Goal: Task Accomplishment & Management: Manage account settings

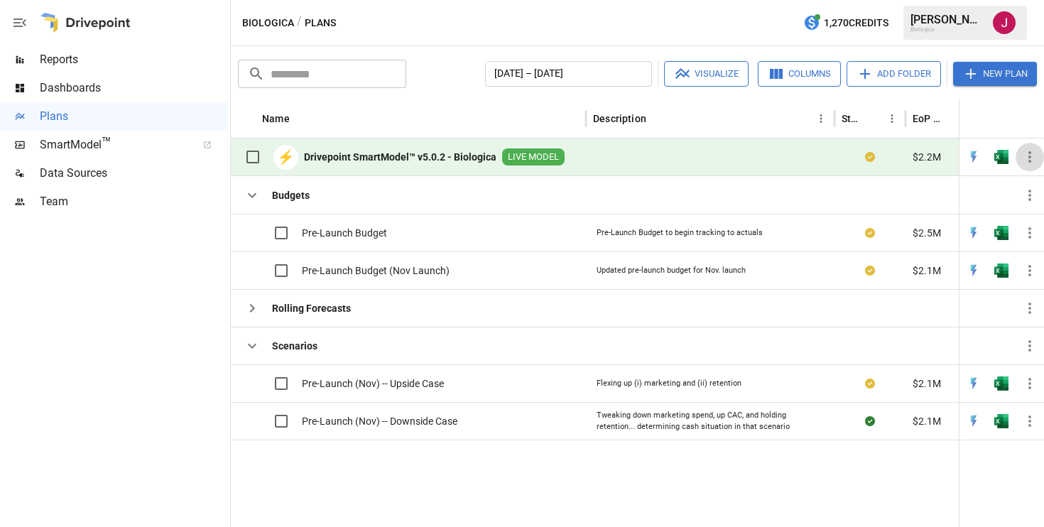
click at [1036, 157] on icon "button" at bounding box center [1030, 156] width 17 height 17
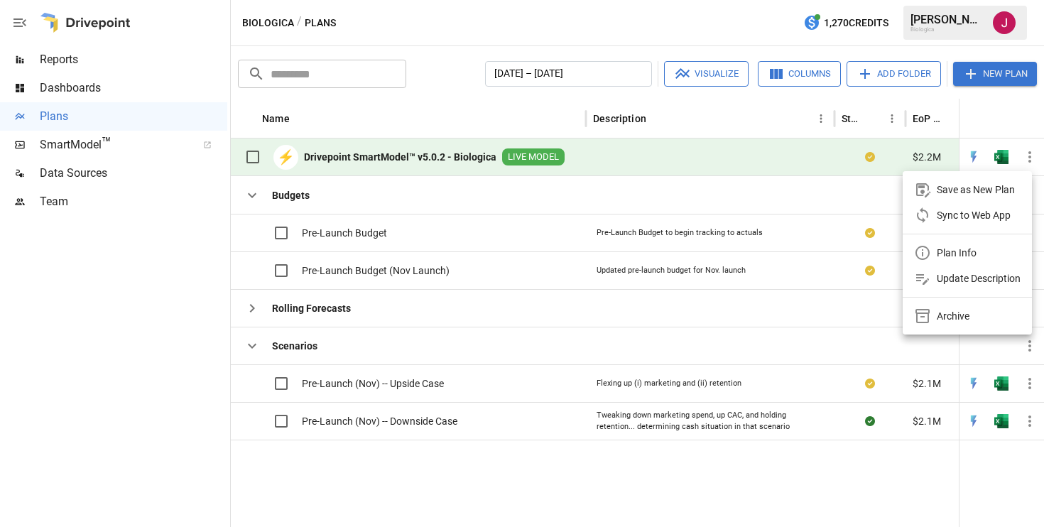
click at [961, 213] on div "Sync to Web App" at bounding box center [974, 215] width 74 height 17
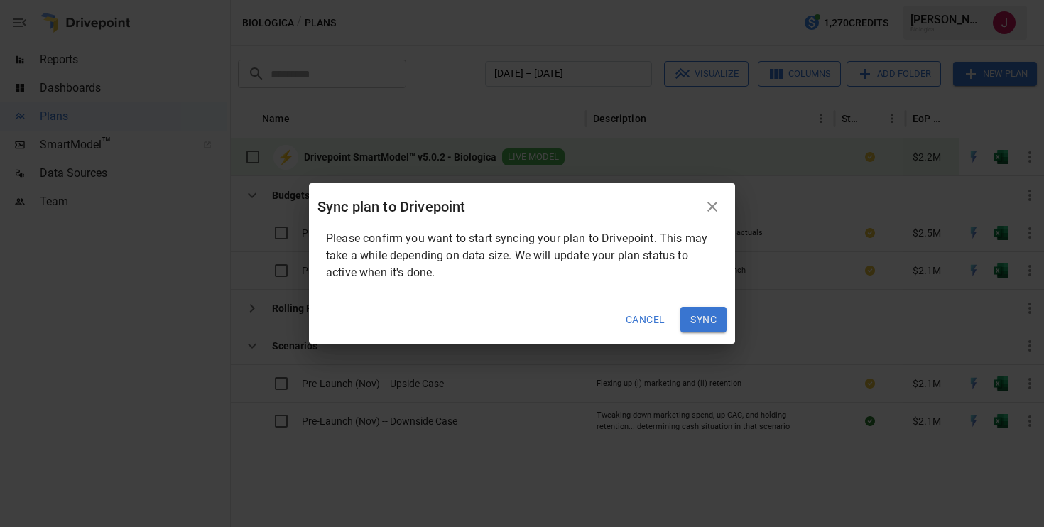
click at [697, 316] on button "Sync" at bounding box center [704, 320] width 46 height 26
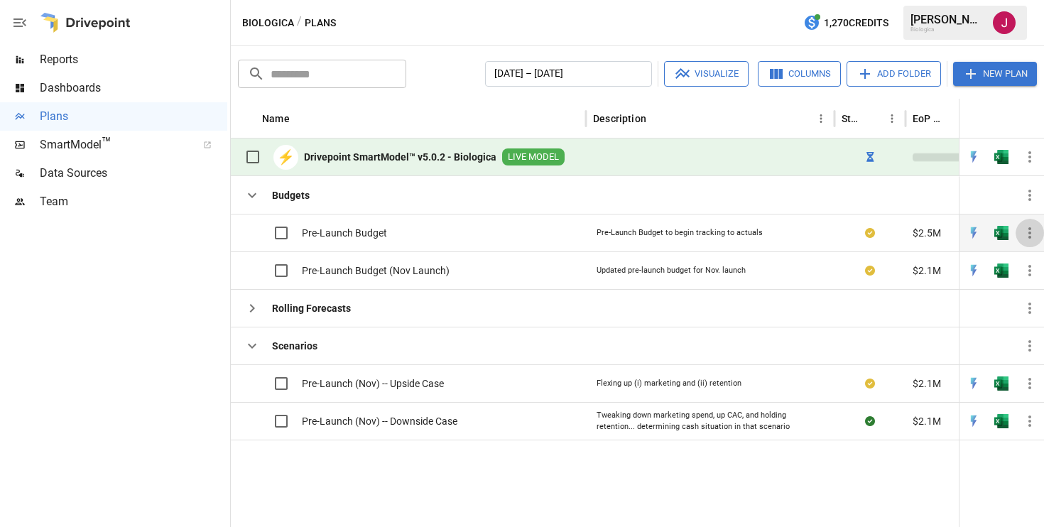
click at [1029, 230] on icon "button" at bounding box center [1030, 233] width 17 height 17
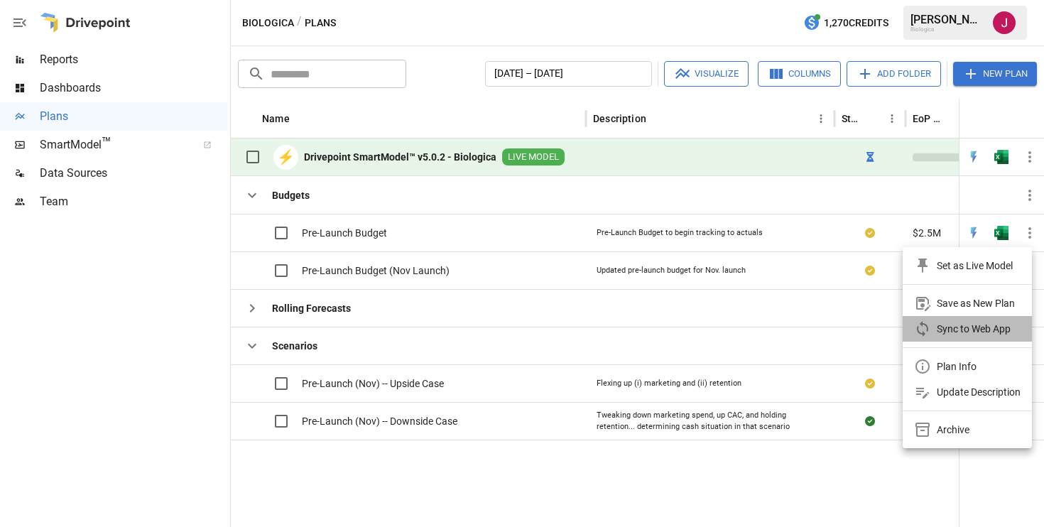
click at [964, 328] on div "Sync to Web App" at bounding box center [974, 328] width 74 height 17
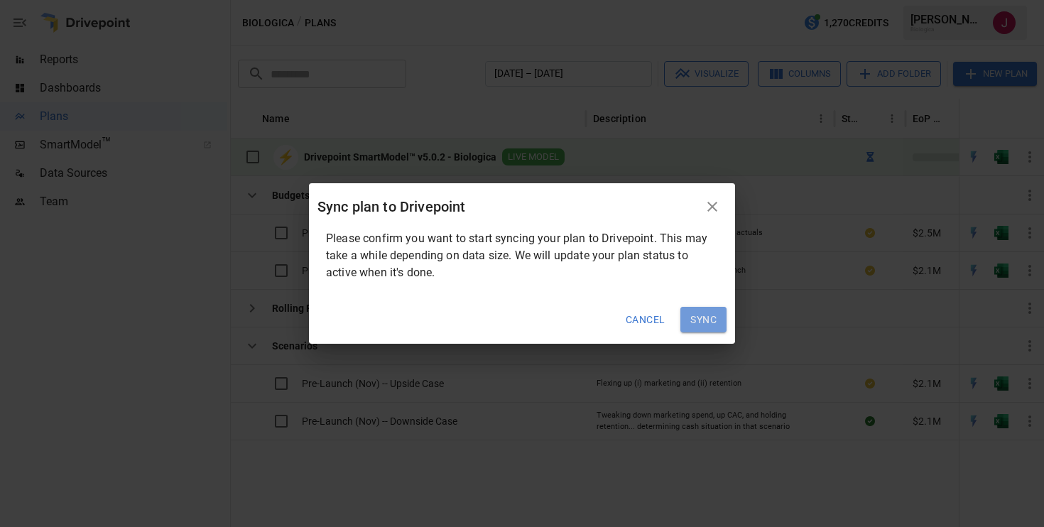
click at [702, 332] on button "Sync" at bounding box center [704, 320] width 46 height 26
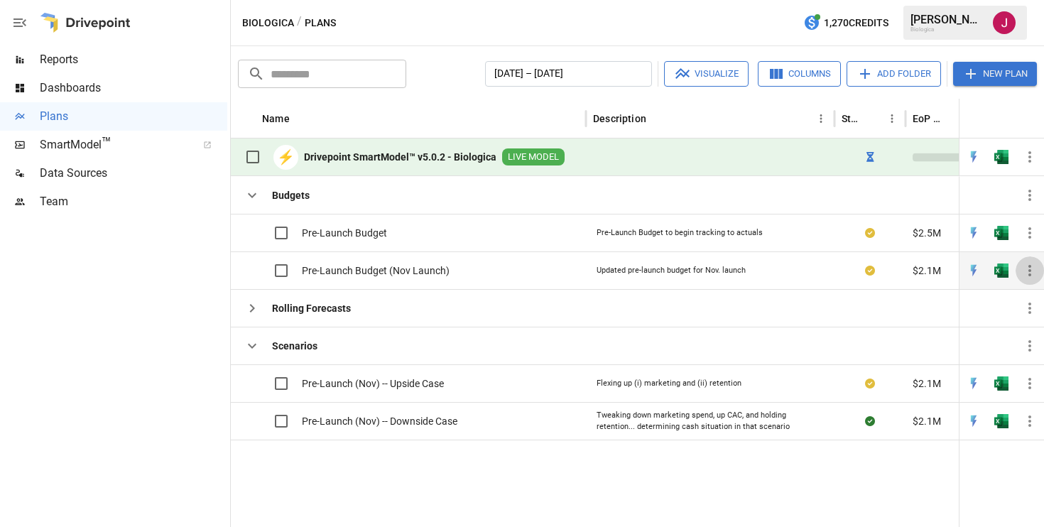
click at [1029, 267] on icon "button" at bounding box center [1030, 270] width 3 height 11
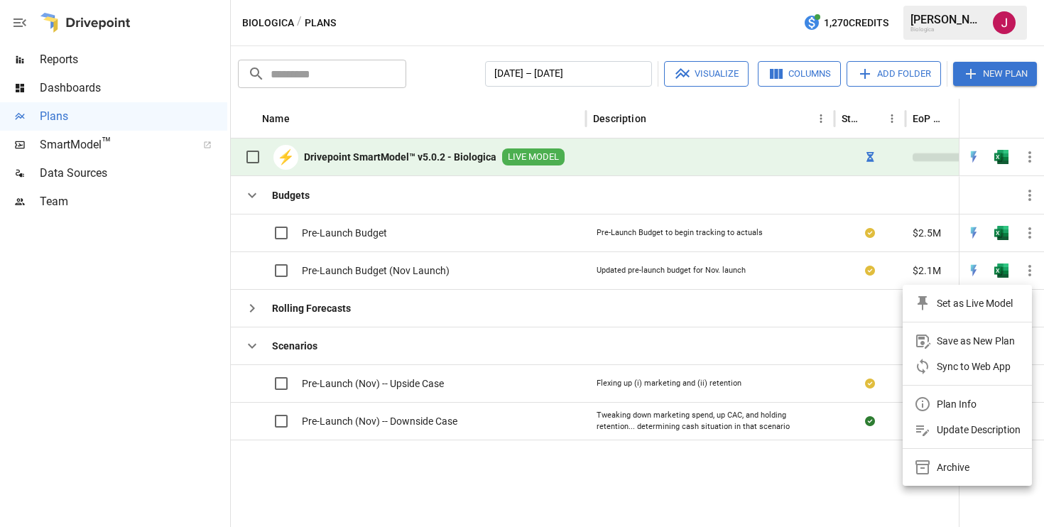
click at [965, 365] on div "Sync to Web App" at bounding box center [974, 366] width 74 height 17
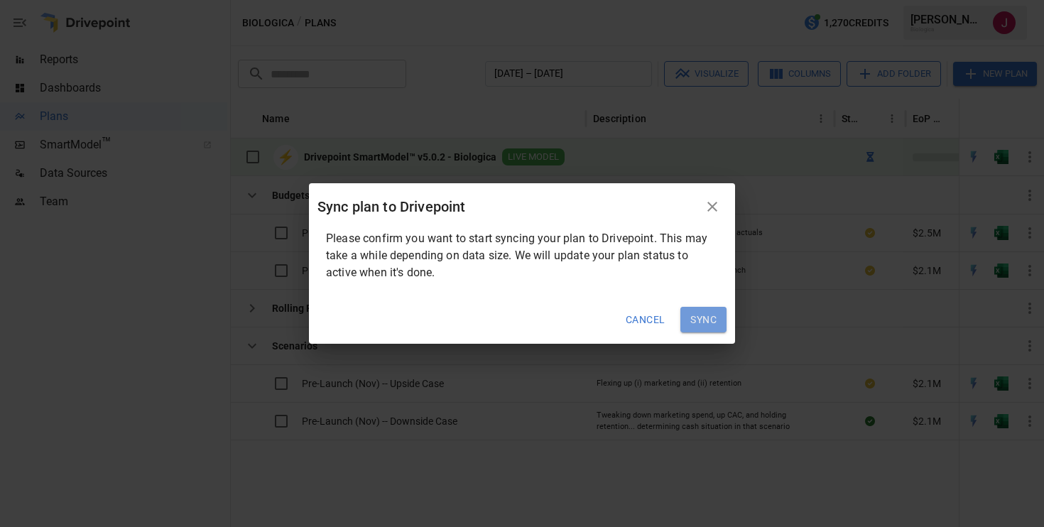
click at [703, 321] on button "Sync" at bounding box center [704, 320] width 46 height 26
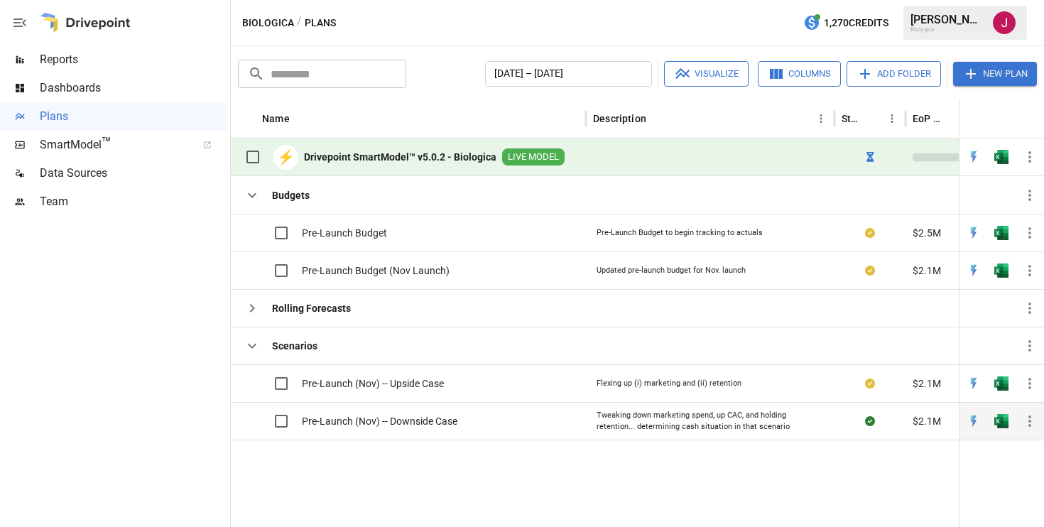
click at [468, 426] on div "Pre-Launch (Nov) -- Downside Case" at bounding box center [408, 421] width 355 height 38
click at [404, 418] on span "Pre-Launch (Nov) -- Downside Case" at bounding box center [380, 421] width 156 height 14
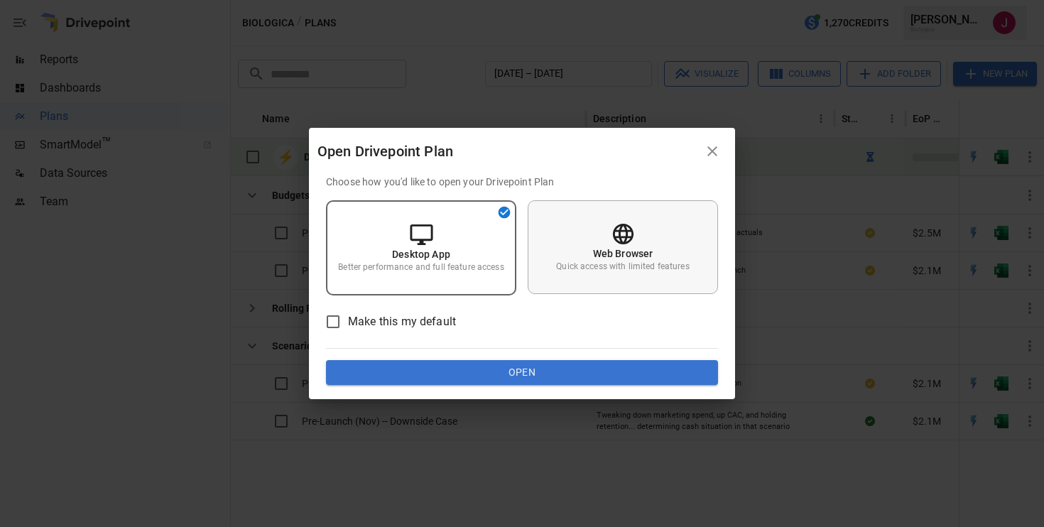
click at [611, 256] on p "Web Browser" at bounding box center [623, 254] width 60 height 14
click at [555, 369] on button "Open" at bounding box center [522, 373] width 392 height 26
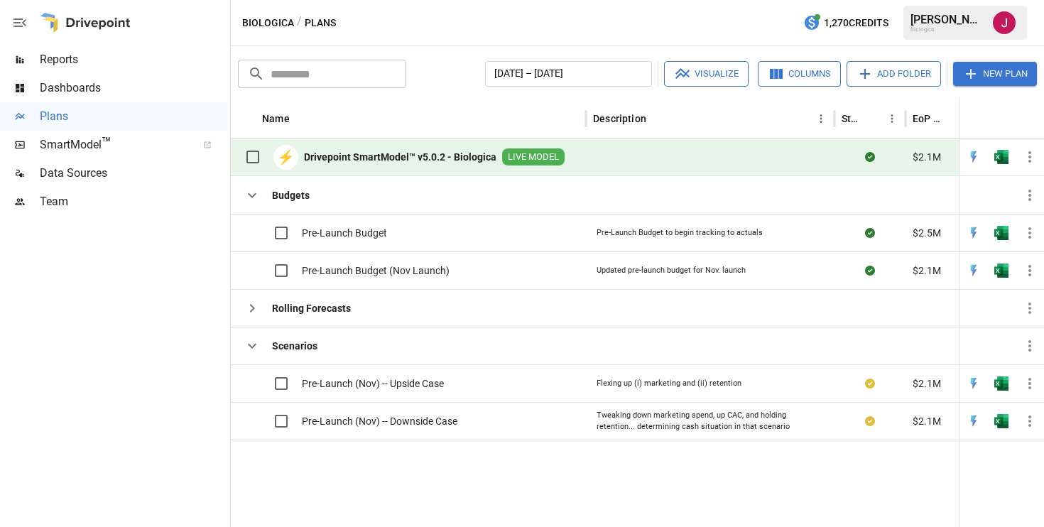
click at [100, 91] on span "Dashboards" at bounding box center [134, 88] width 188 height 17
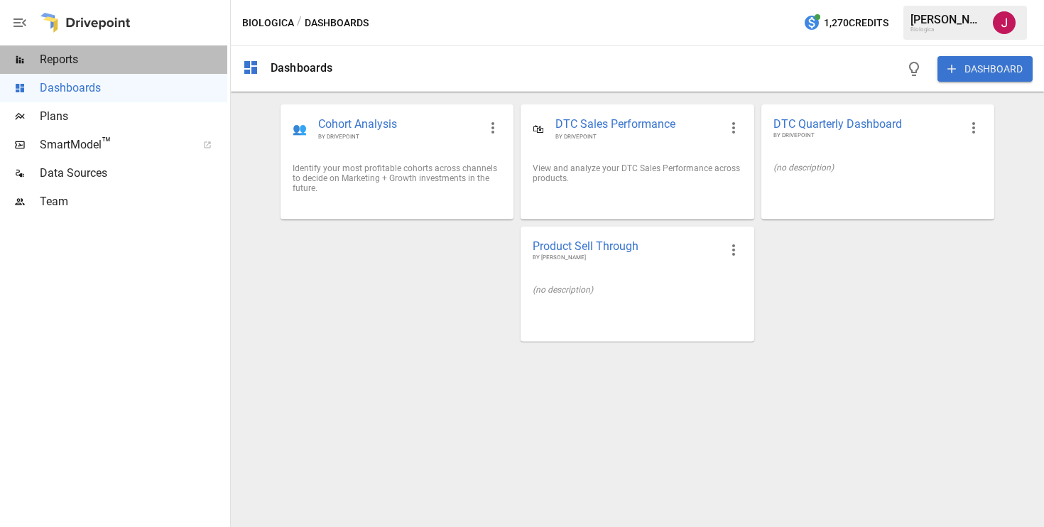
click at [82, 56] on span "Reports" at bounding box center [134, 59] width 188 height 17
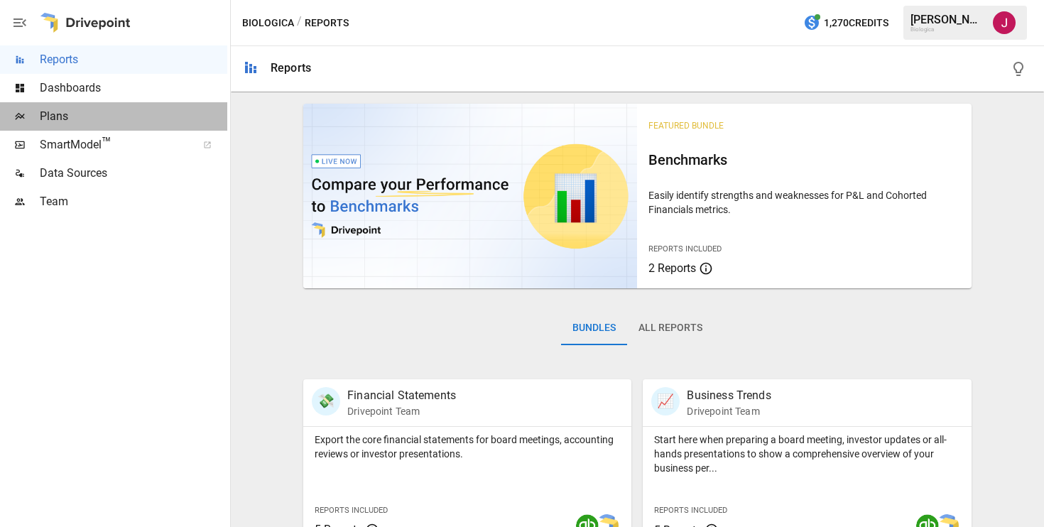
click at [102, 121] on span "Plans" at bounding box center [134, 116] width 188 height 17
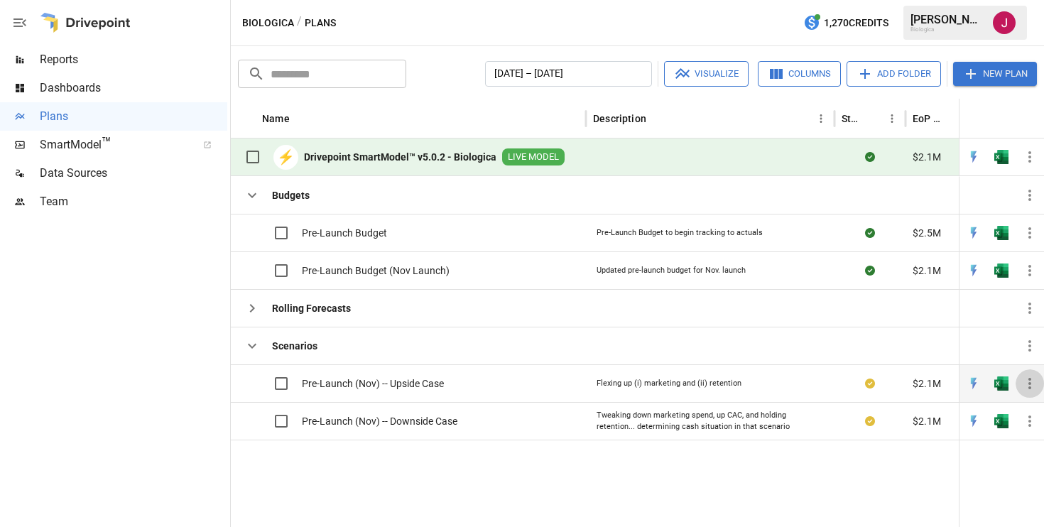
click at [1026, 382] on icon "button" at bounding box center [1030, 383] width 17 height 17
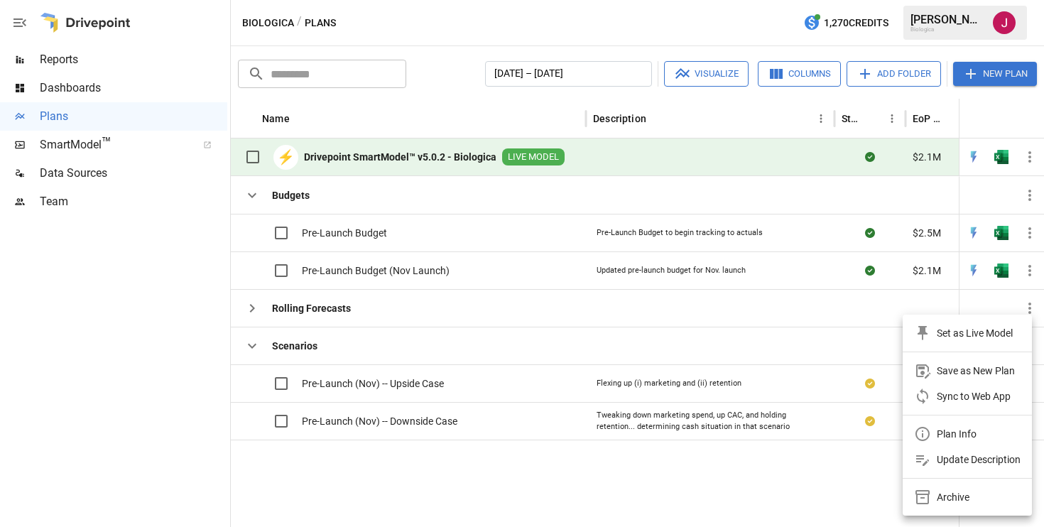
click at [966, 397] on div "Sync to Web App" at bounding box center [974, 396] width 74 height 17
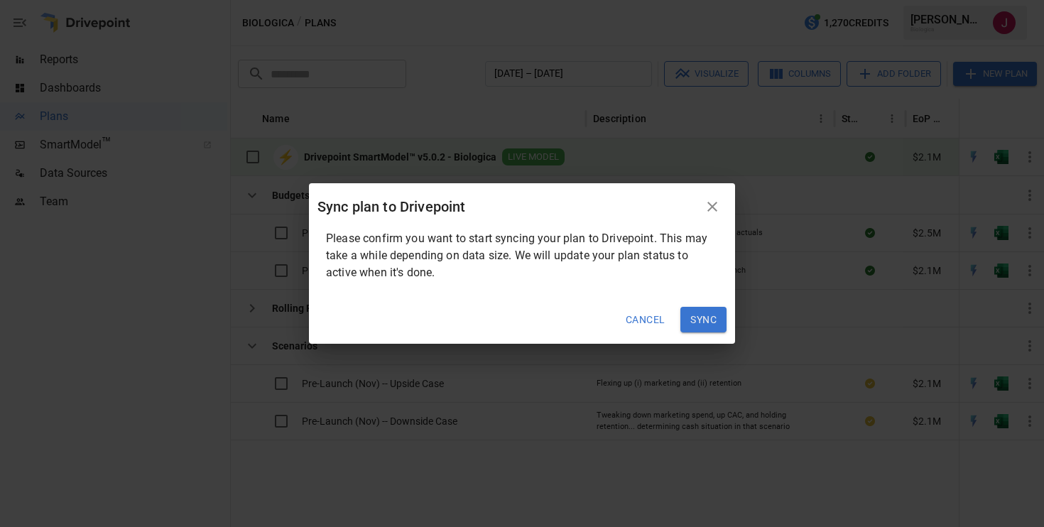
click at [707, 324] on button "Sync" at bounding box center [704, 320] width 46 height 26
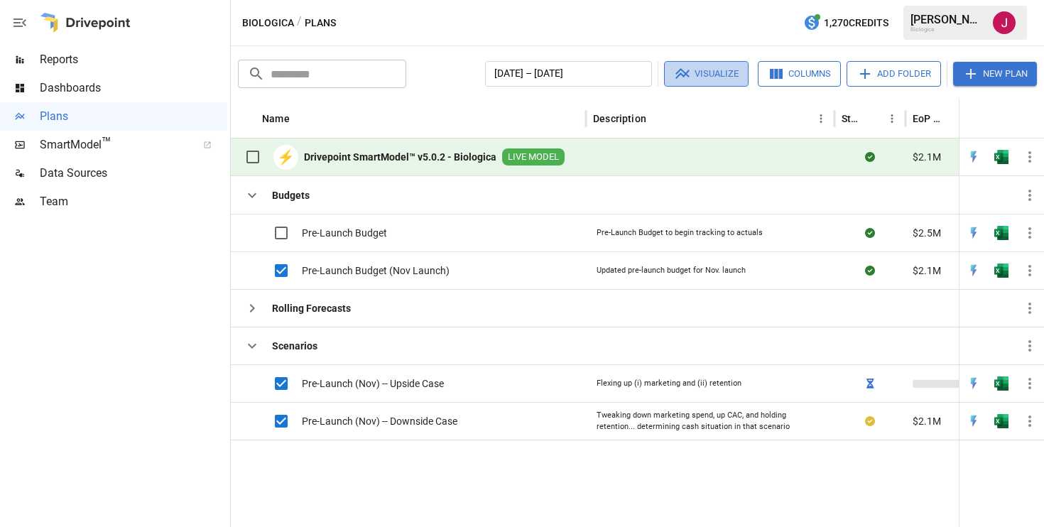
click at [686, 80] on icon "button" at bounding box center [682, 73] width 17 height 17
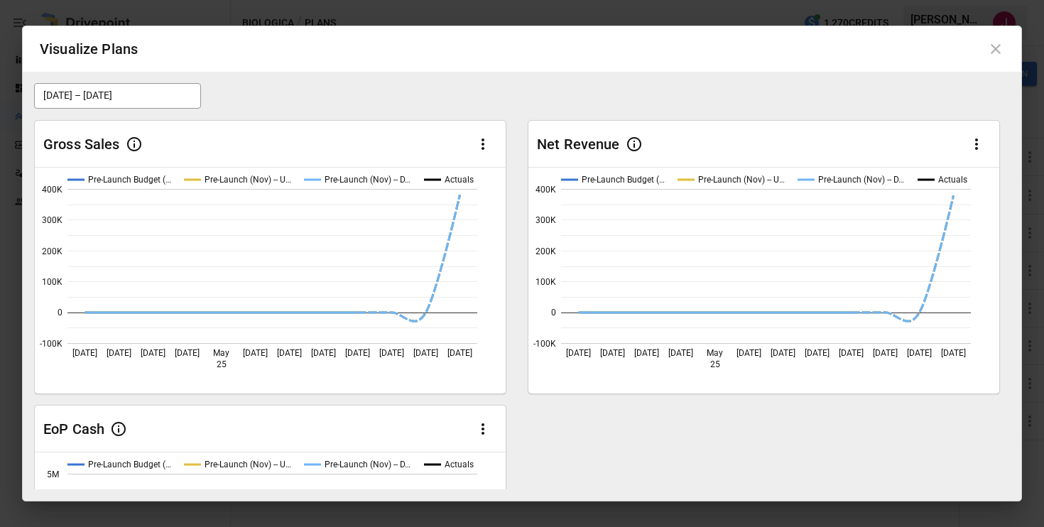
click at [166, 97] on button "[DATE] – [DATE]" at bounding box center [117, 96] width 167 height 26
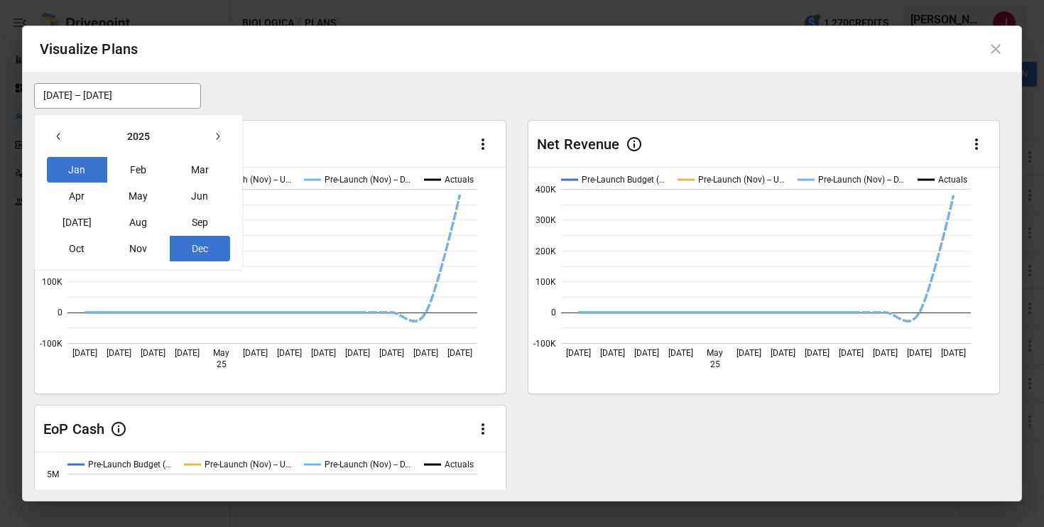
click at [138, 247] on button "Nov" at bounding box center [138, 249] width 61 height 26
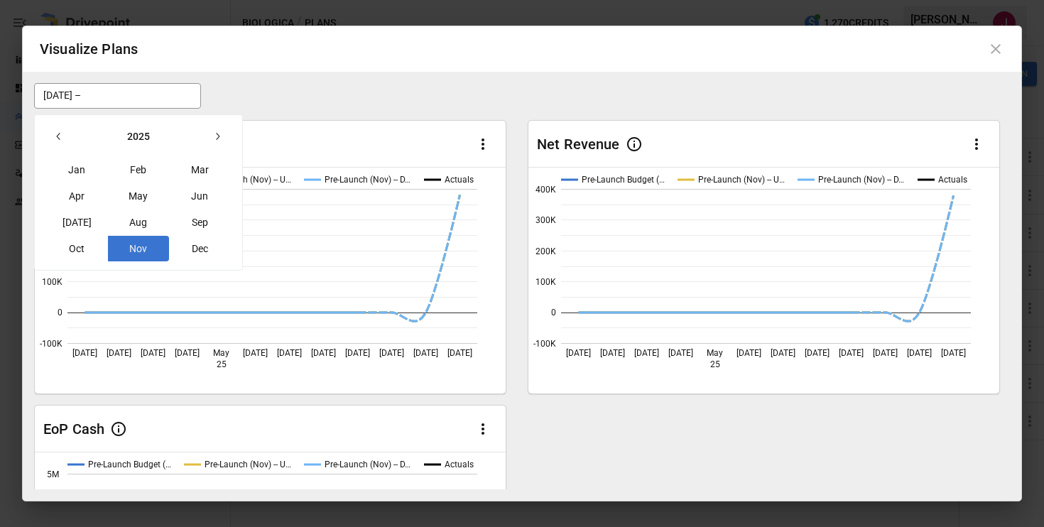
click at [218, 138] on icon "button" at bounding box center [217, 136] width 11 height 11
click at [190, 247] on button "Dec" at bounding box center [200, 249] width 61 height 26
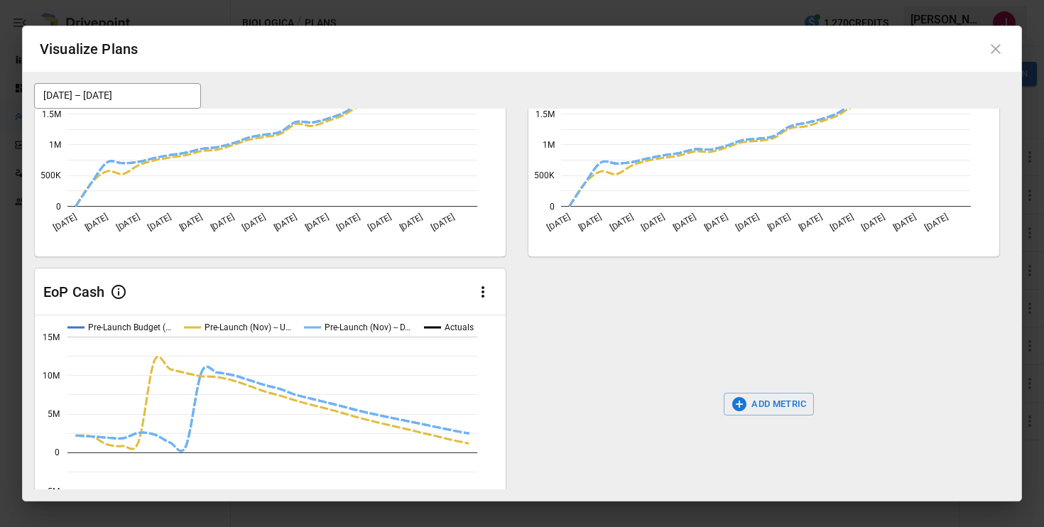
scroll to position [148, 0]
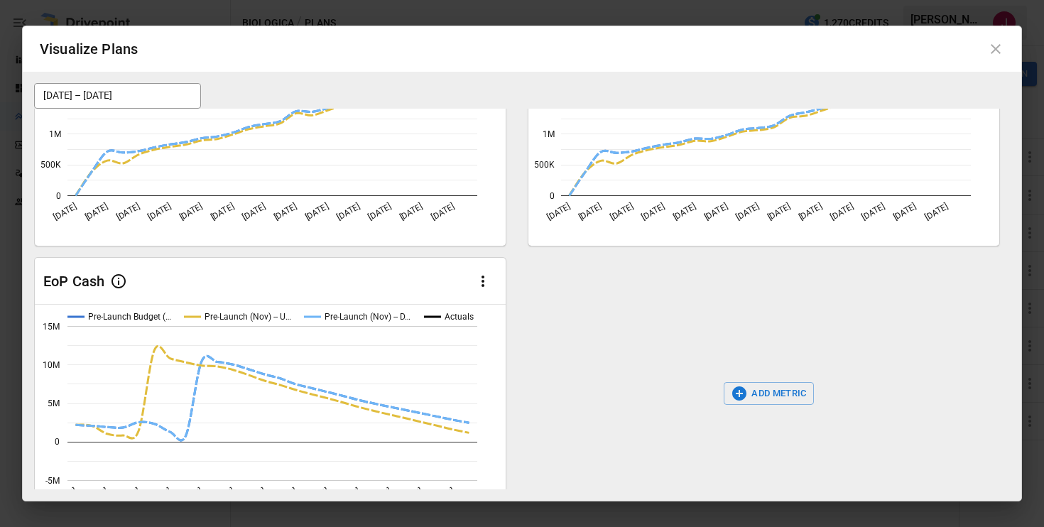
click at [767, 388] on button "ADD METRIC" at bounding box center [769, 393] width 90 height 23
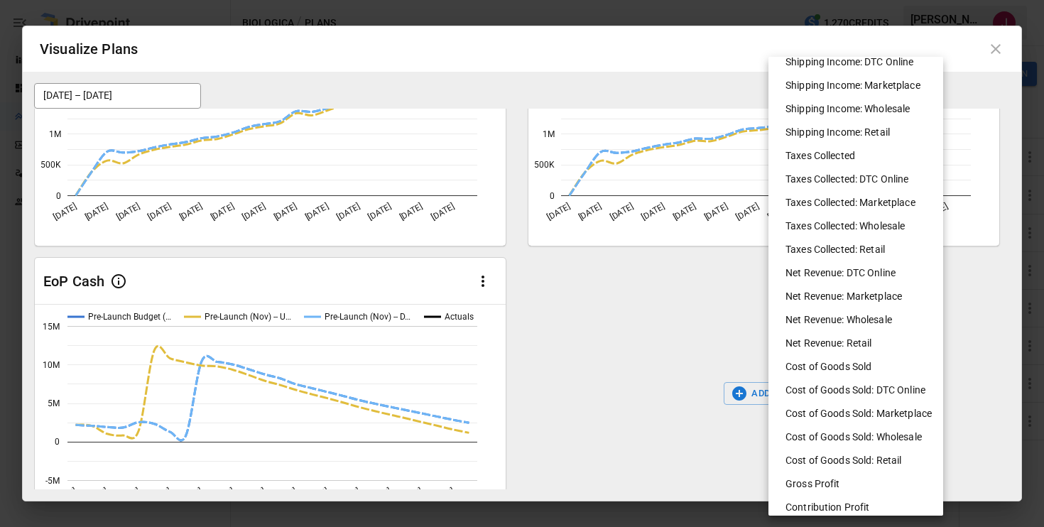
scroll to position [458, 0]
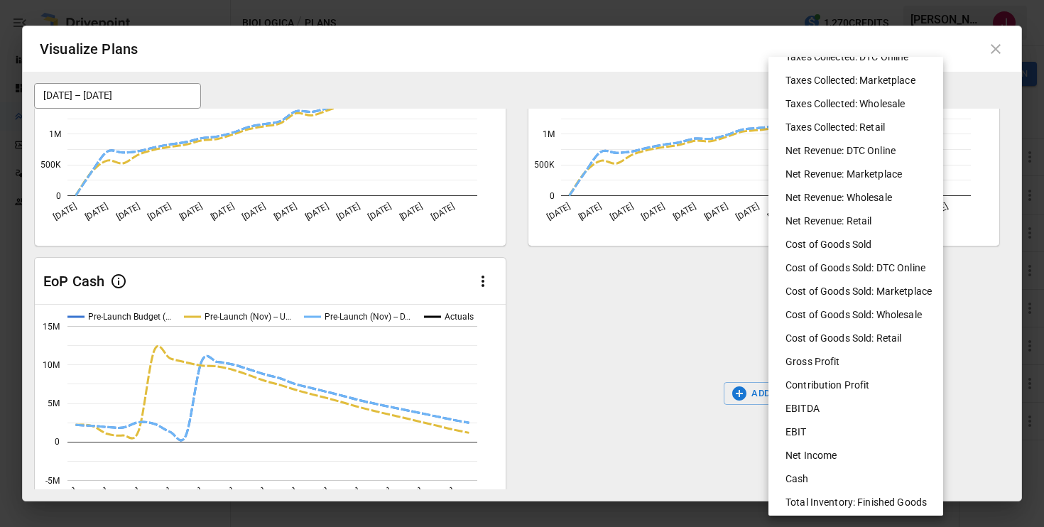
click at [806, 403] on li "EBITDA" at bounding box center [861, 408] width 175 height 23
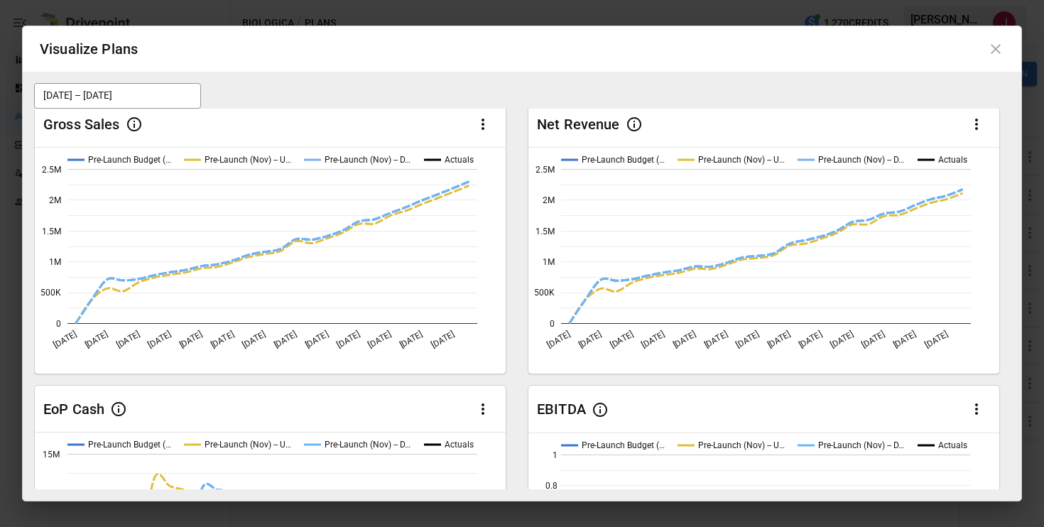
scroll to position [0, 0]
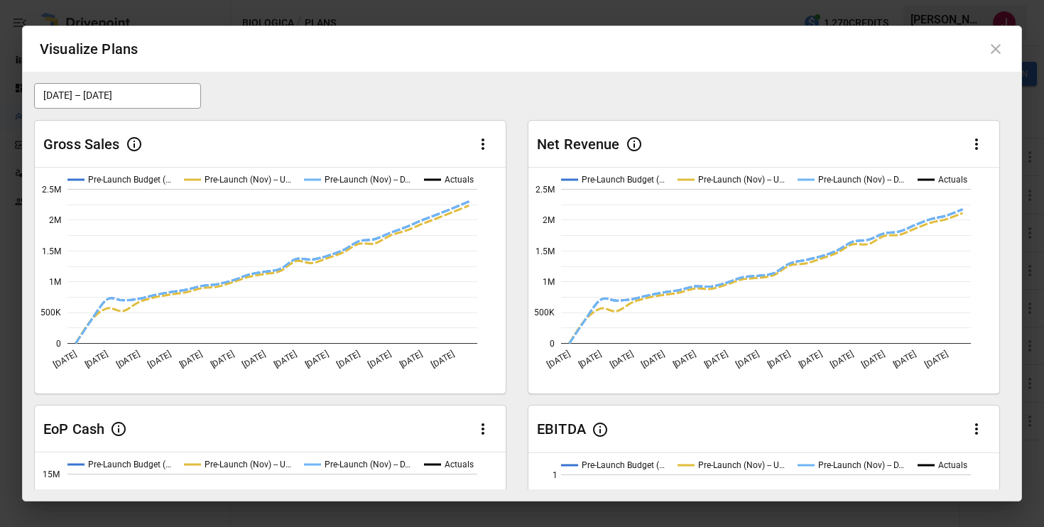
click at [480, 144] on icon "button" at bounding box center [483, 144] width 17 height 17
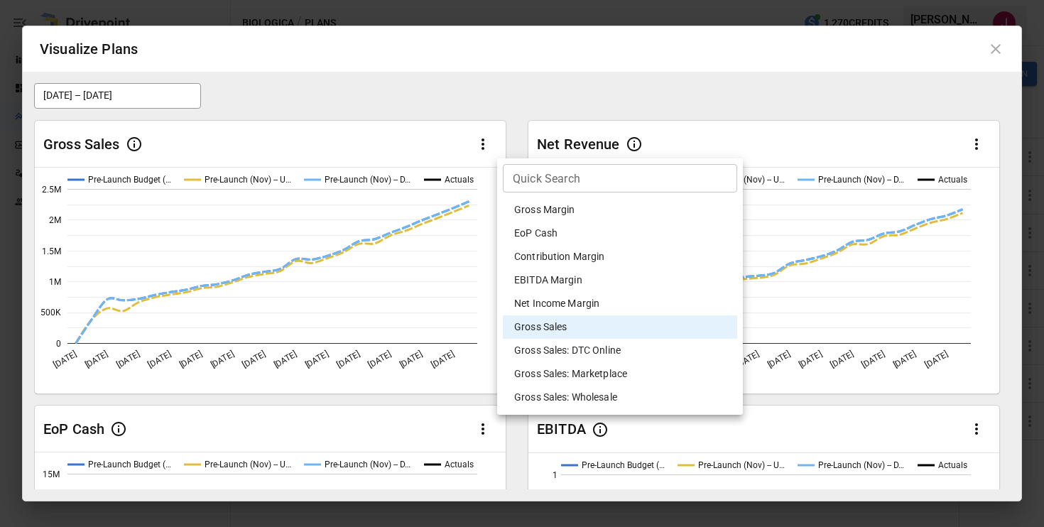
click at [455, 109] on div at bounding box center [522, 263] width 1044 height 527
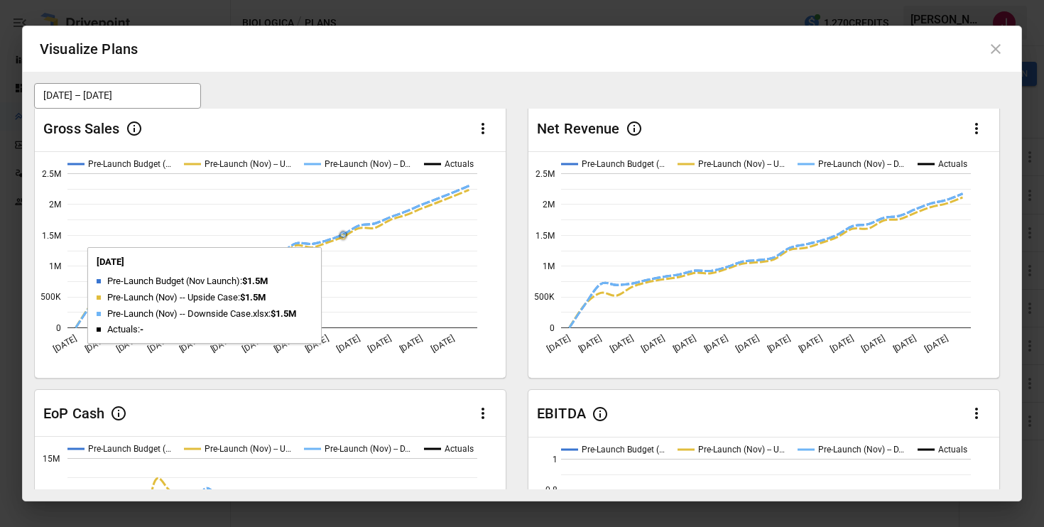
scroll to position [16, 0]
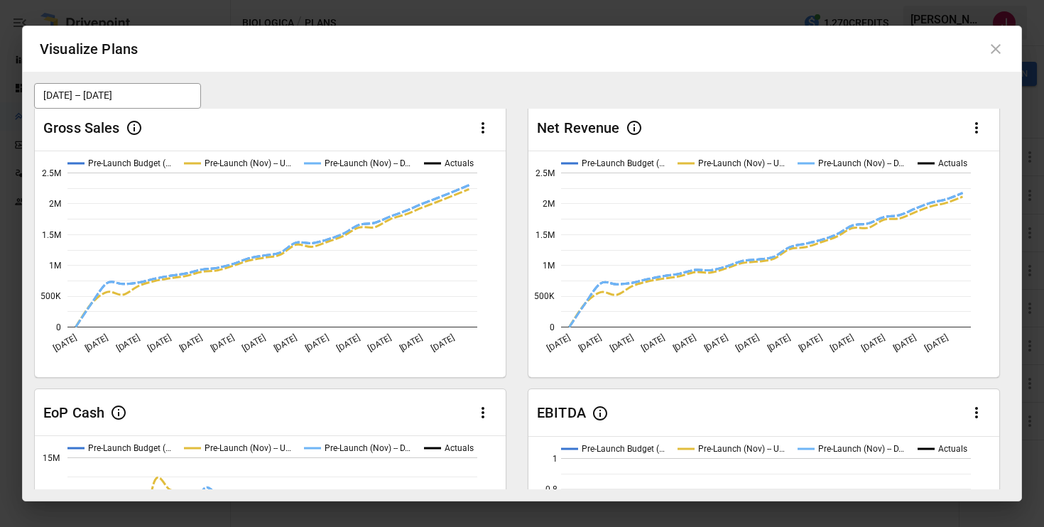
click at [995, 55] on icon at bounding box center [996, 48] width 17 height 17
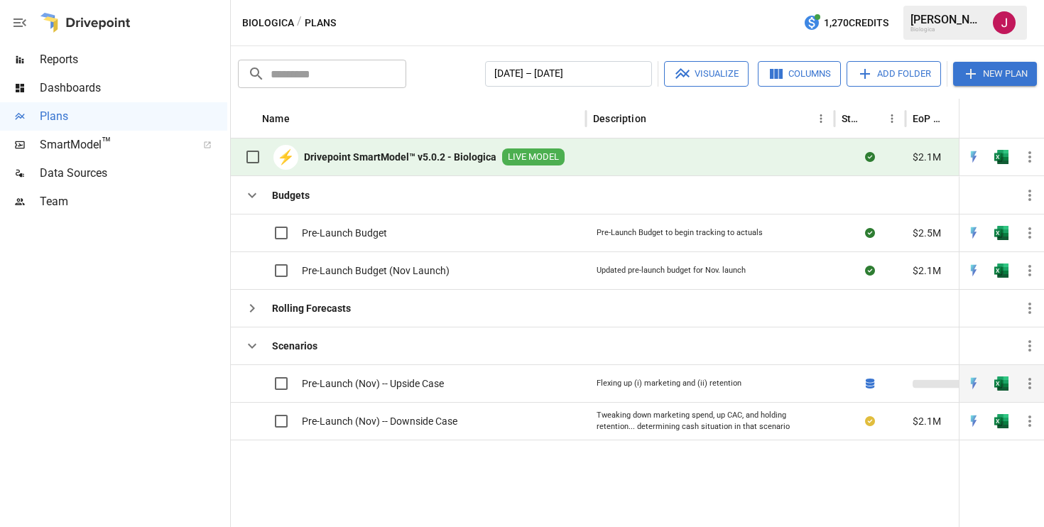
click at [408, 384] on span "Pre-Launch (Nov) -- Upside Case" at bounding box center [373, 384] width 142 height 14
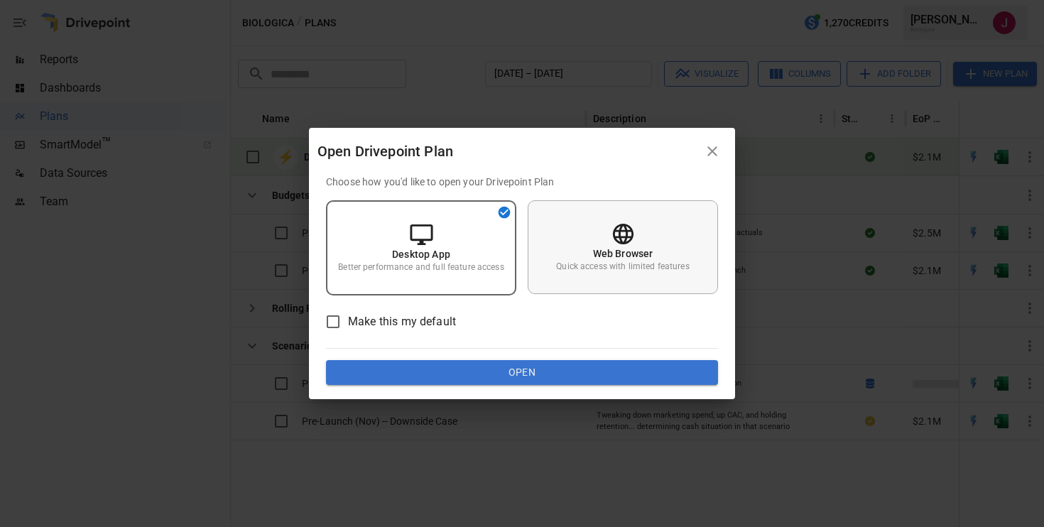
click at [631, 248] on p "Web Browser" at bounding box center [623, 254] width 60 height 14
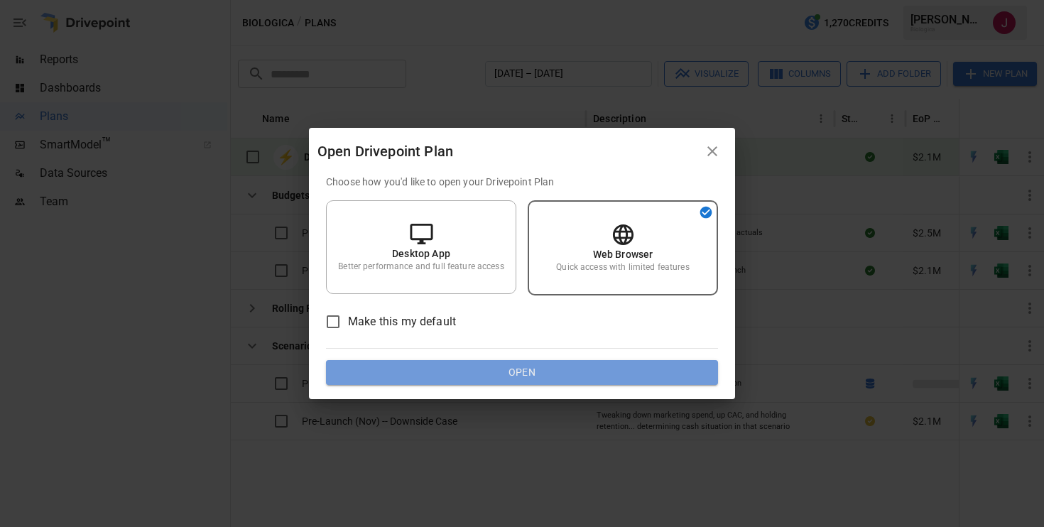
click at [496, 376] on button "Open" at bounding box center [522, 373] width 392 height 26
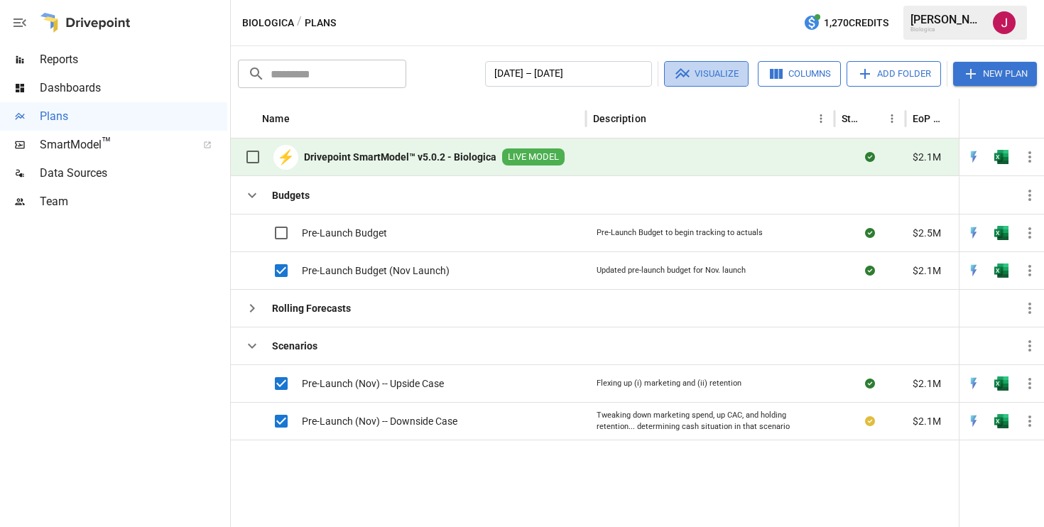
drag, startPoint x: 681, startPoint y: 72, endPoint x: 676, endPoint y: 119, distance: 46.4
click at [676, 118] on div "​ ​ [DATE] – [DATE] Visualize Columns Add Folder New Plan Name Description Stat…" at bounding box center [638, 286] width 814 height 481
click at [612, 80] on button "[DATE] – [DATE]" at bounding box center [568, 74] width 167 height 26
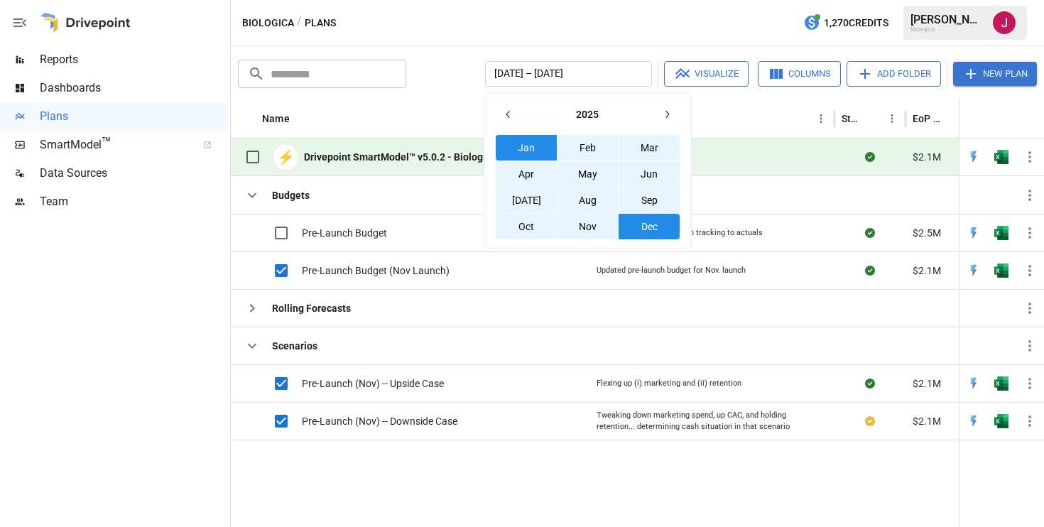
click at [571, 225] on button "Nov" at bounding box center [588, 227] width 61 height 26
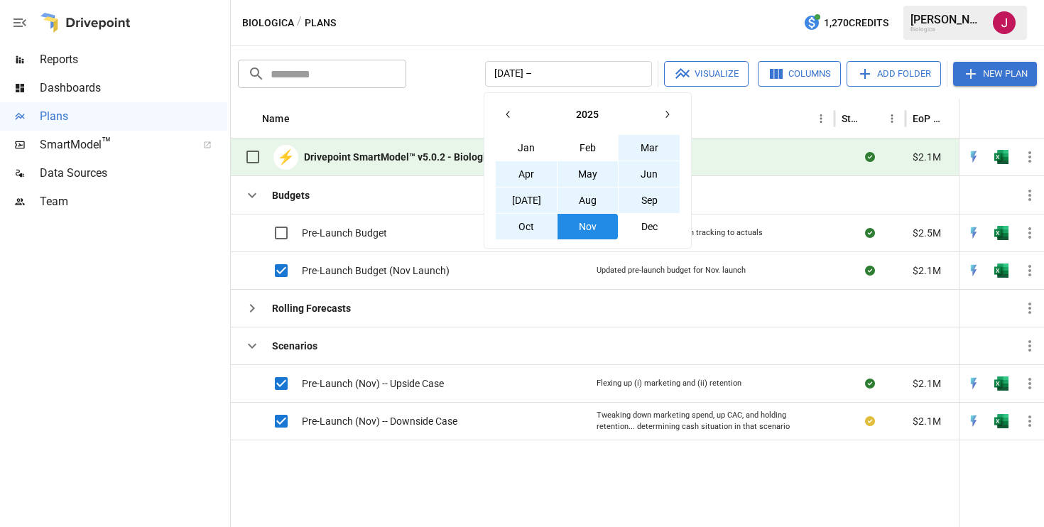
click at [671, 110] on icon "button" at bounding box center [666, 114] width 11 height 11
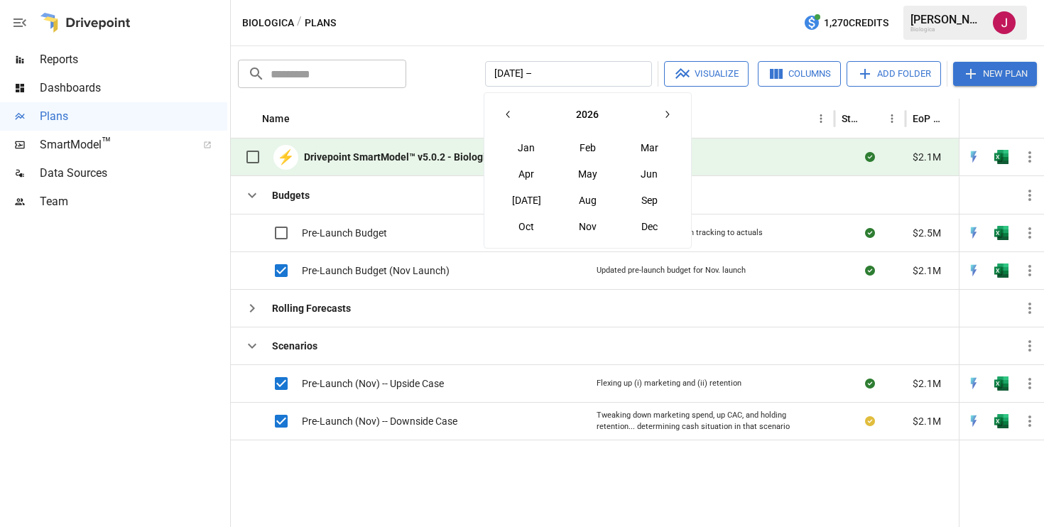
click at [671, 110] on icon "button" at bounding box center [666, 114] width 11 height 11
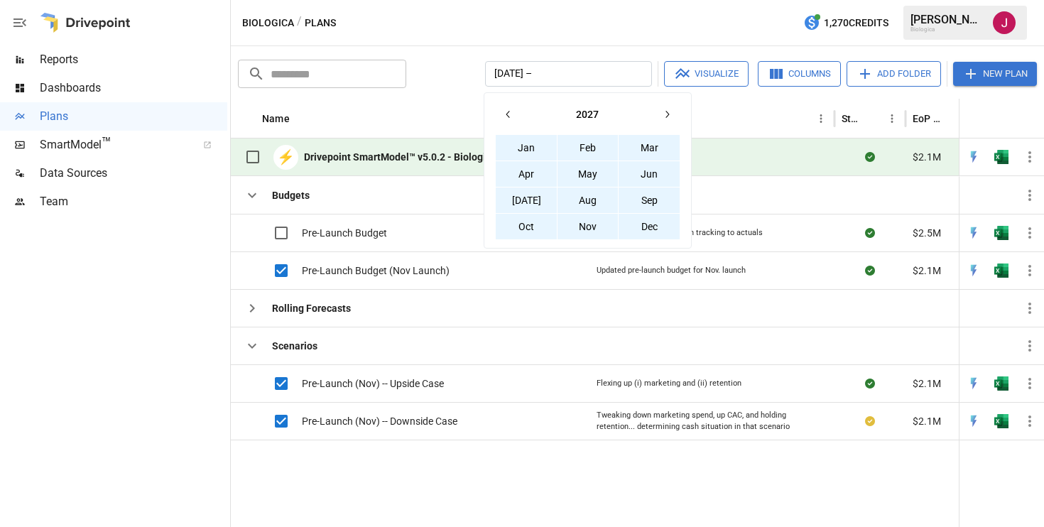
click at [661, 233] on button "Dec" at bounding box center [649, 227] width 61 height 26
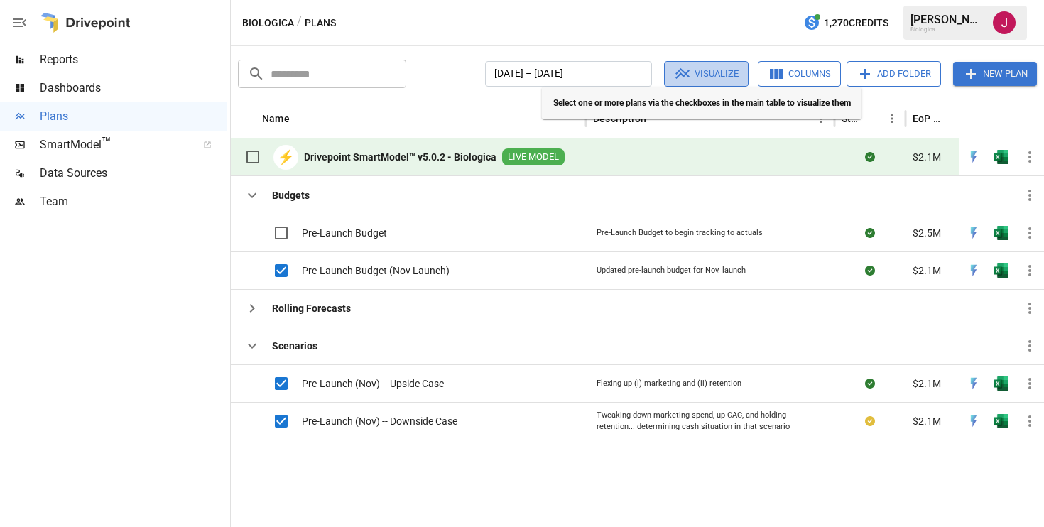
click at [699, 72] on button "Visualize" at bounding box center [706, 74] width 85 height 26
click at [700, 81] on button "Visualize" at bounding box center [706, 74] width 85 height 26
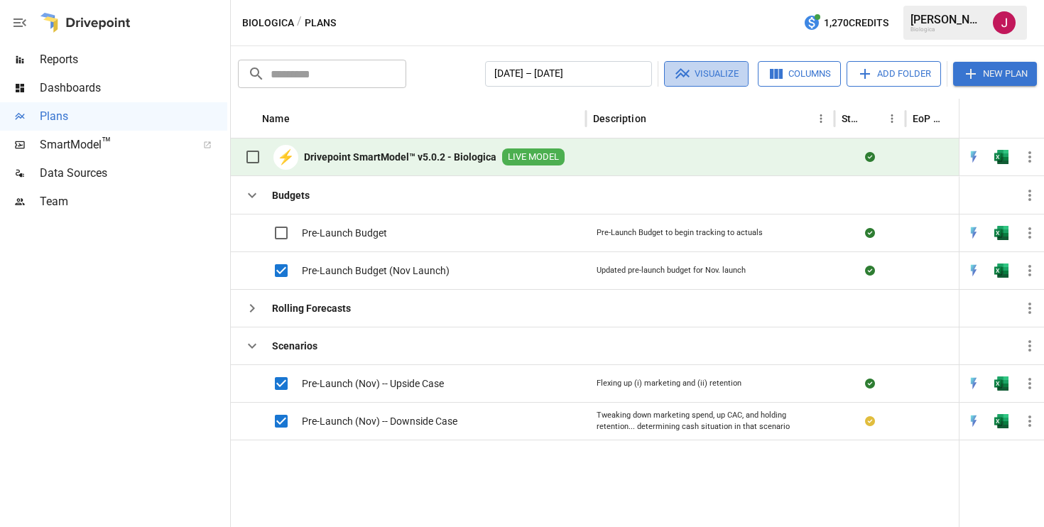
click at [699, 72] on button "Visualize" at bounding box center [706, 74] width 85 height 26
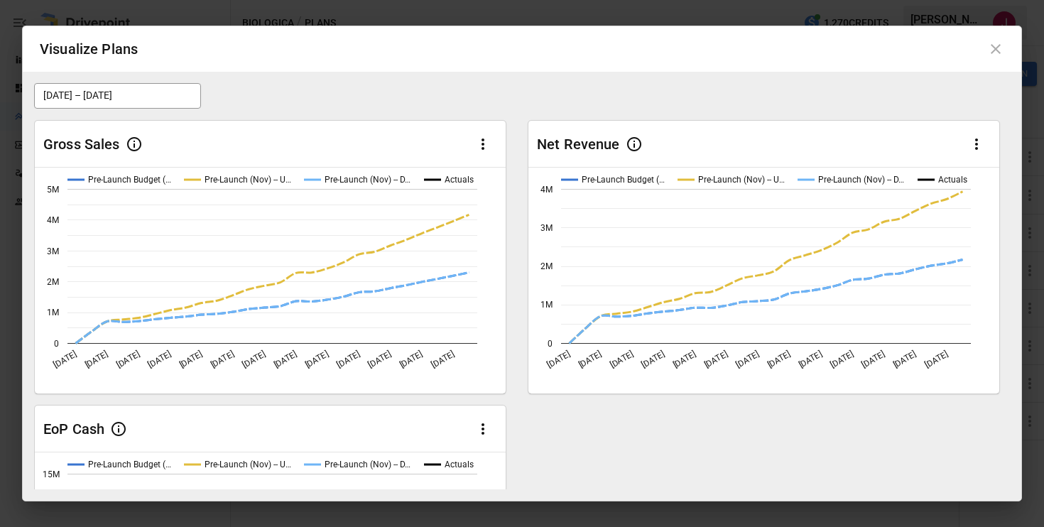
click at [543, 101] on div "[DATE] – [DATE]" at bounding box center [522, 96] width 976 height 26
click at [1000, 52] on icon at bounding box center [996, 49] width 10 height 10
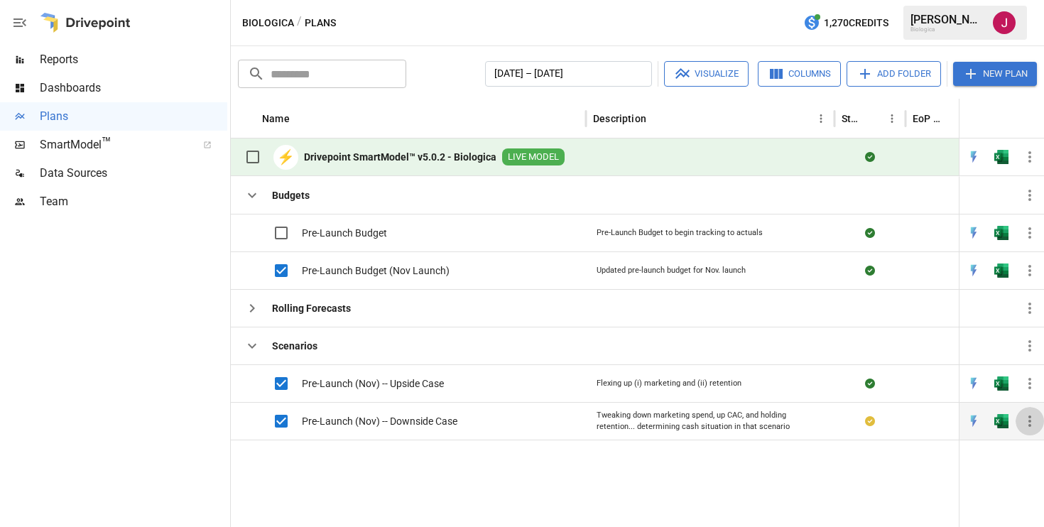
click at [1031, 414] on icon "button" at bounding box center [1030, 421] width 17 height 17
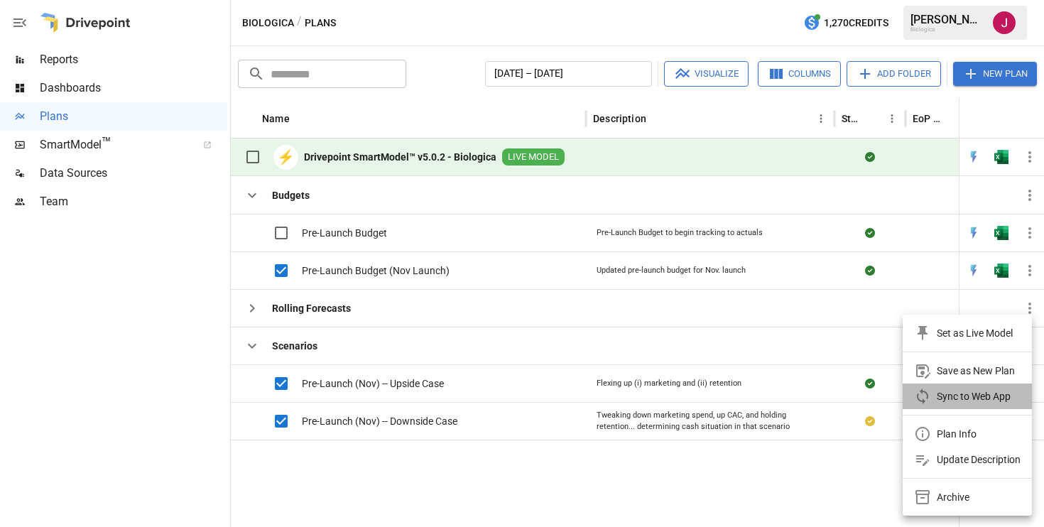
click at [978, 398] on div "Sync to Web App" at bounding box center [974, 396] width 74 height 17
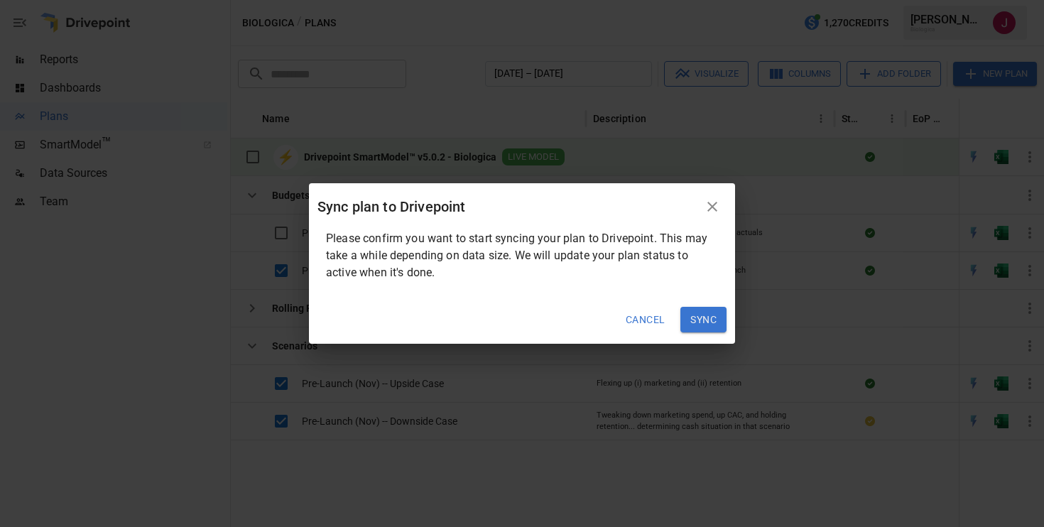
click at [696, 320] on button "Sync" at bounding box center [704, 320] width 46 height 26
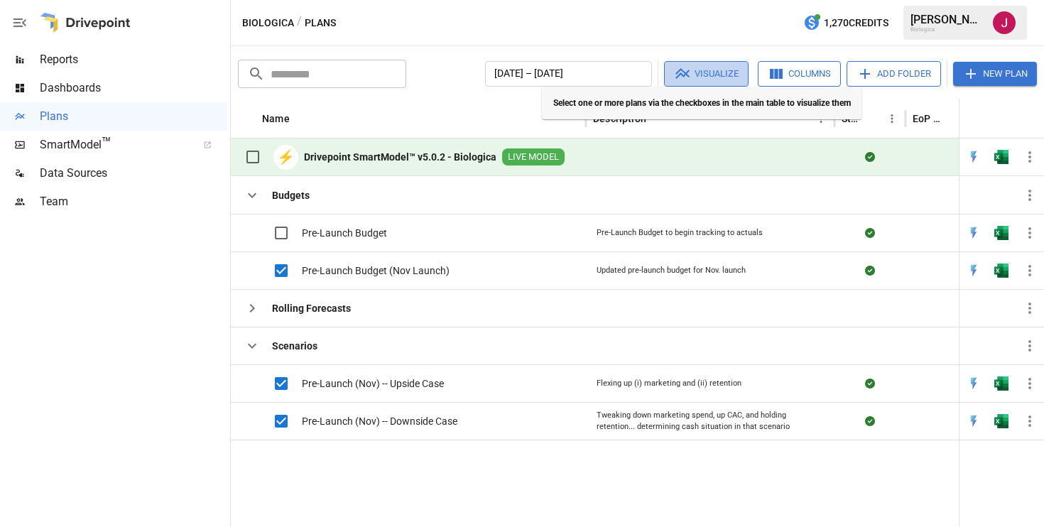
click at [699, 70] on button "Visualize" at bounding box center [706, 74] width 85 height 26
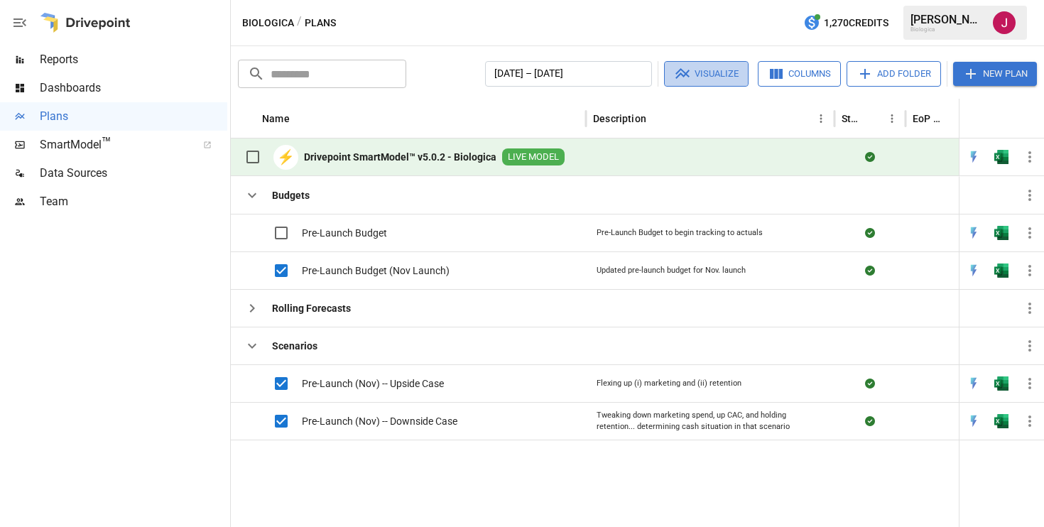
click at [688, 78] on icon "button" at bounding box center [682, 73] width 17 height 17
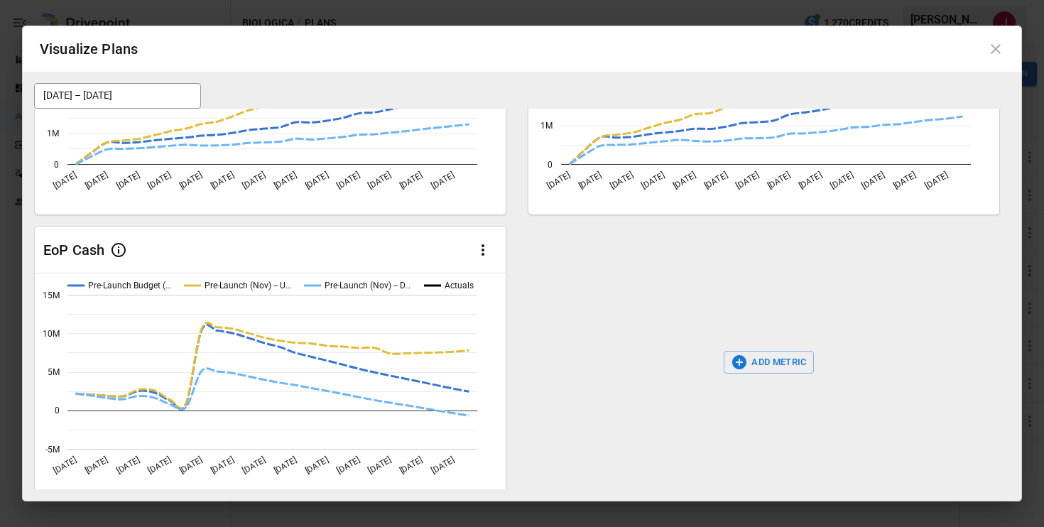
scroll to position [200, 0]
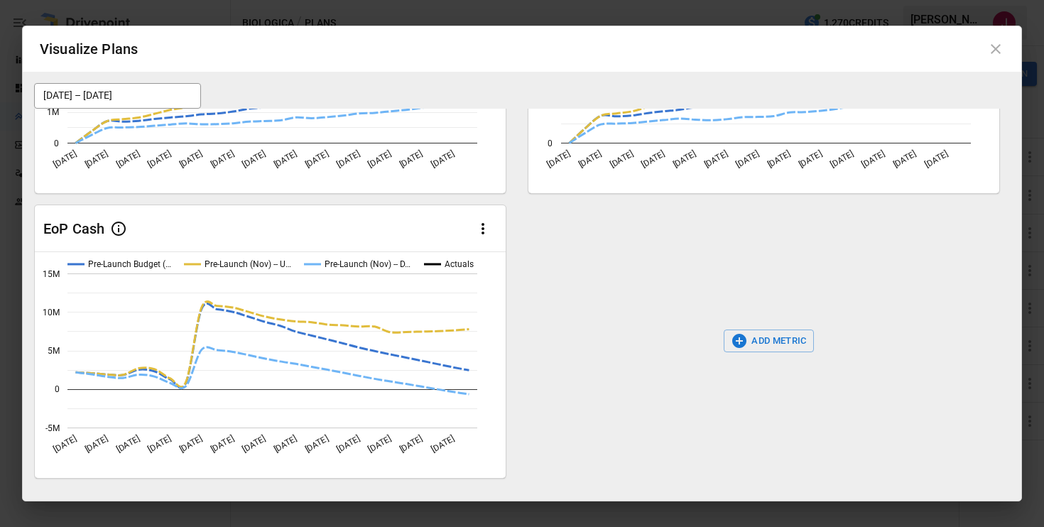
click at [749, 347] on button "ADD METRIC" at bounding box center [769, 341] width 90 height 23
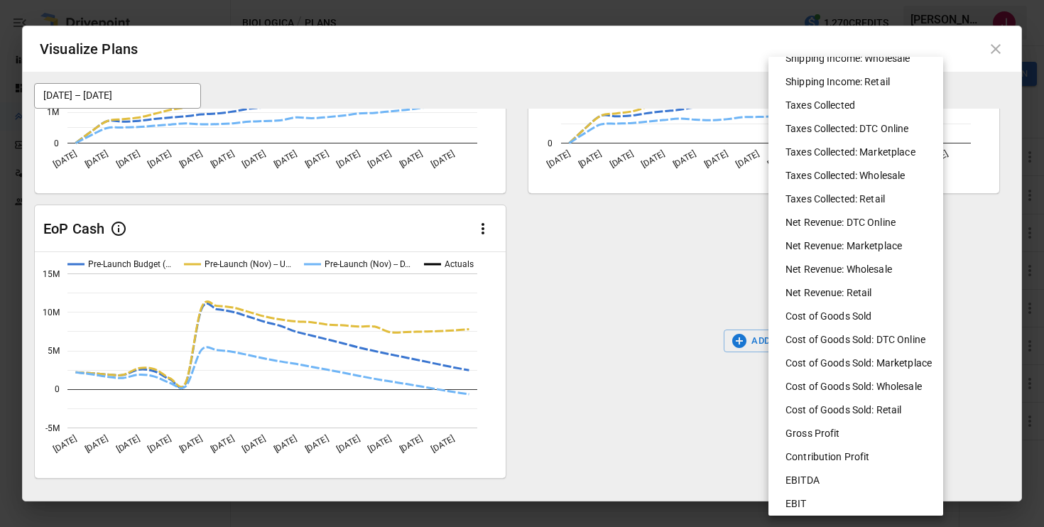
scroll to position [392, 0]
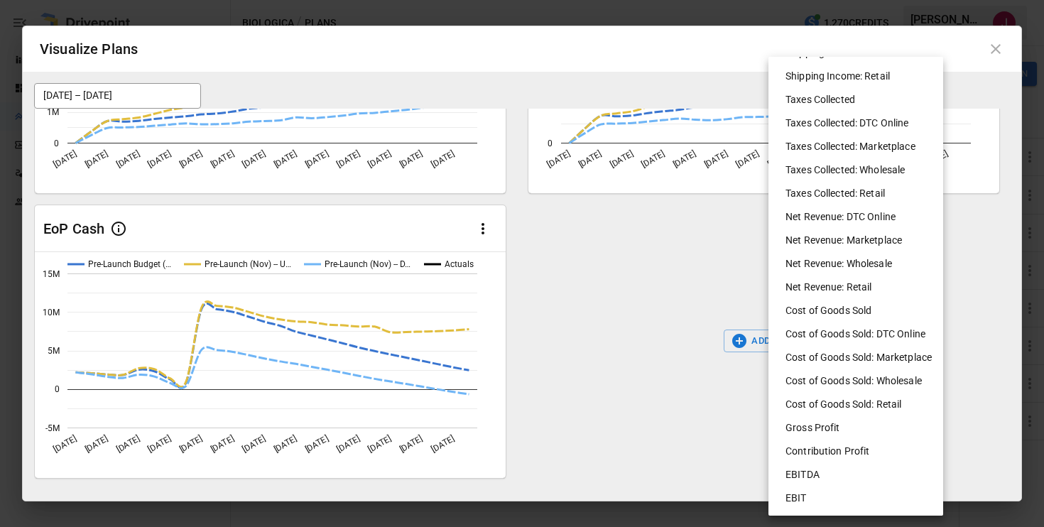
click at [804, 465] on li "EBITDA" at bounding box center [861, 474] width 175 height 23
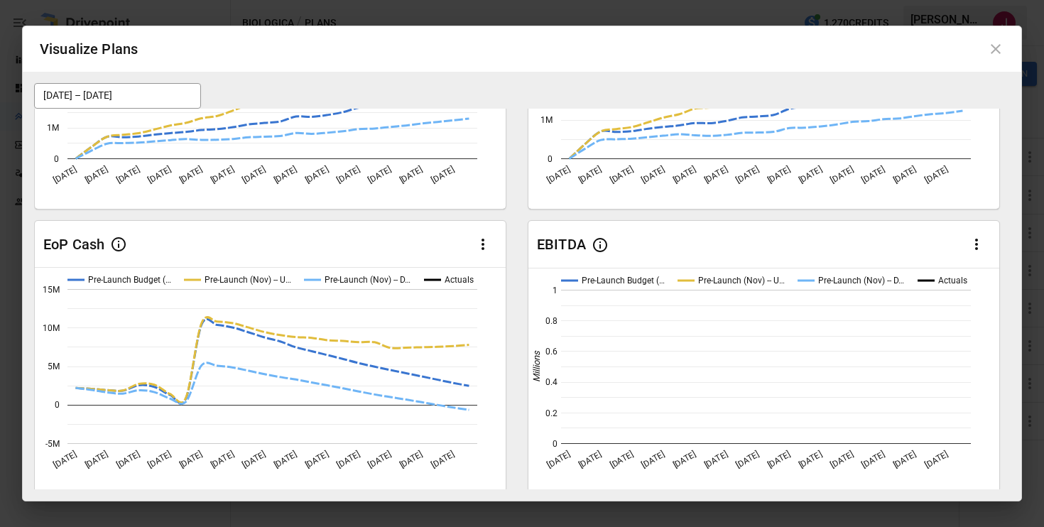
scroll to position [206, 0]
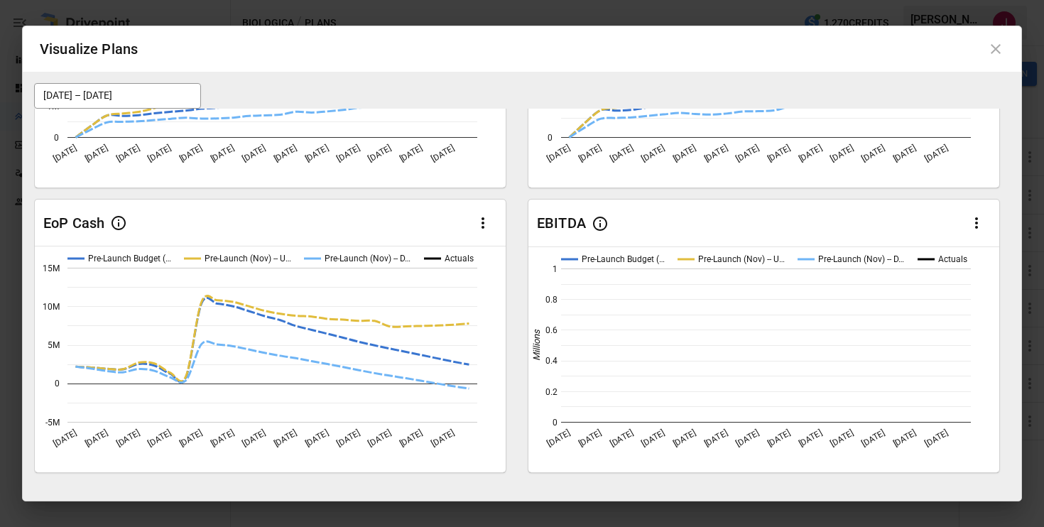
click at [785, 220] on div at bounding box center [877, 223] width 227 height 28
click at [973, 221] on icon "button" at bounding box center [976, 223] width 17 height 17
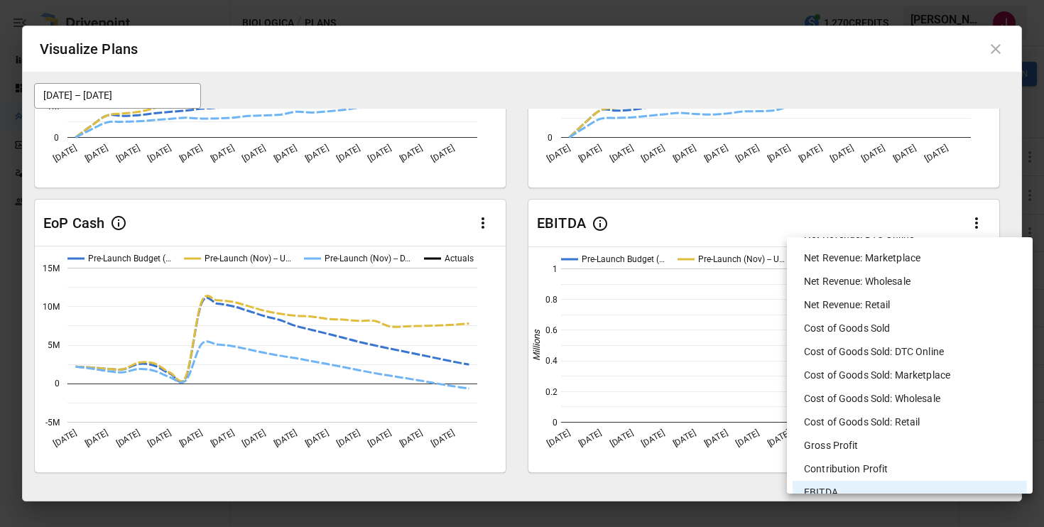
scroll to position [774, 0]
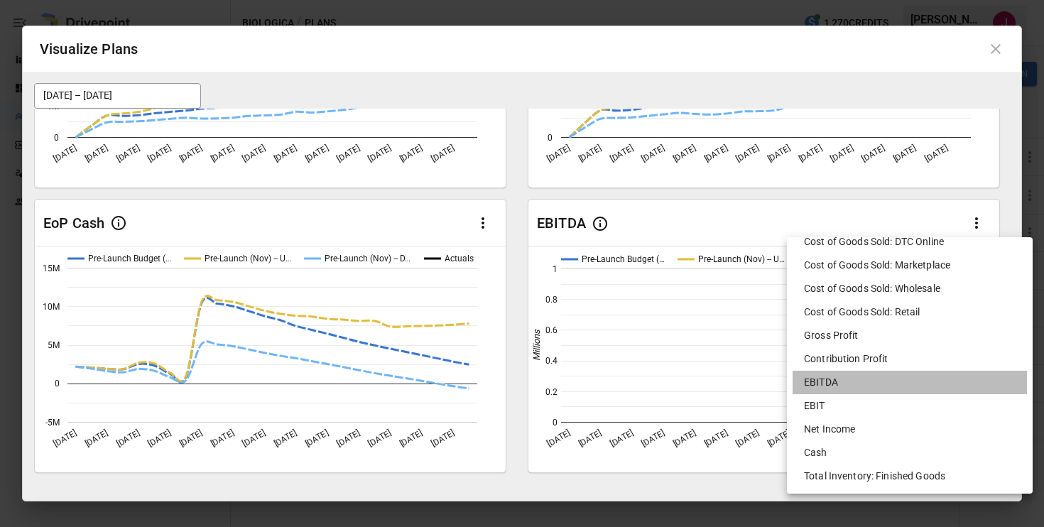
click at [834, 384] on li "EBITDA" at bounding box center [910, 382] width 234 height 23
click at [683, 401] on div at bounding box center [522, 263] width 1044 height 527
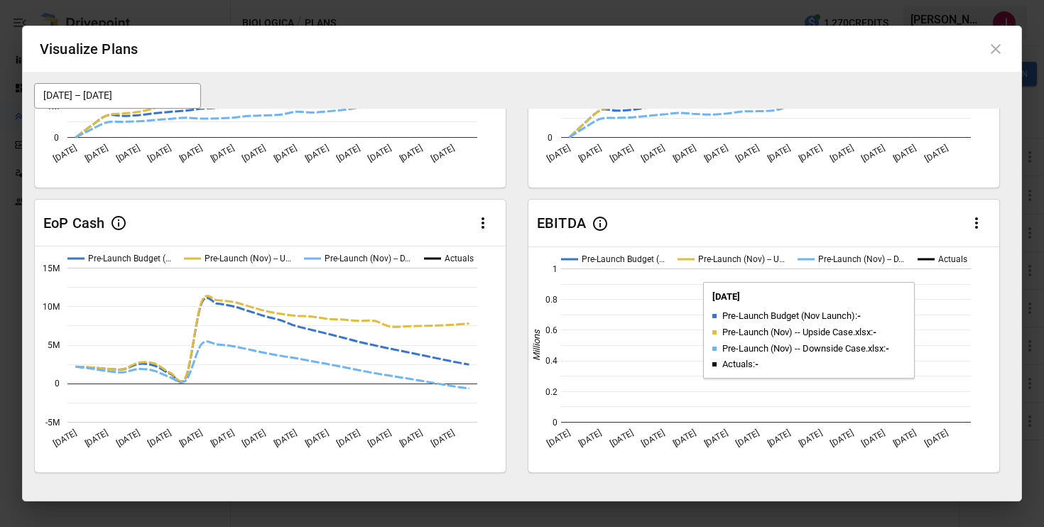
click at [683, 401] on rect "A chart." at bounding box center [766, 346] width 410 height 154
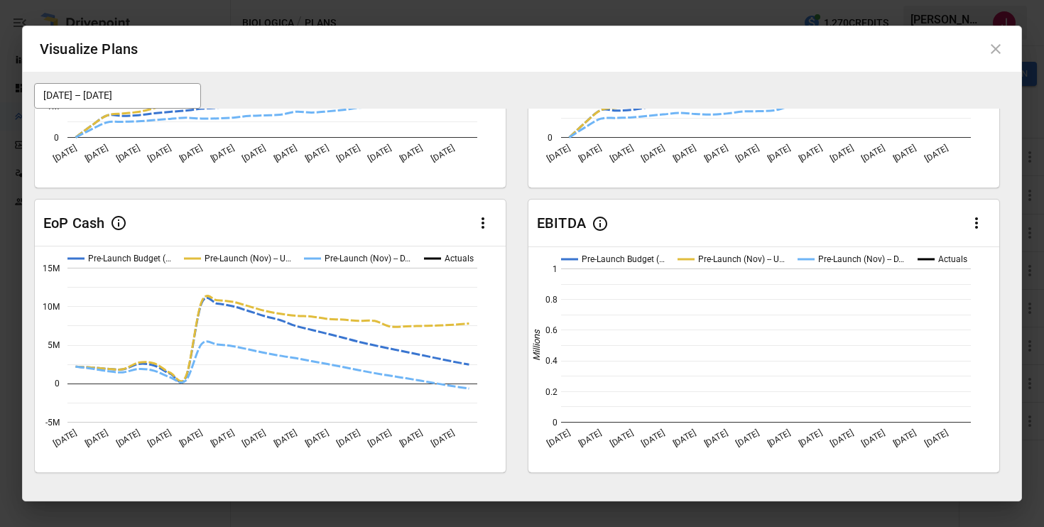
click at [631, 448] on icon "Pre-Launch Budget (… Pre-Launch (Nov) -- U… Pre-Launch (Nov) -- D… Actuals [DAT…" at bounding box center [764, 359] width 471 height 225
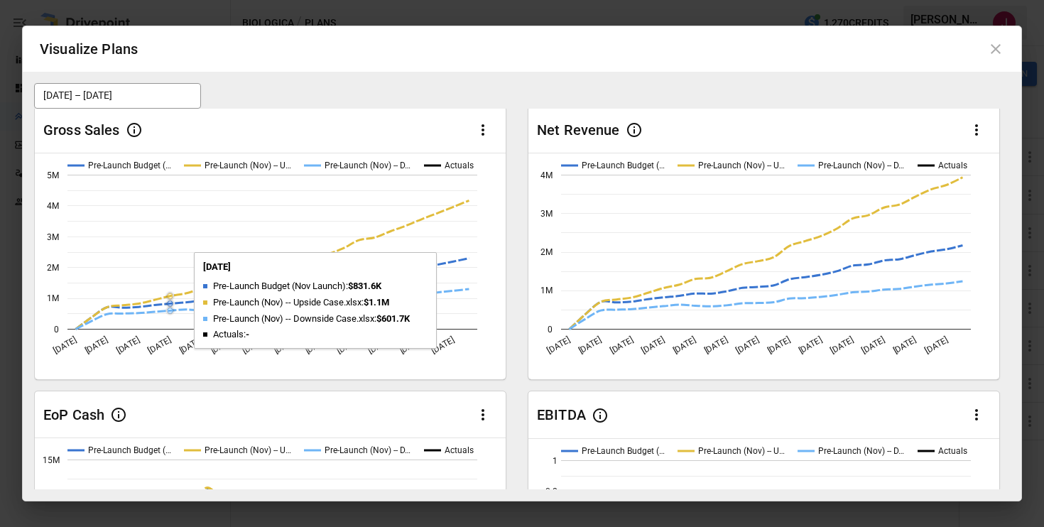
scroll to position [0, 0]
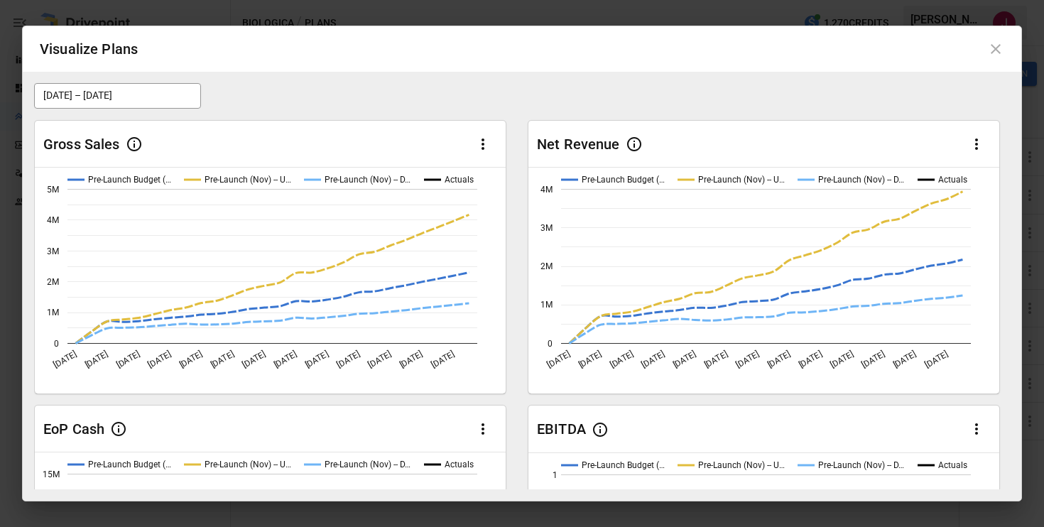
click at [315, 85] on div "[DATE] – [DATE]" at bounding box center [522, 96] width 976 height 26
click at [481, 145] on icon "button" at bounding box center [483, 144] width 17 height 17
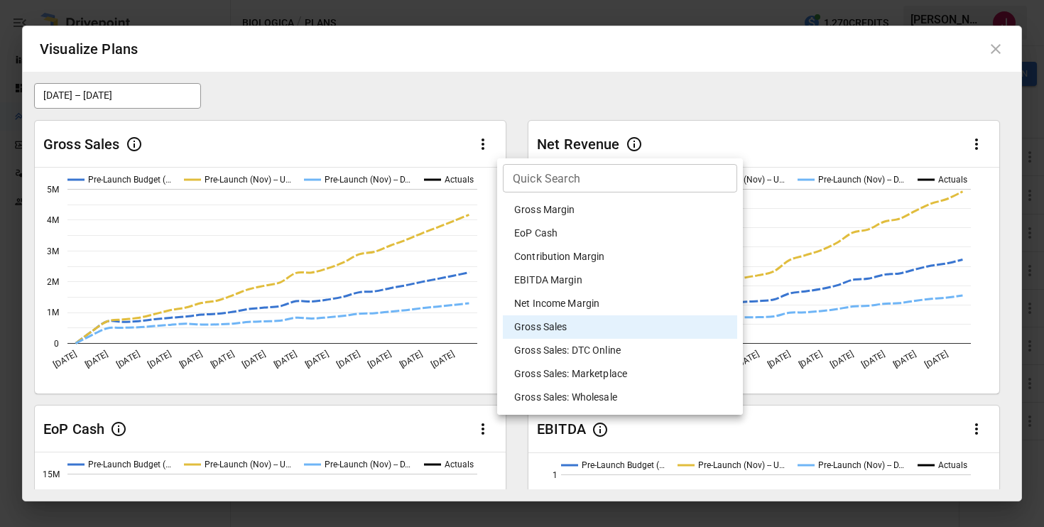
click at [514, 90] on div at bounding box center [522, 263] width 1044 height 527
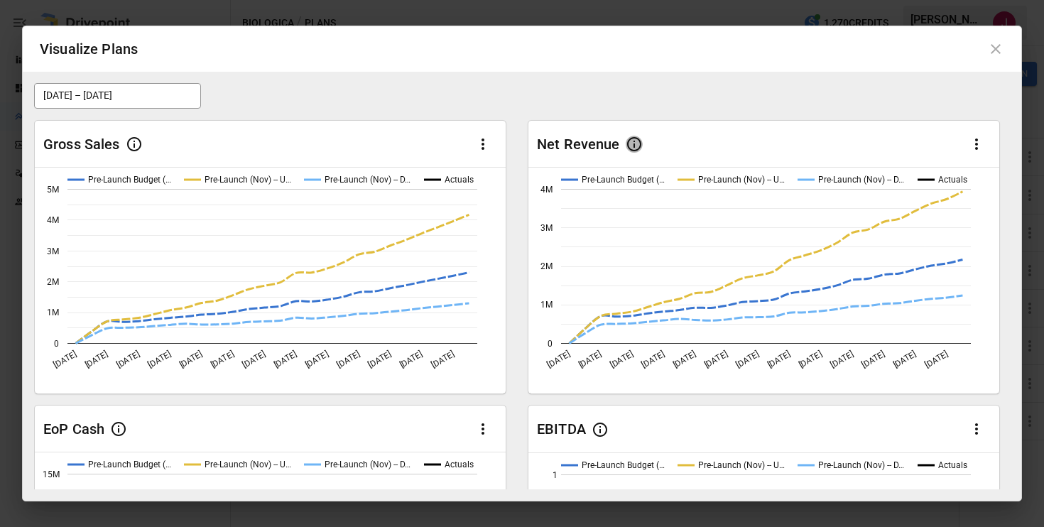
click at [637, 148] on icon "button" at bounding box center [634, 144] width 17 height 17
click at [610, 102] on div "[DATE] – [DATE]" at bounding box center [522, 96] width 976 height 26
click at [481, 146] on icon "button" at bounding box center [483, 144] width 17 height 17
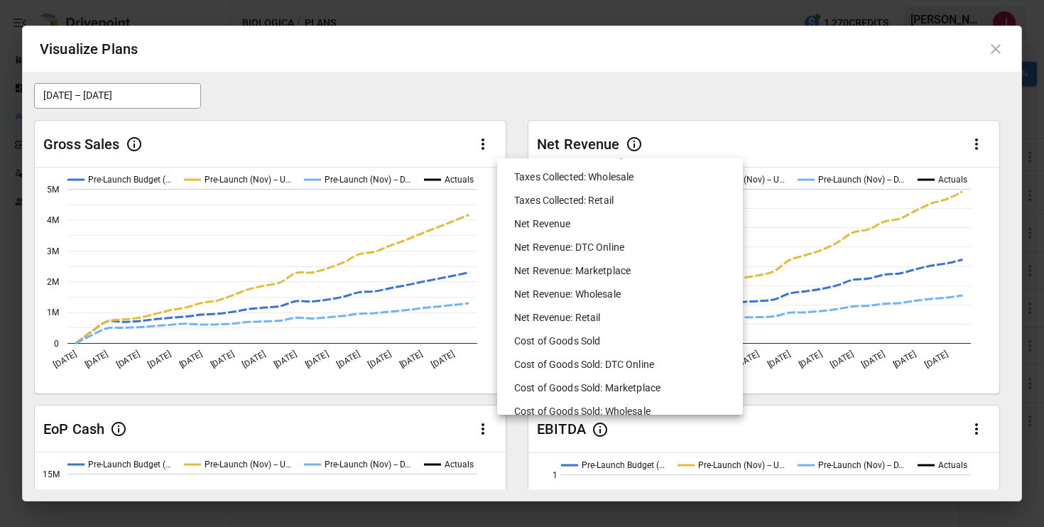
scroll to position [571, 0]
click at [546, 227] on li "Net Revenue" at bounding box center [620, 224] width 234 height 23
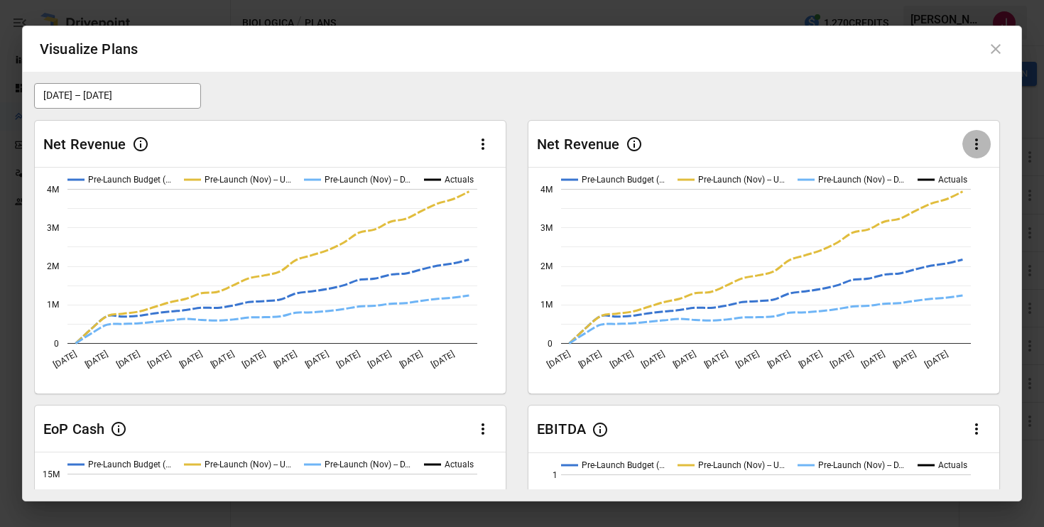
click at [978, 142] on icon "button" at bounding box center [976, 144] width 17 height 17
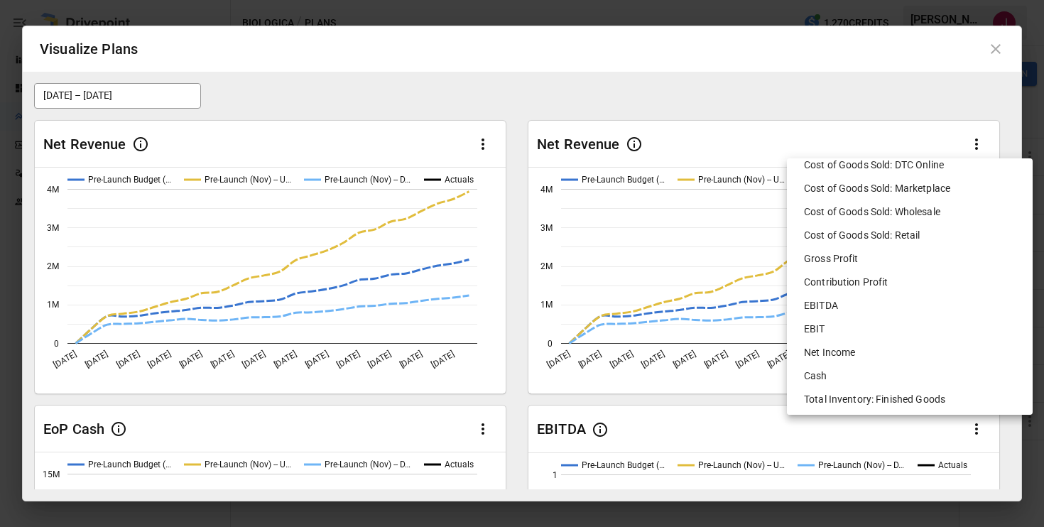
scroll to position [774, 0]
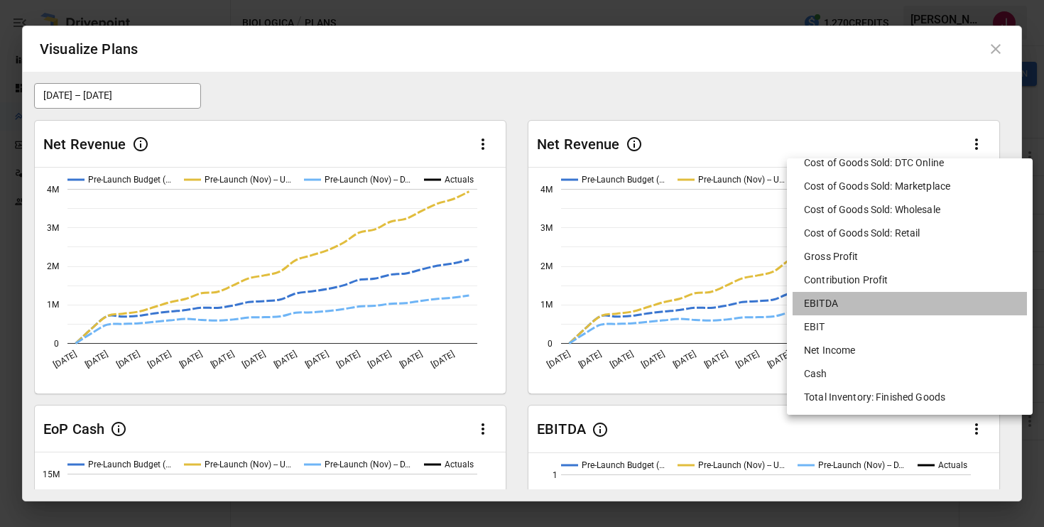
click at [831, 305] on li "EBITDA" at bounding box center [910, 303] width 234 height 23
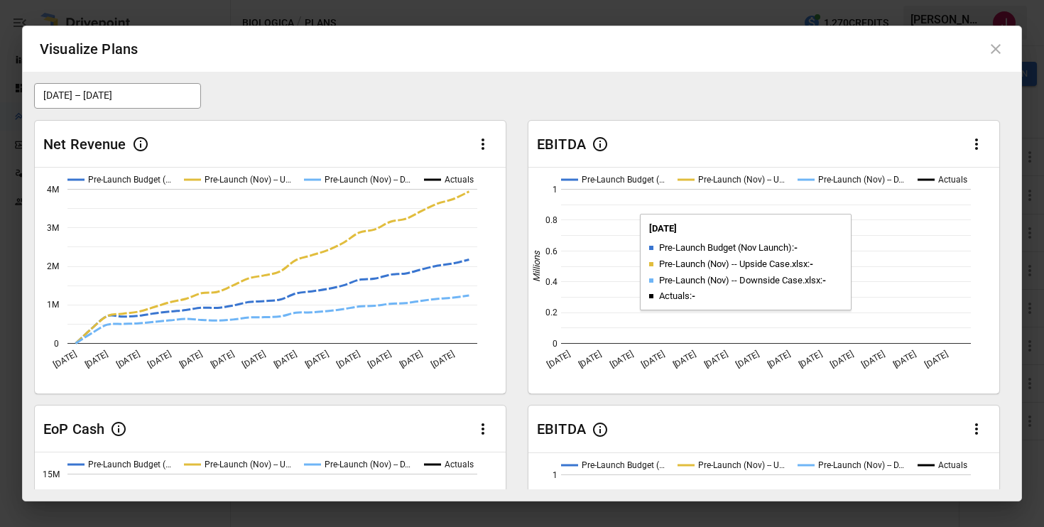
click at [616, 259] on rect "A chart." at bounding box center [766, 266] width 410 height 155
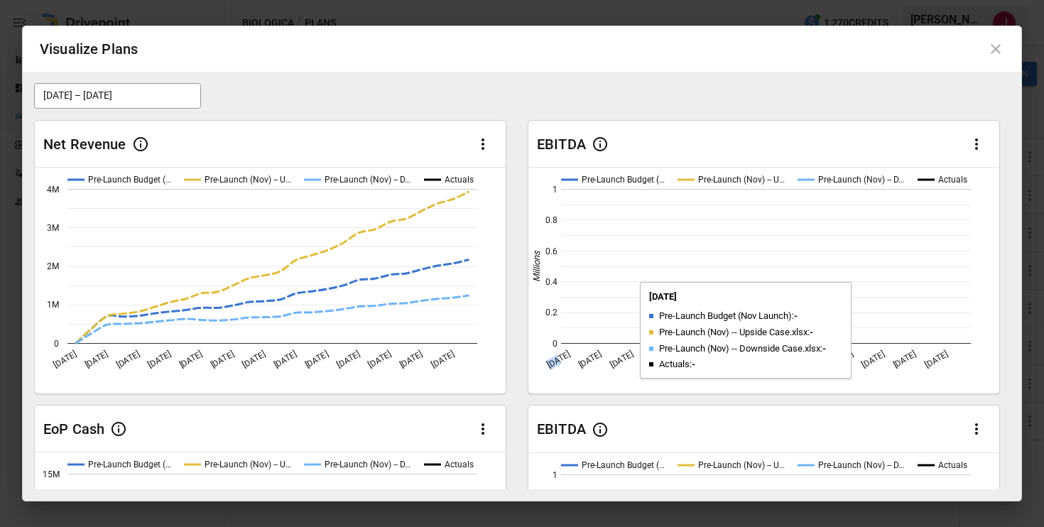
click at [616, 259] on rect "A chart." at bounding box center [766, 266] width 410 height 155
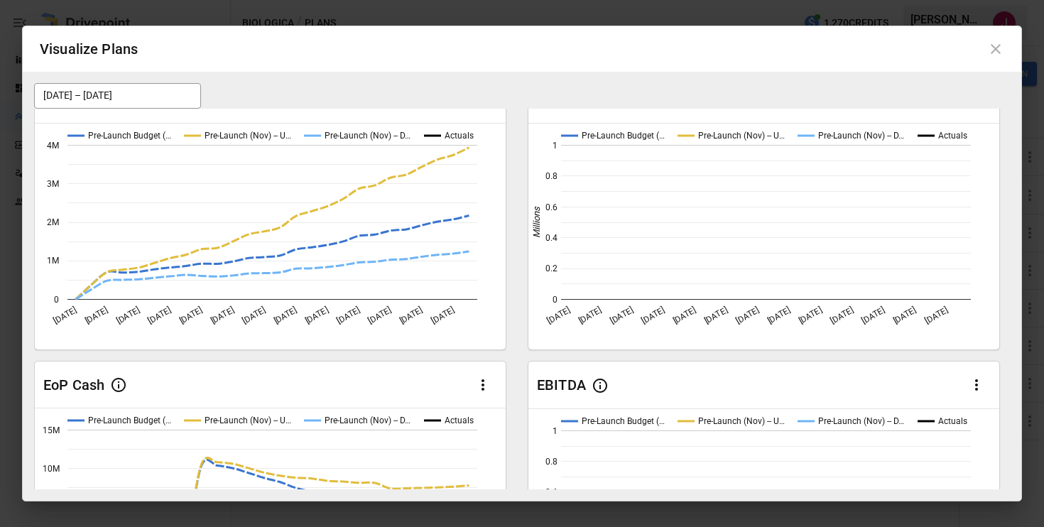
scroll to position [39, 0]
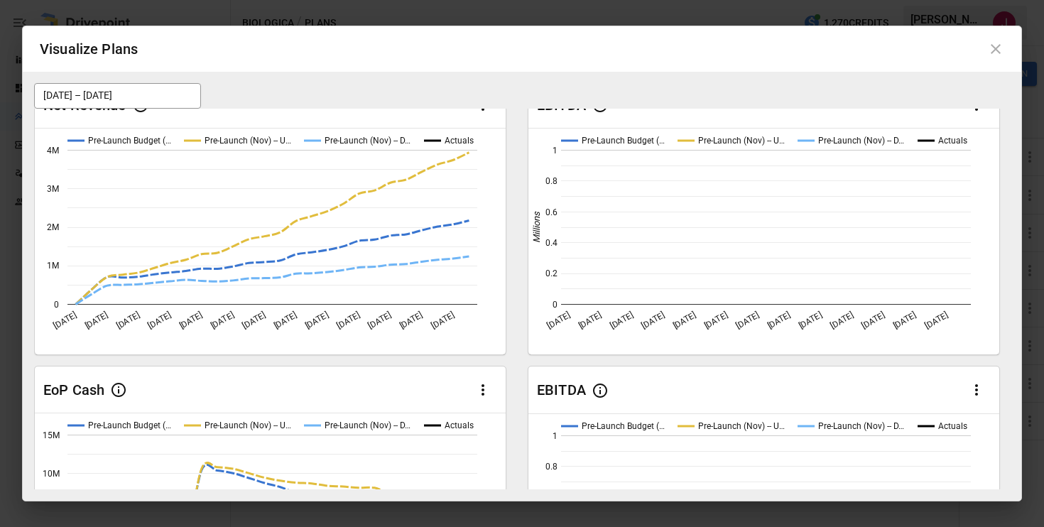
click at [128, 93] on button "[DATE] – [DATE]" at bounding box center [117, 96] width 167 height 26
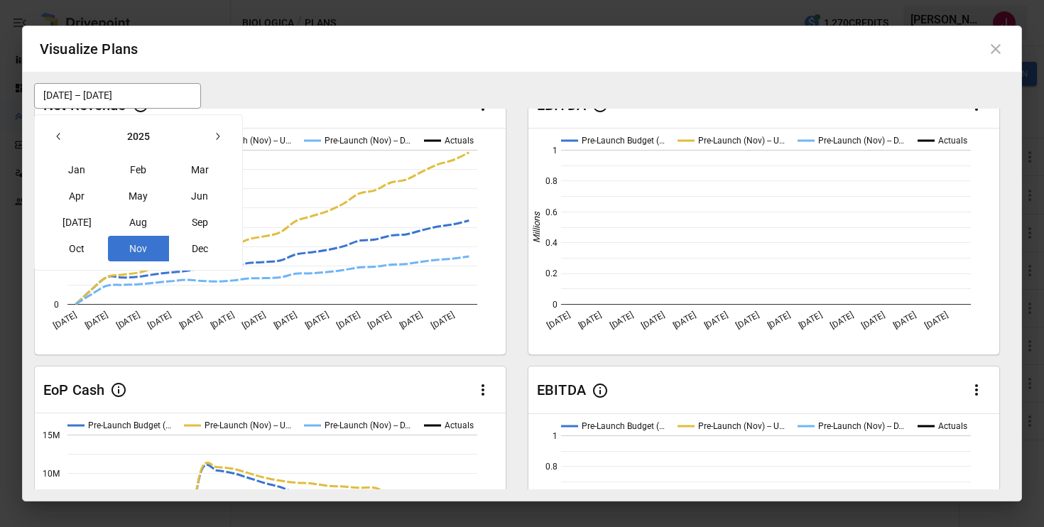
click at [141, 245] on button "Nov" at bounding box center [138, 249] width 61 height 26
click at [215, 132] on icon "button" at bounding box center [217, 136] width 11 height 11
click at [195, 242] on button "Dec" at bounding box center [200, 249] width 61 height 26
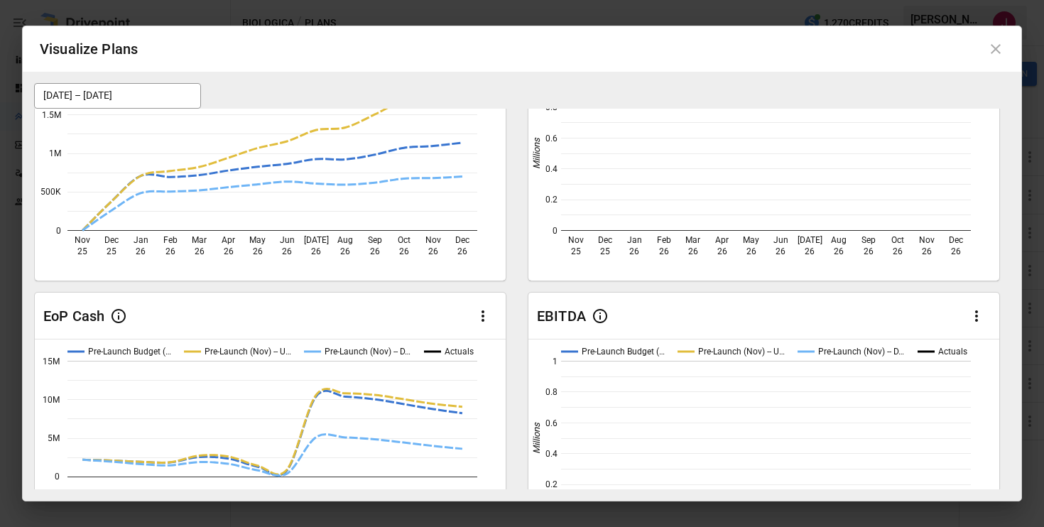
scroll to position [182, 0]
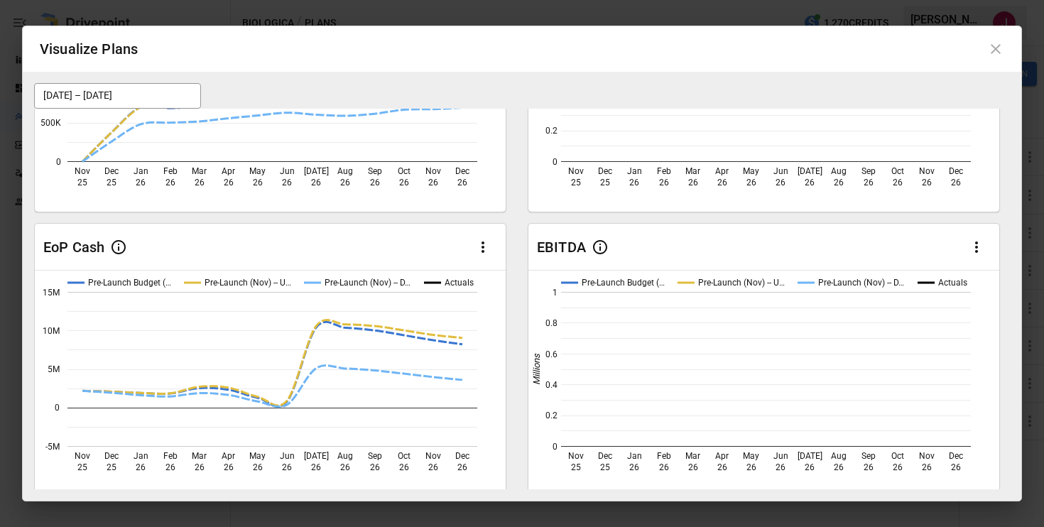
click at [975, 243] on icon "button" at bounding box center [976, 247] width 17 height 17
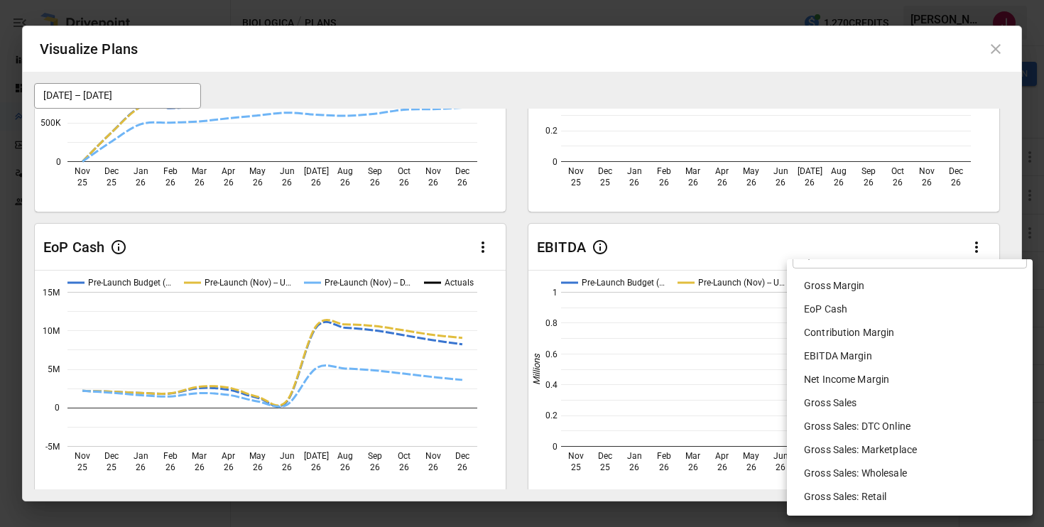
scroll to position [40, 0]
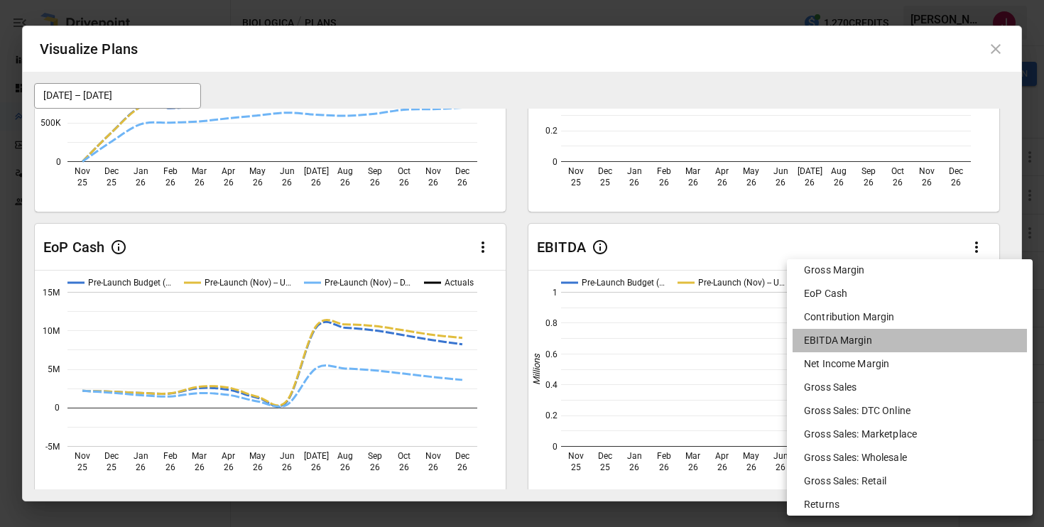
click at [865, 344] on li "EBITDA Margin" at bounding box center [910, 340] width 234 height 23
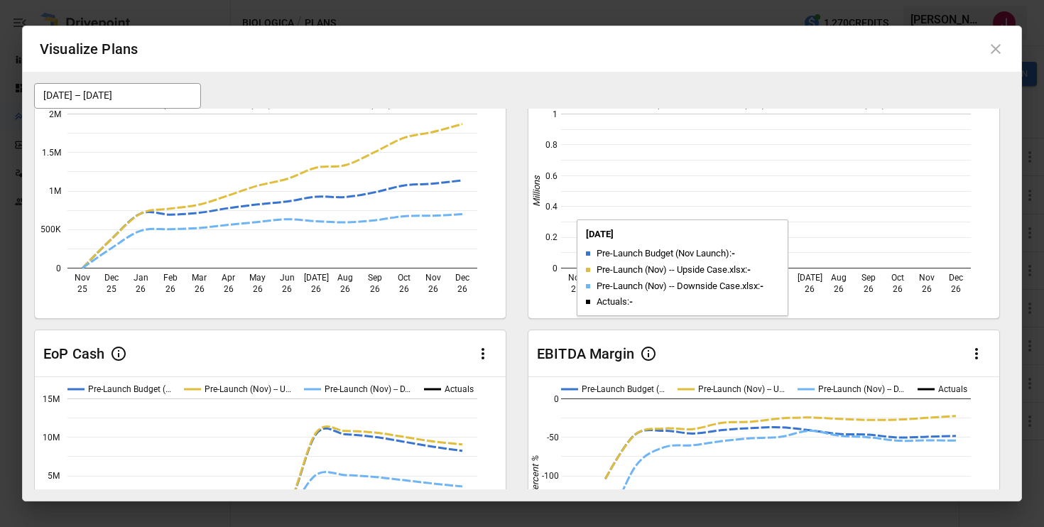
scroll to position [0, 0]
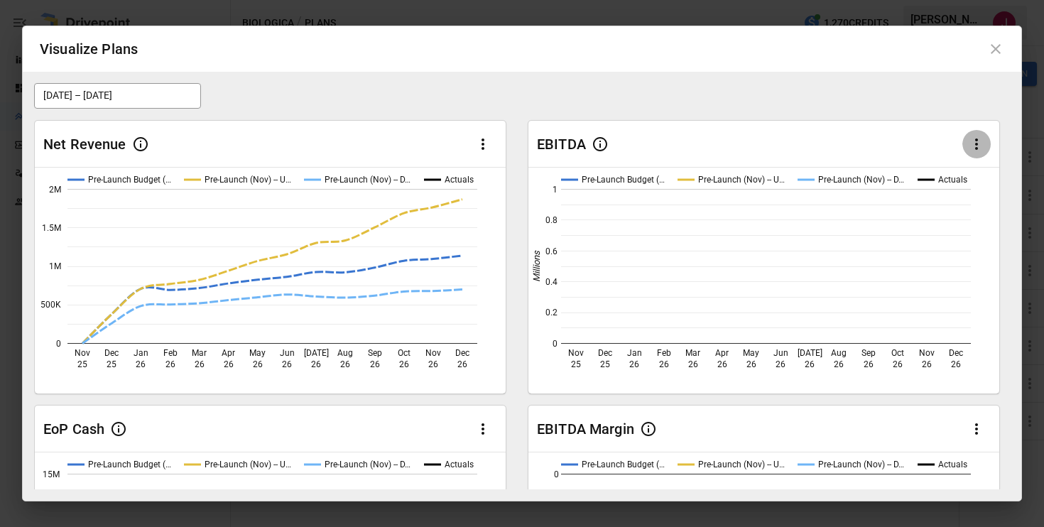
click at [979, 140] on icon "button" at bounding box center [976, 144] width 17 height 17
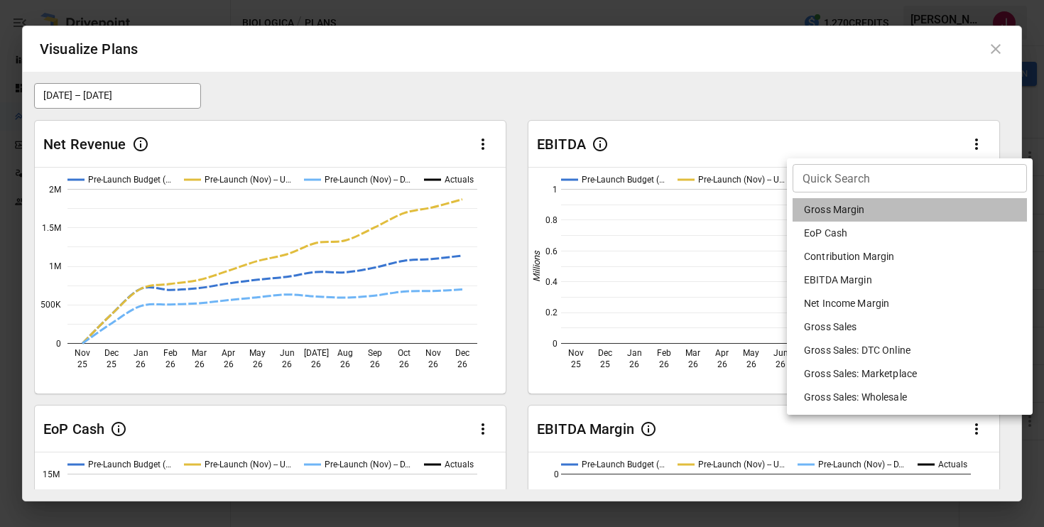
click at [848, 212] on li "Gross Margin" at bounding box center [910, 209] width 234 height 23
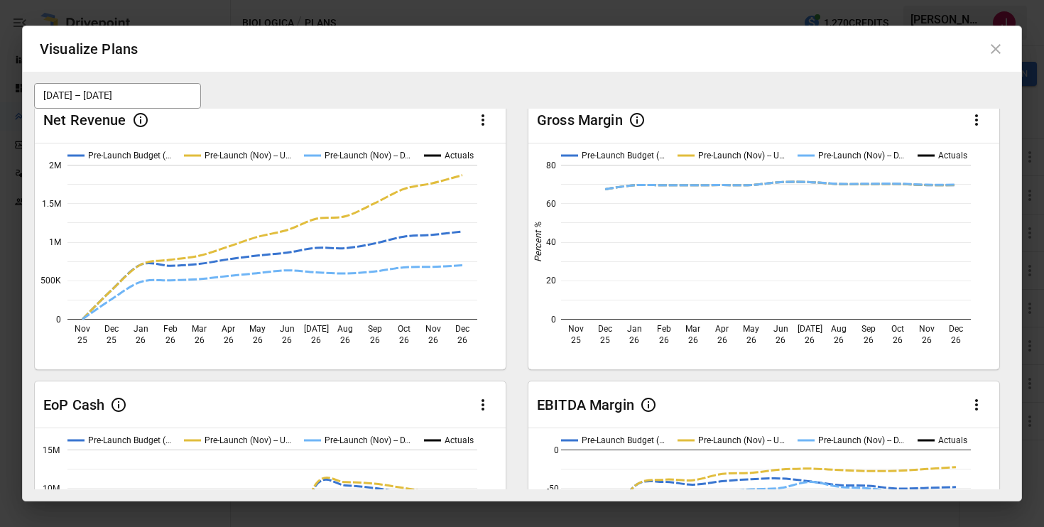
scroll to position [23, 0]
click at [975, 117] on icon "button" at bounding box center [976, 120] width 17 height 17
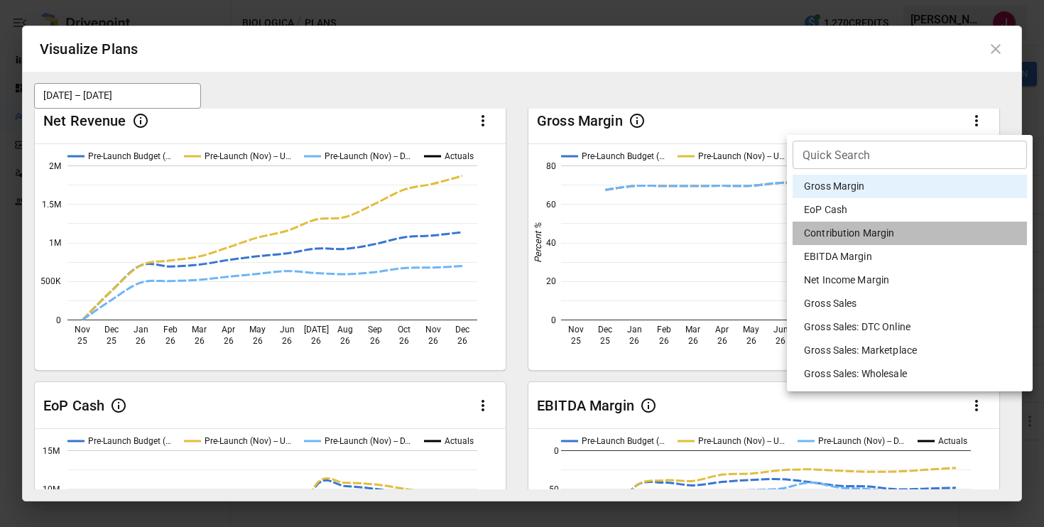
click at [895, 233] on li "Contribution Margin" at bounding box center [910, 233] width 234 height 23
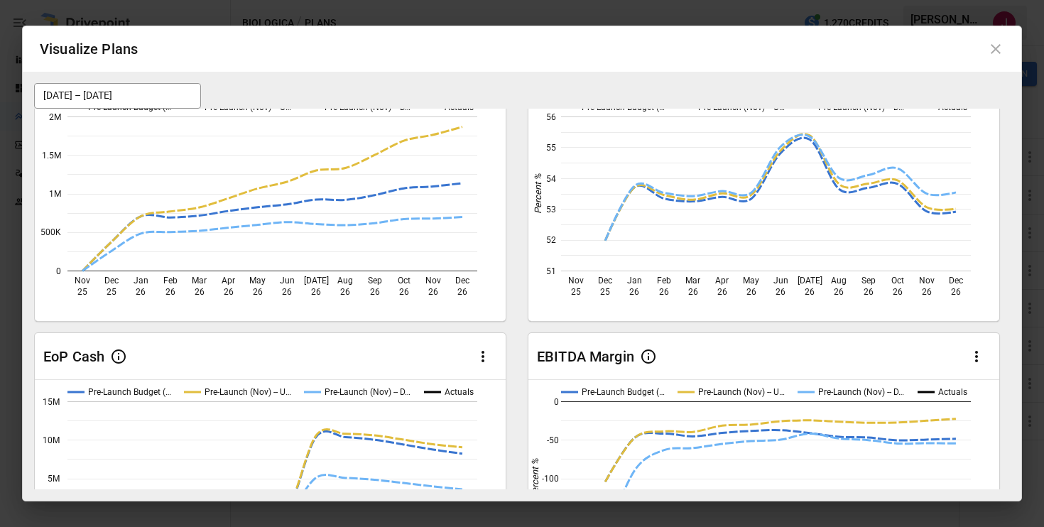
scroll to position [0, 0]
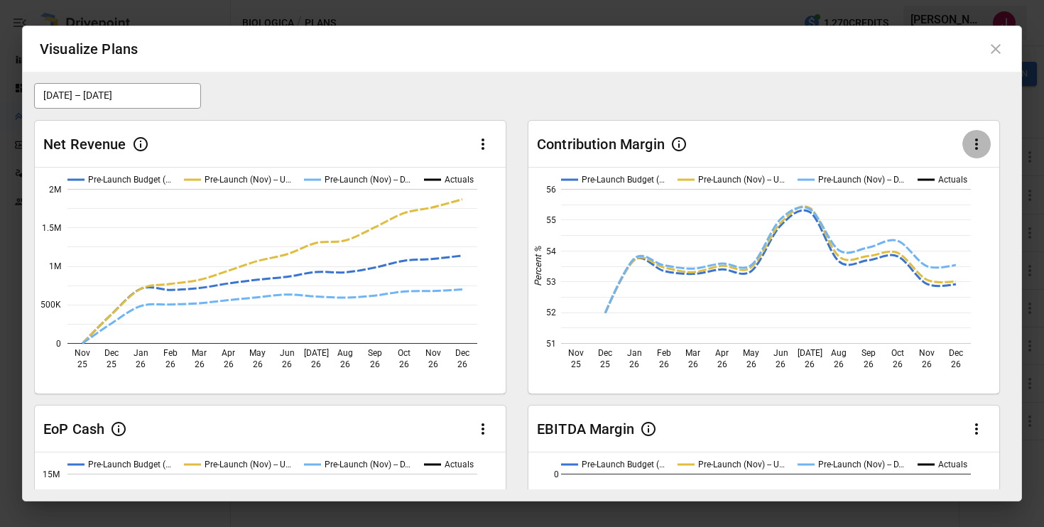
click at [973, 142] on icon "button" at bounding box center [976, 144] width 17 height 17
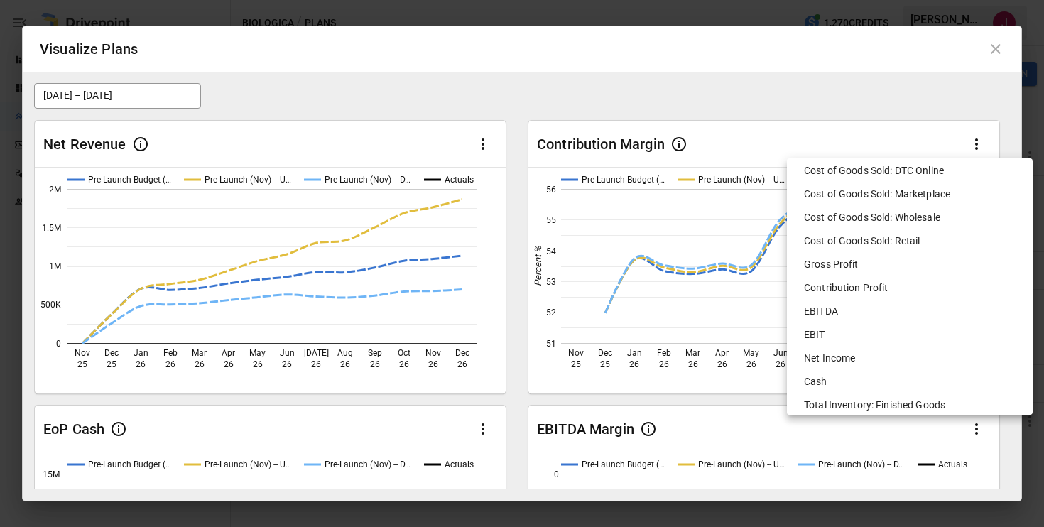
scroll to position [774, 0]
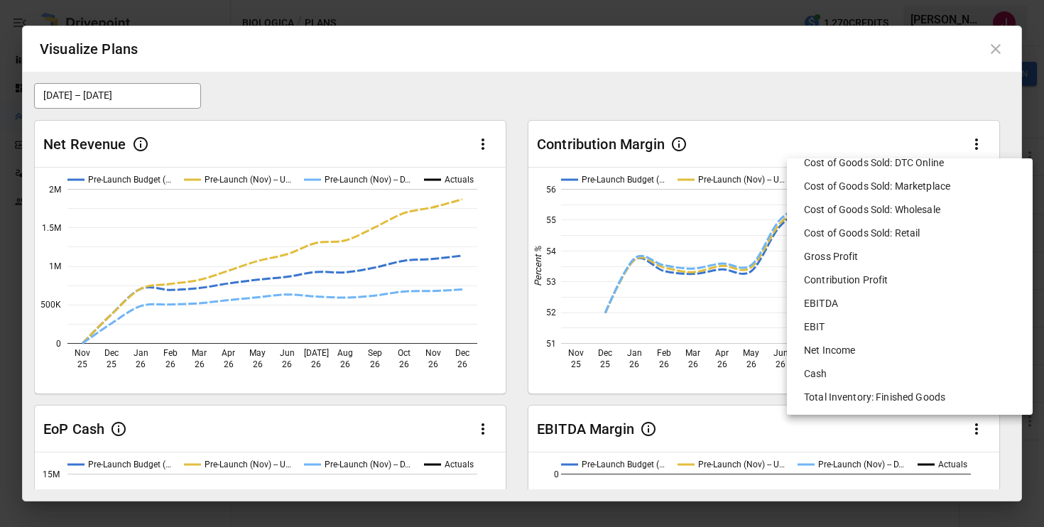
click at [828, 325] on li "EBIT" at bounding box center [910, 326] width 234 height 23
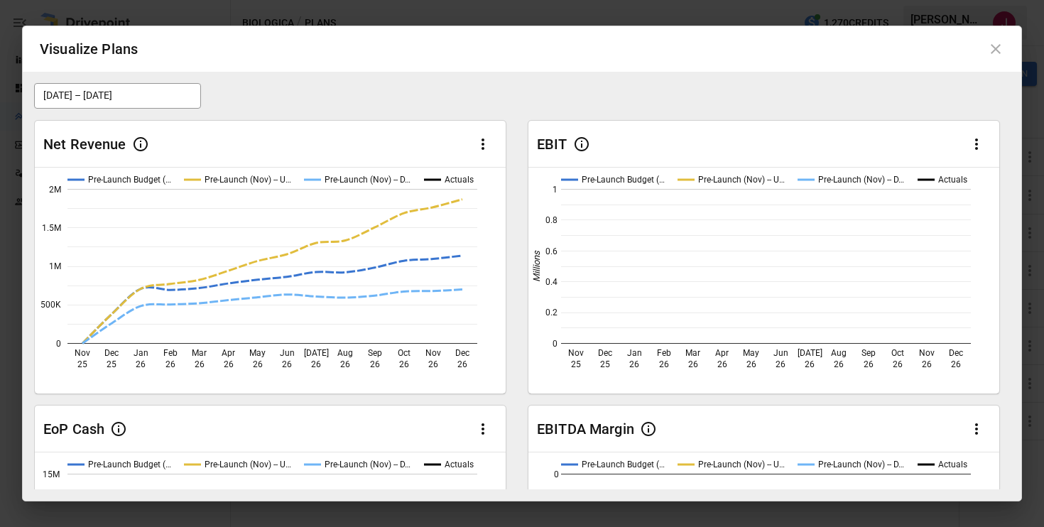
click at [973, 141] on icon "button" at bounding box center [976, 144] width 17 height 17
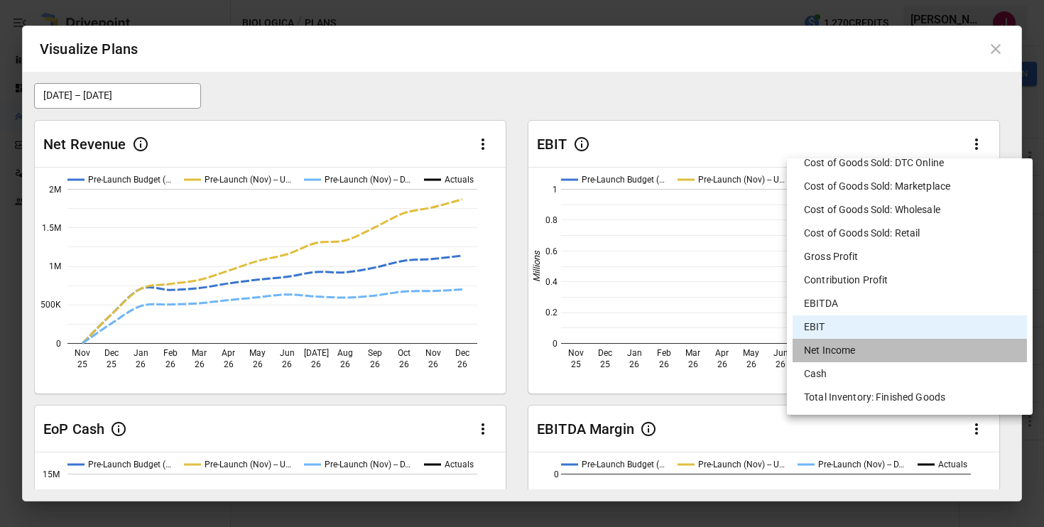
click at [853, 352] on li "Net Income" at bounding box center [910, 350] width 234 height 23
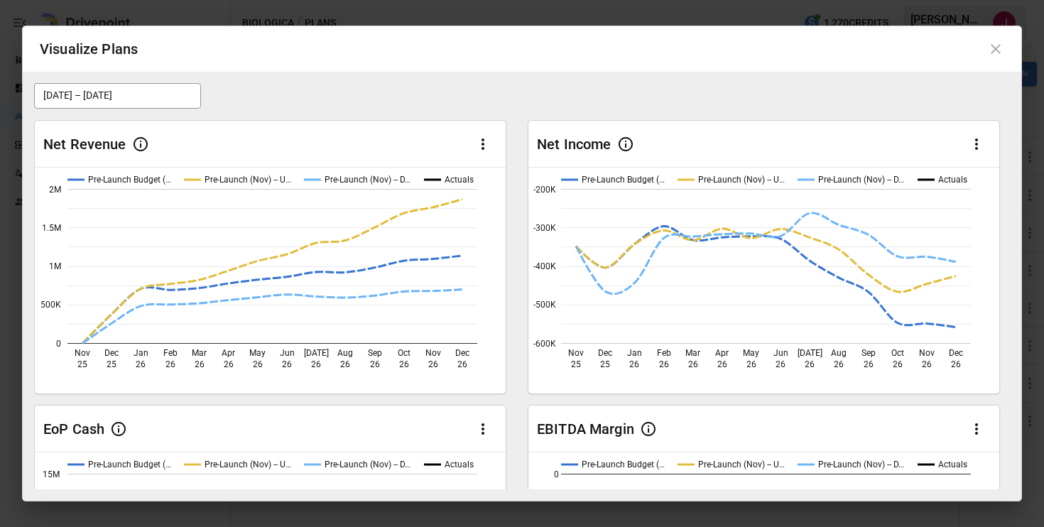
click at [168, 98] on button "[DATE] – [DATE]" at bounding box center [117, 96] width 167 height 26
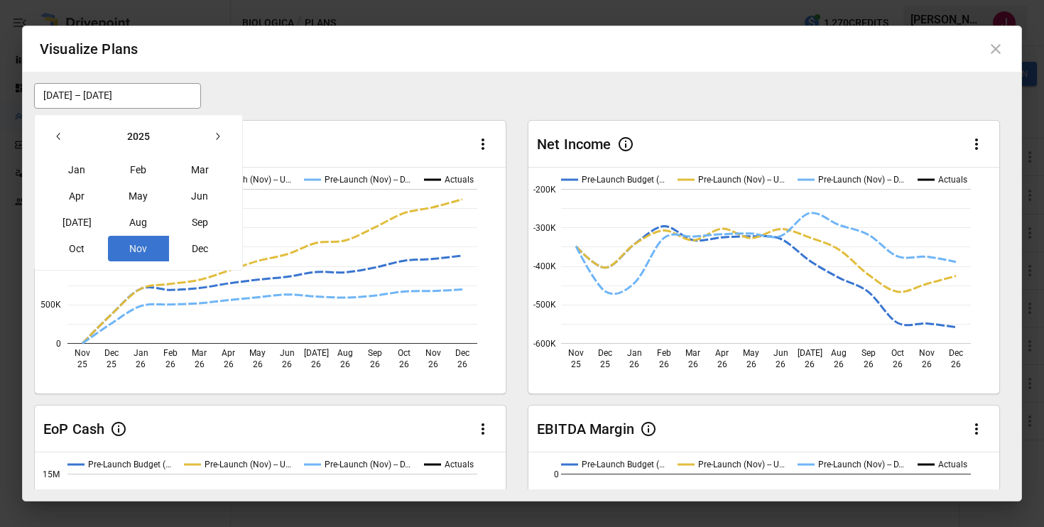
click at [151, 246] on button "Nov" at bounding box center [138, 249] width 61 height 26
click at [217, 134] on icon "button" at bounding box center [217, 136] width 11 height 11
click at [208, 236] on button "Dec" at bounding box center [200, 249] width 61 height 26
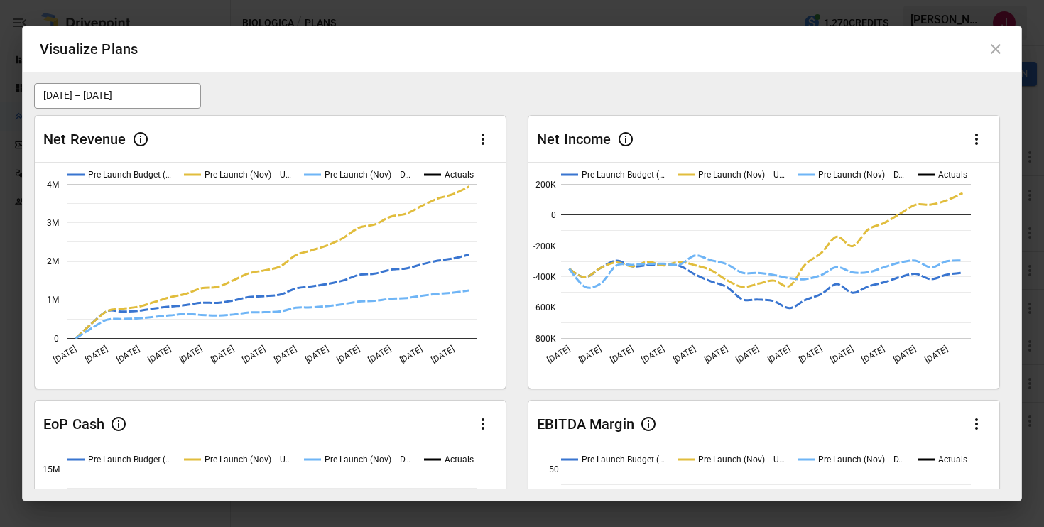
scroll to position [0, 0]
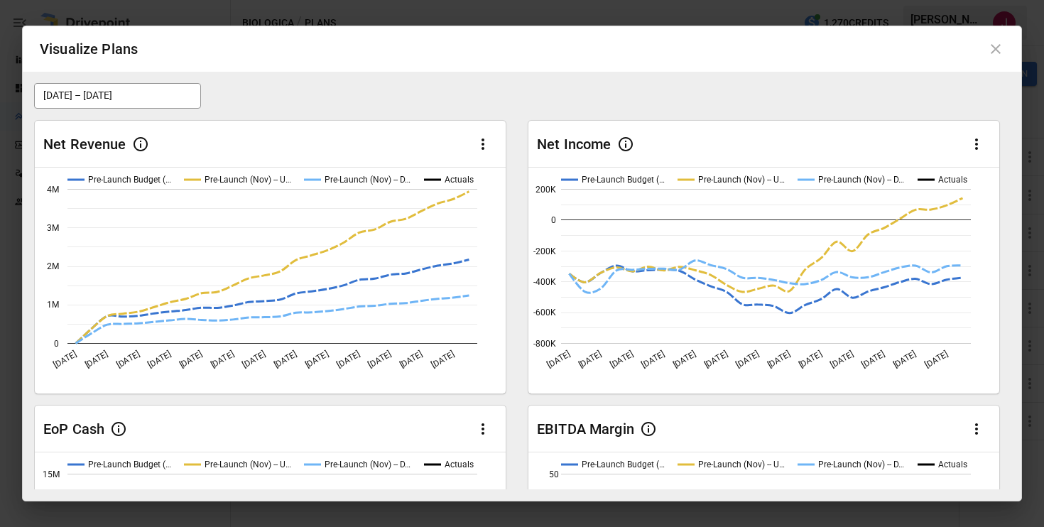
click at [483, 144] on icon "button" at bounding box center [483, 144] width 3 height 11
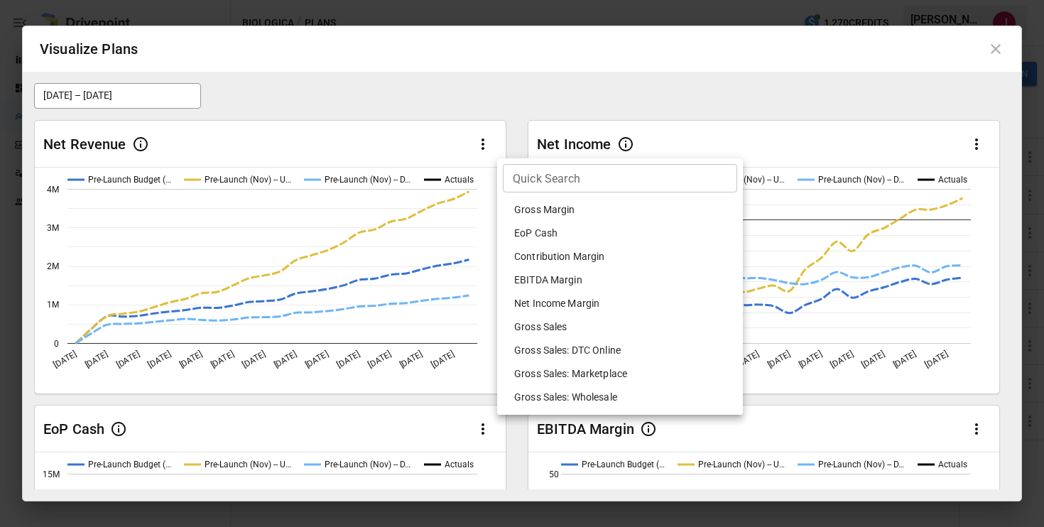
click at [418, 114] on div at bounding box center [522, 263] width 1044 height 527
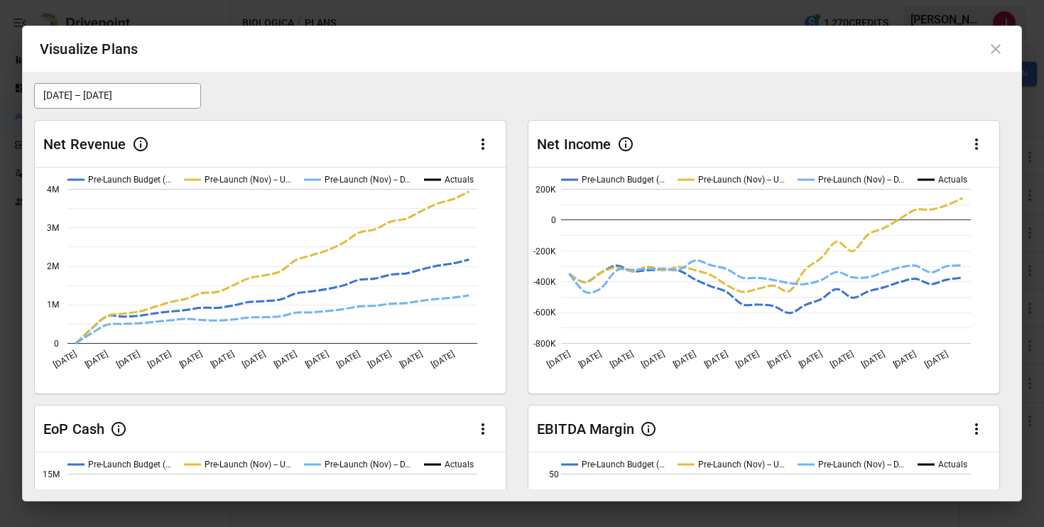
click at [520, 94] on div "[DATE] – [DATE]" at bounding box center [522, 96] width 976 height 26
click at [998, 55] on icon at bounding box center [996, 48] width 17 height 17
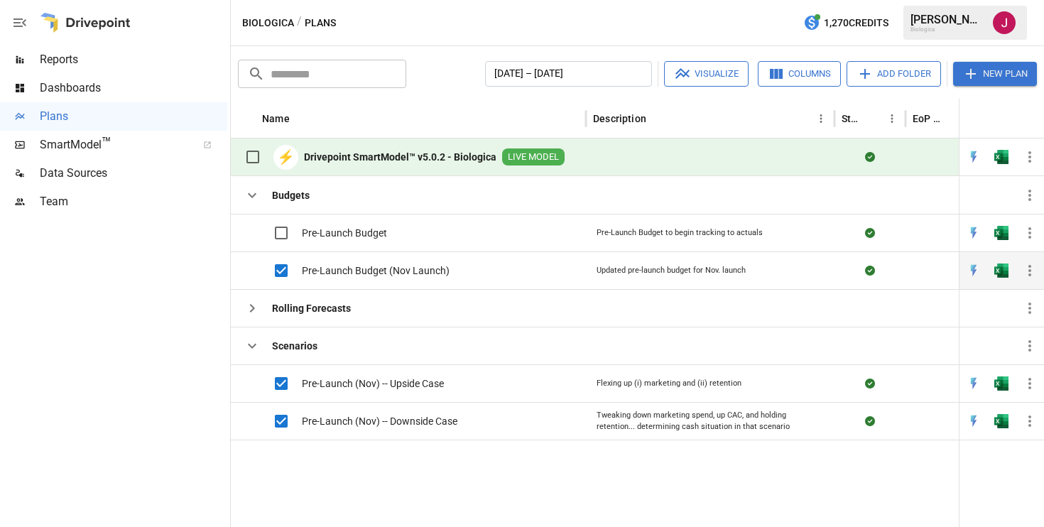
click at [384, 267] on span "Pre-Launch Budget (Nov Launch)" at bounding box center [376, 271] width 148 height 14
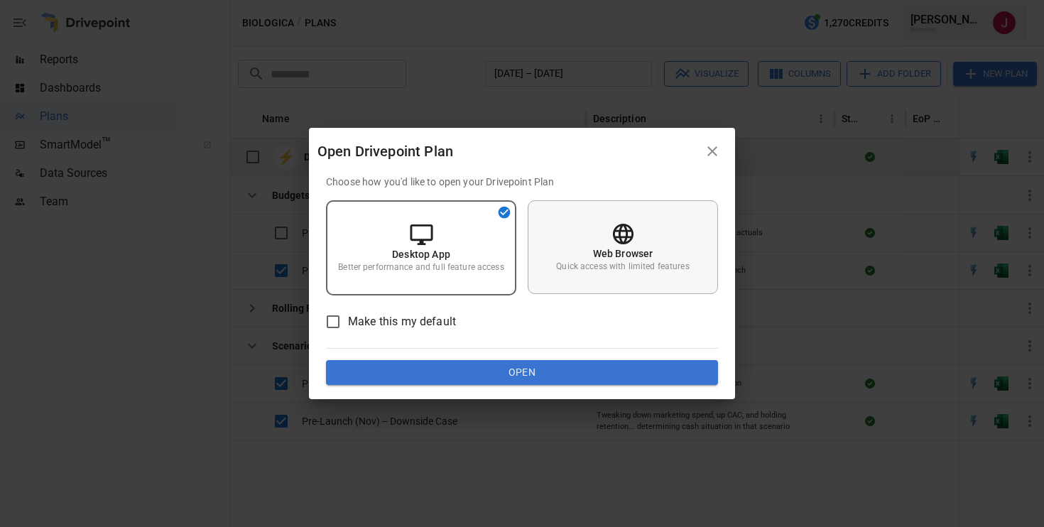
click at [600, 229] on div "Web Browser Quick access with limited features" at bounding box center [623, 247] width 190 height 94
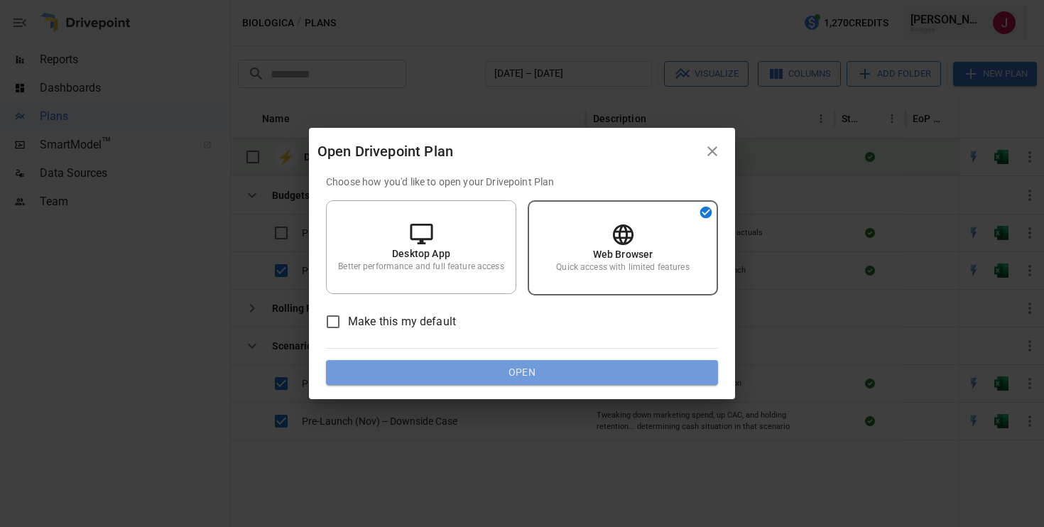
click at [530, 374] on button "Open" at bounding box center [522, 373] width 392 height 26
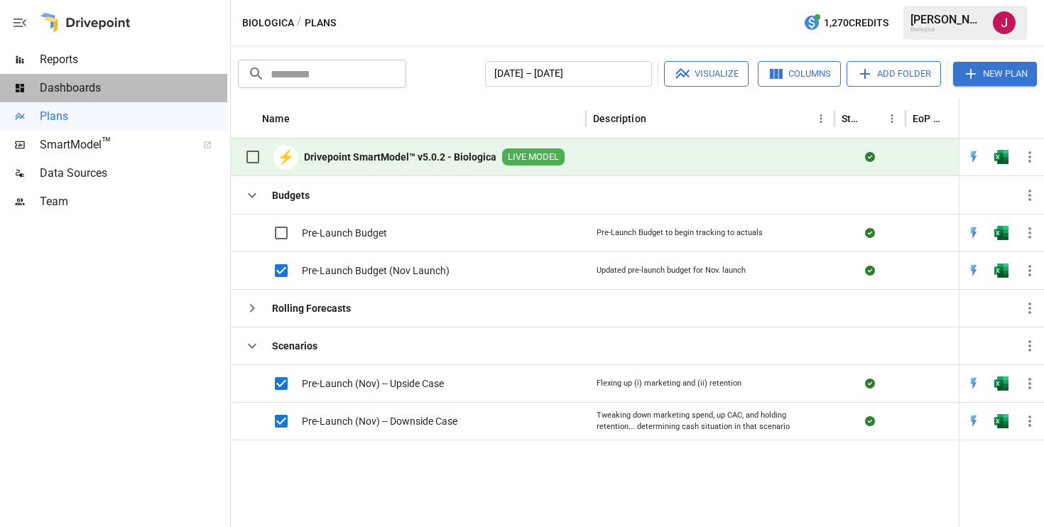
click at [77, 88] on span "Dashboards" at bounding box center [134, 88] width 188 height 17
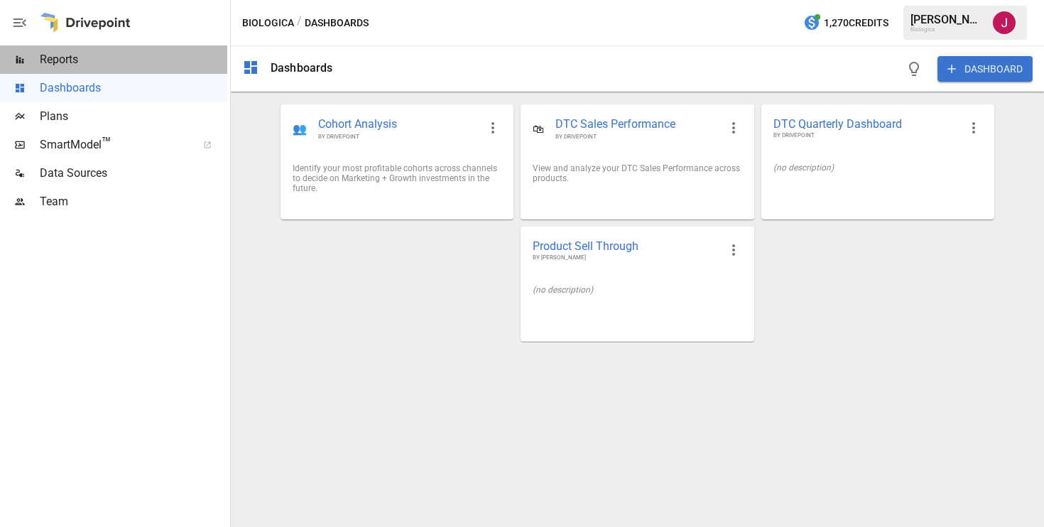
click at [75, 63] on span "Reports" at bounding box center [134, 59] width 188 height 17
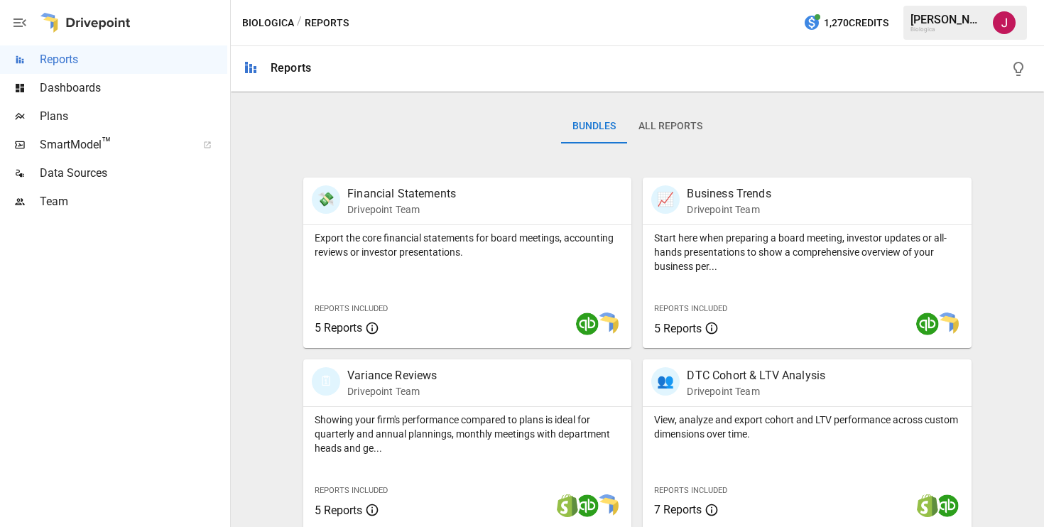
scroll to position [203, 0]
click at [380, 246] on p "Export the core financial statements for board meetings, accounting reviews or …" at bounding box center [468, 243] width 306 height 28
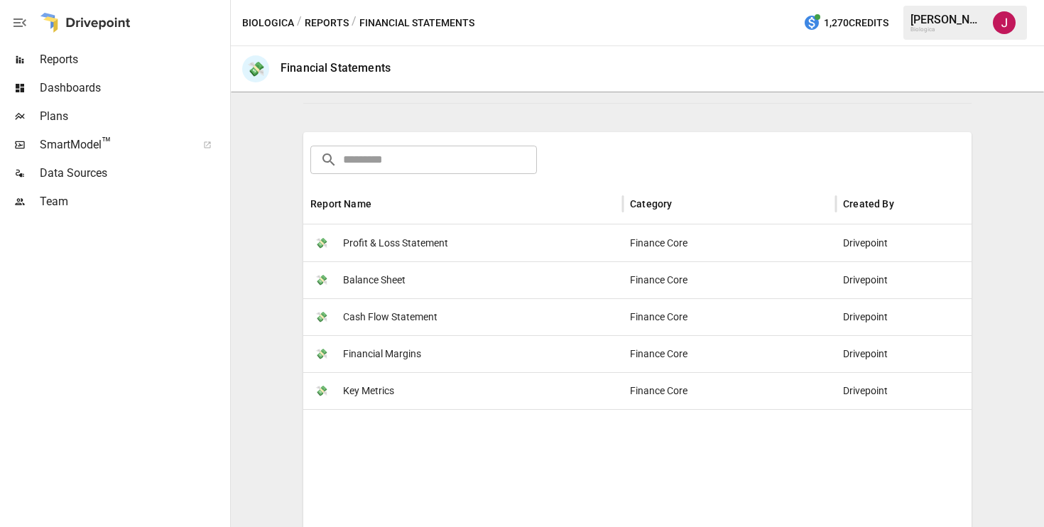
scroll to position [148, 0]
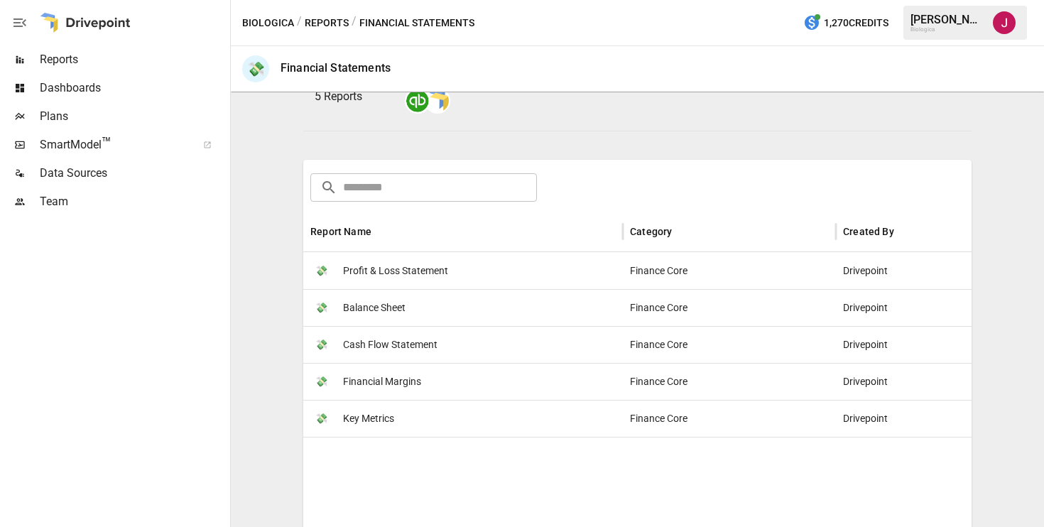
click at [369, 271] on span "Profit & Loss Statement" at bounding box center [395, 271] width 105 height 36
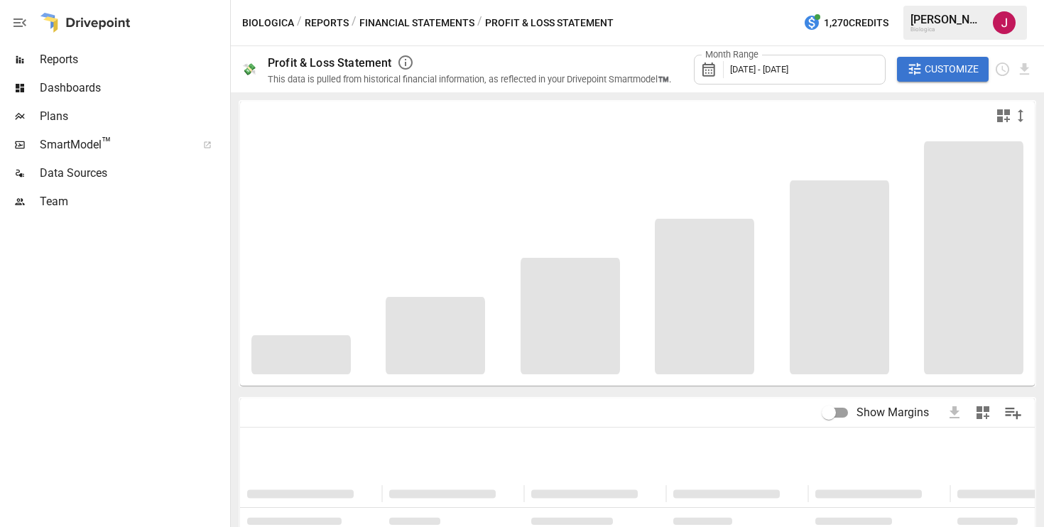
click at [778, 69] on span "[DATE] - [DATE]" at bounding box center [759, 69] width 58 height 11
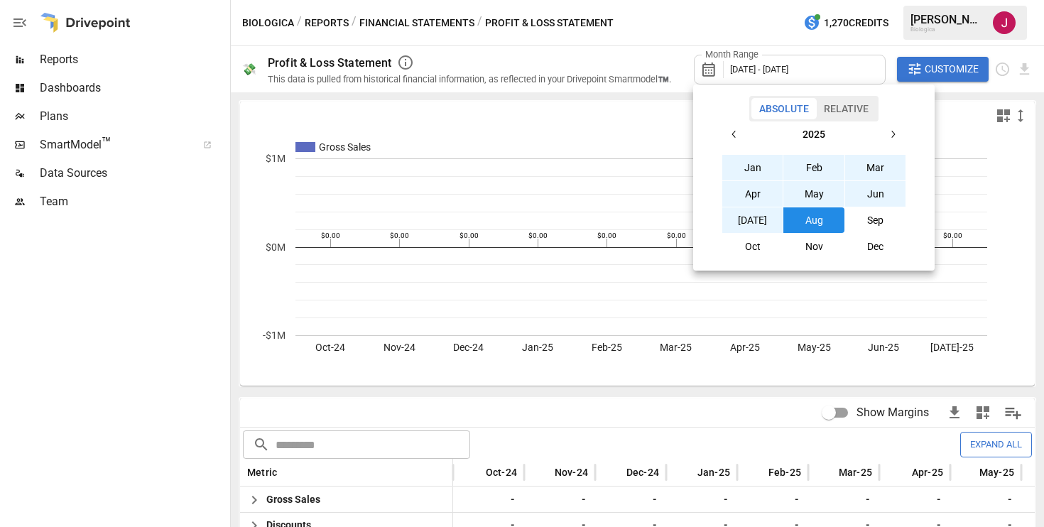
click at [818, 245] on button "Nov" at bounding box center [814, 247] width 61 height 26
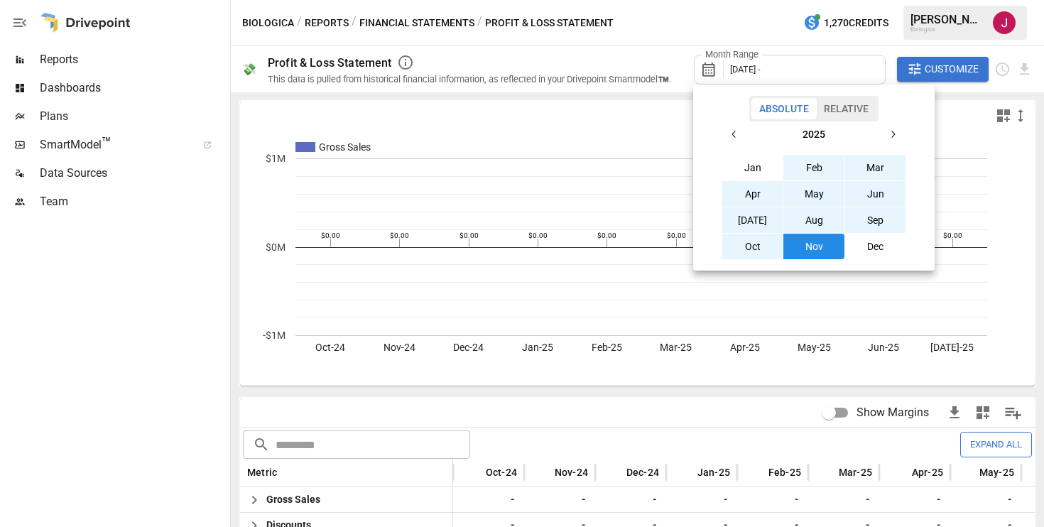
click at [888, 133] on icon "button" at bounding box center [892, 134] width 11 height 11
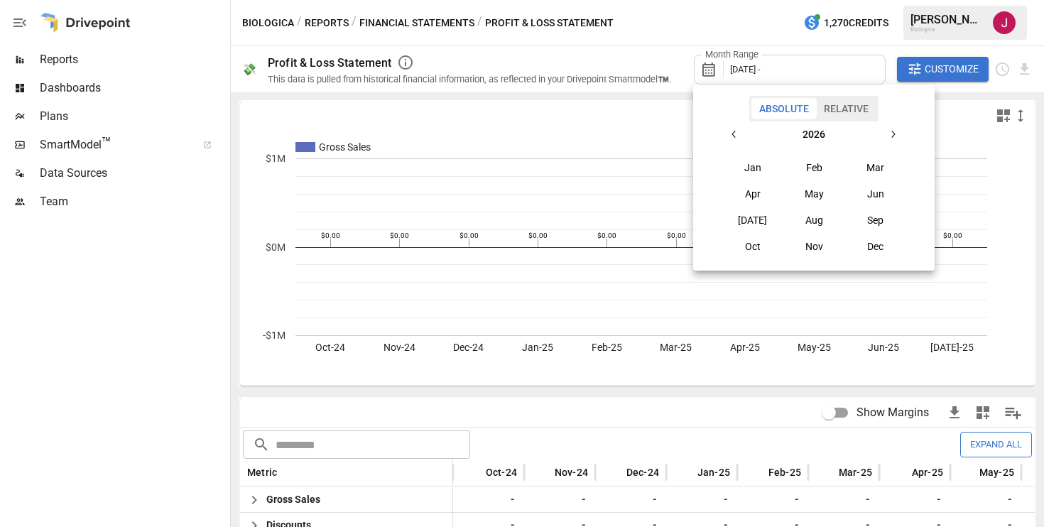
click at [888, 133] on icon "button" at bounding box center [892, 134] width 11 height 11
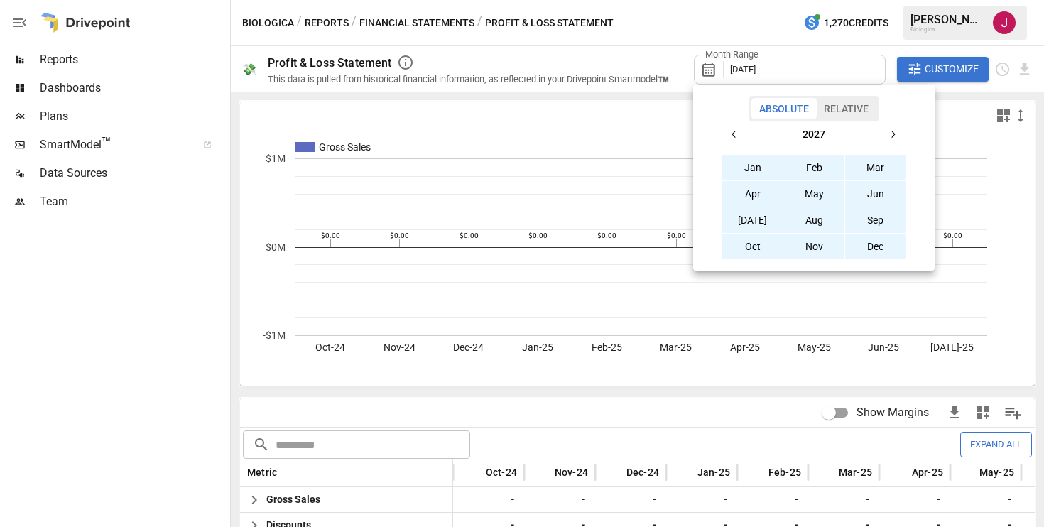
click at [875, 243] on button "Dec" at bounding box center [875, 247] width 61 height 26
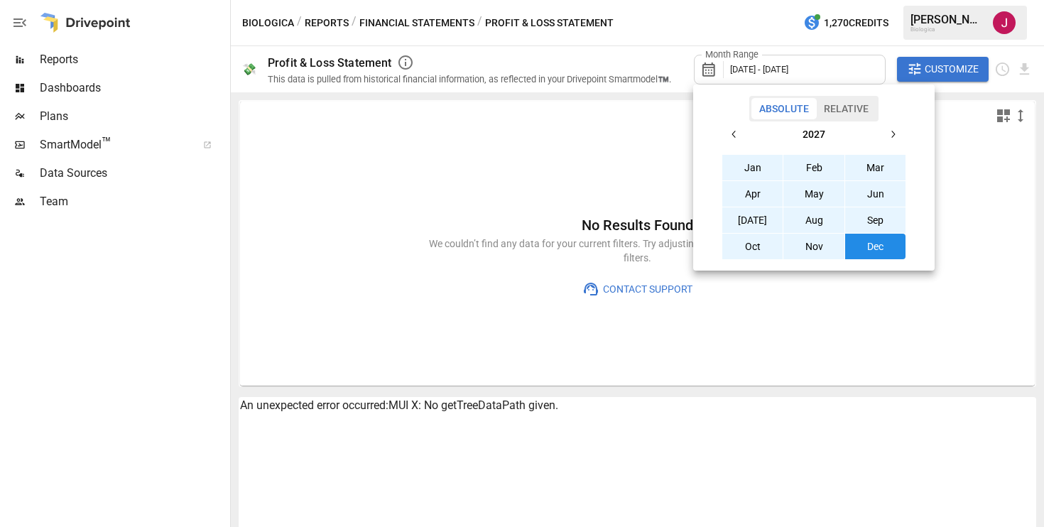
click at [659, 171] on div at bounding box center [522, 263] width 1044 height 527
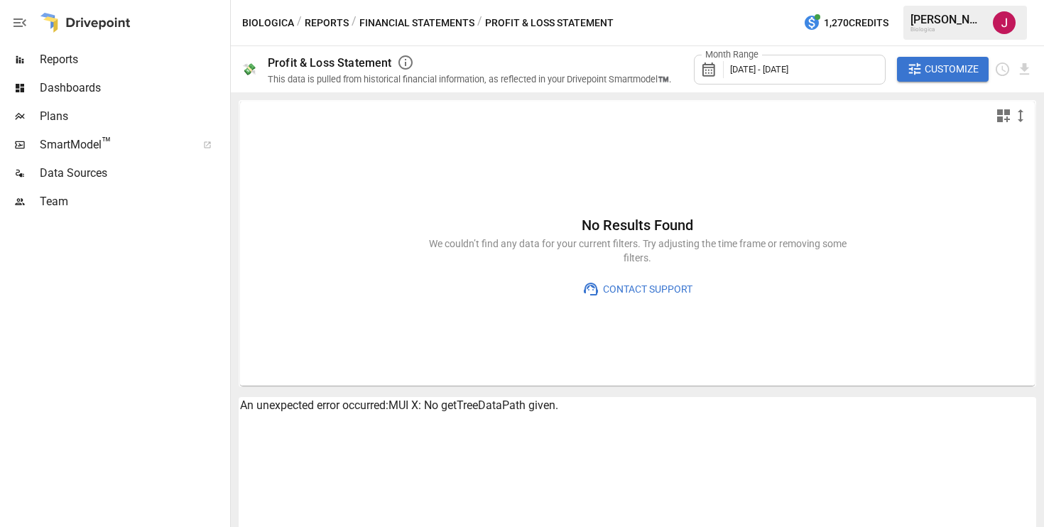
click at [931, 67] on span "Customize" at bounding box center [952, 69] width 54 height 18
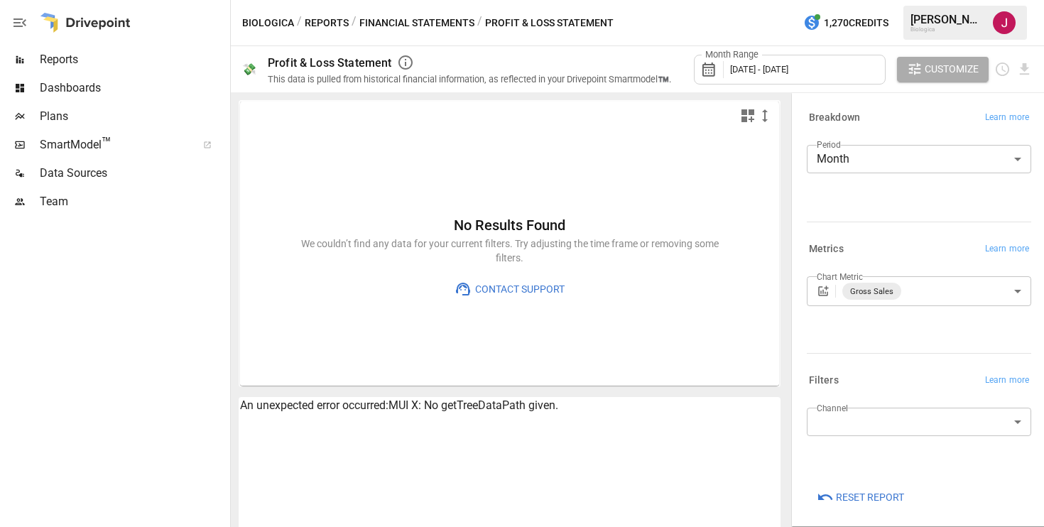
click at [724, 188] on div "No Results Found We couldn’t find any data for your current filters. Try adjust…" at bounding box center [509, 258] width 539 height 256
click at [936, 77] on span "Customize" at bounding box center [952, 69] width 54 height 18
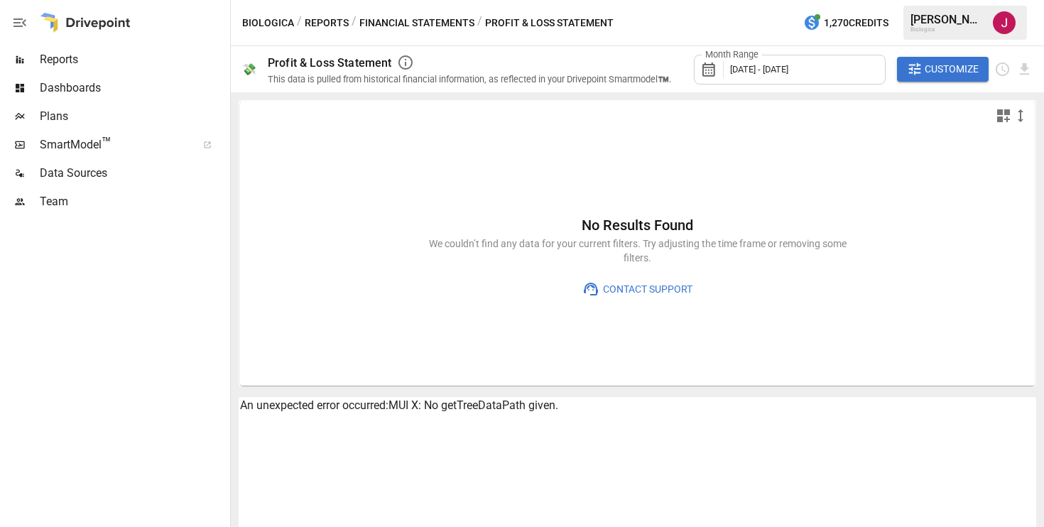
click at [114, 104] on div "Plans" at bounding box center [113, 116] width 227 height 28
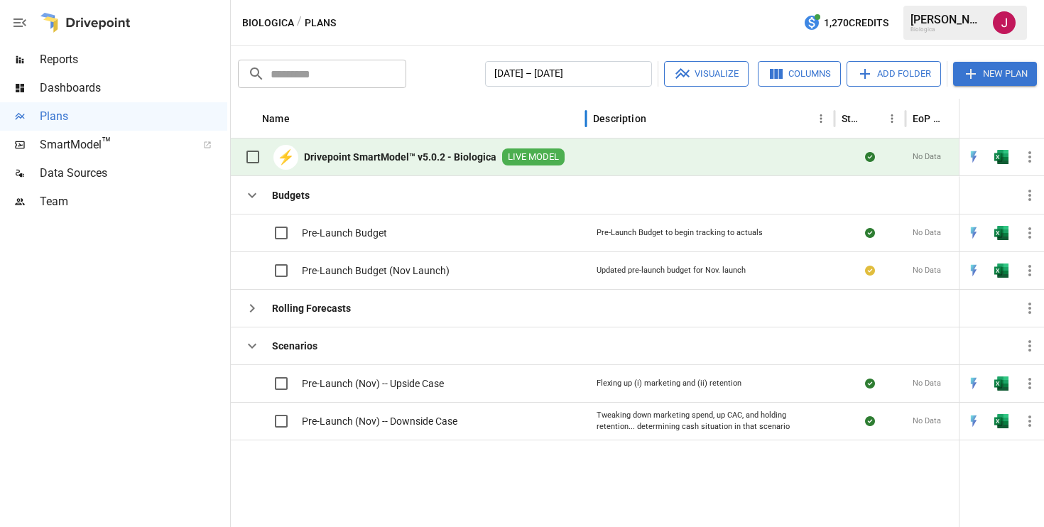
click at [351, 105] on div "Name" at bounding box center [420, 118] width 317 height 39
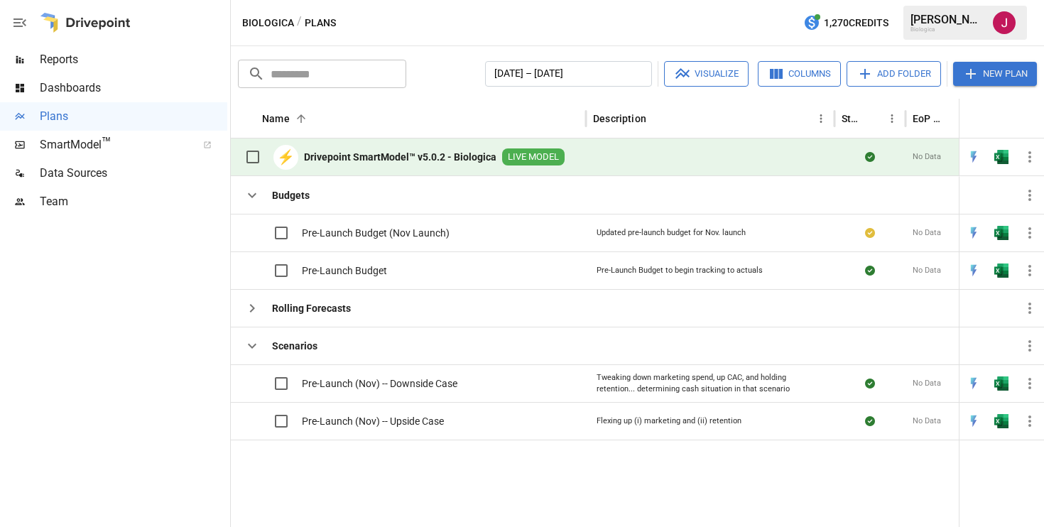
click at [447, 59] on div "​ ​ [DATE] – [DATE] Visualize Columns Add Folder New Plan" at bounding box center [637, 72] width 805 height 31
click at [377, 417] on span "Pre-Launch (Nov) -- Upside Case" at bounding box center [373, 421] width 142 height 14
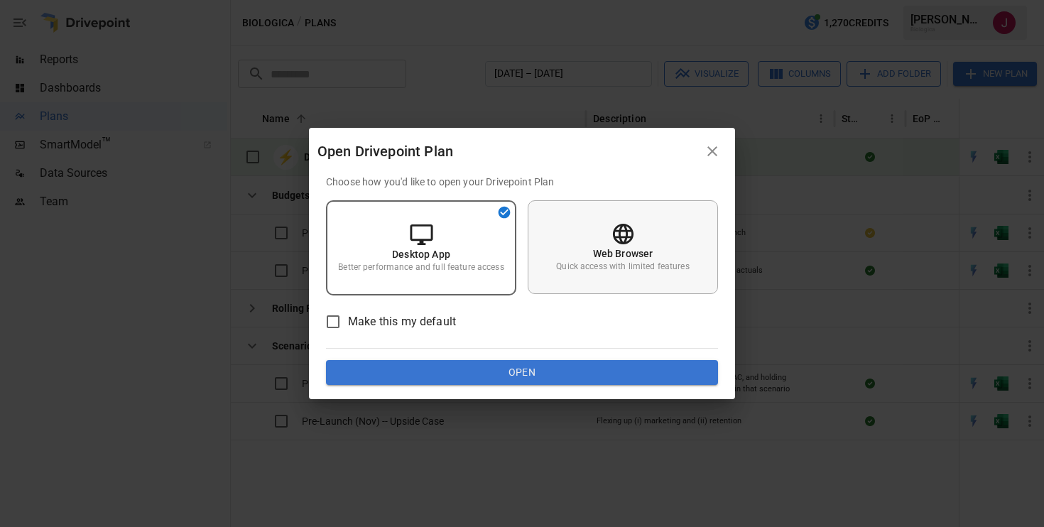
click at [581, 251] on div "Web Browser Quick access with limited features" at bounding box center [623, 247] width 190 height 94
click at [525, 366] on button "Open" at bounding box center [522, 373] width 392 height 26
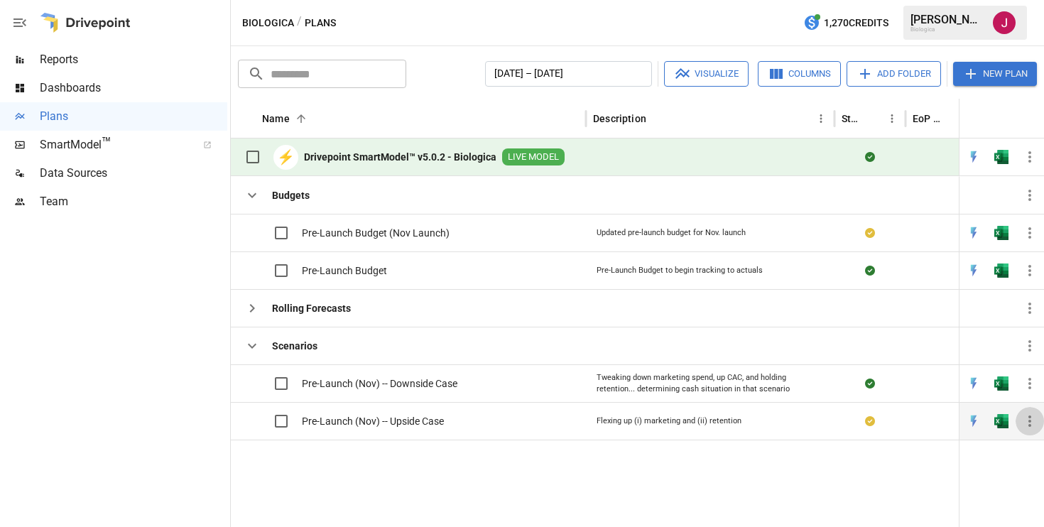
click at [1029, 421] on icon "button" at bounding box center [1030, 421] width 17 height 17
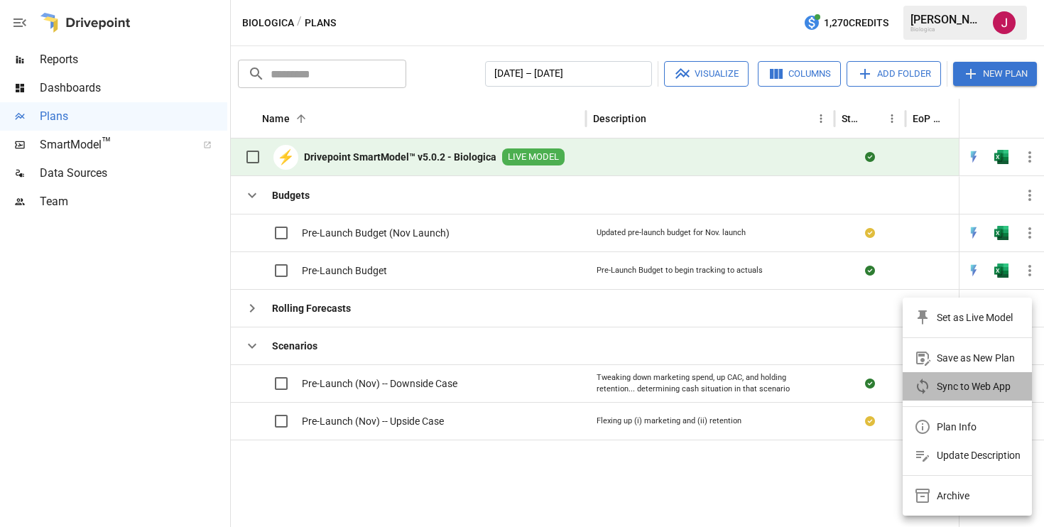
click at [954, 389] on div "Sync to Web App" at bounding box center [974, 386] width 74 height 17
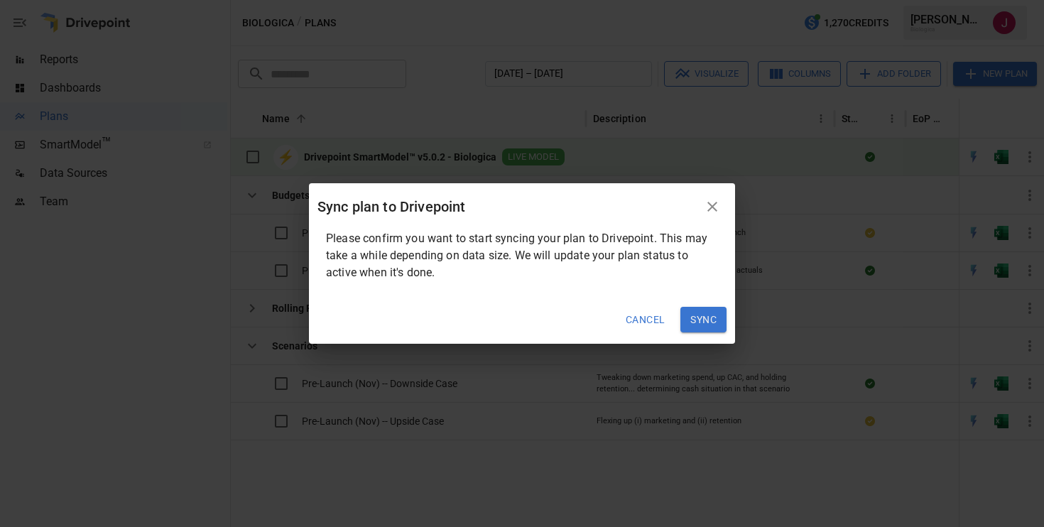
click at [696, 311] on button "Sync" at bounding box center [704, 320] width 46 height 26
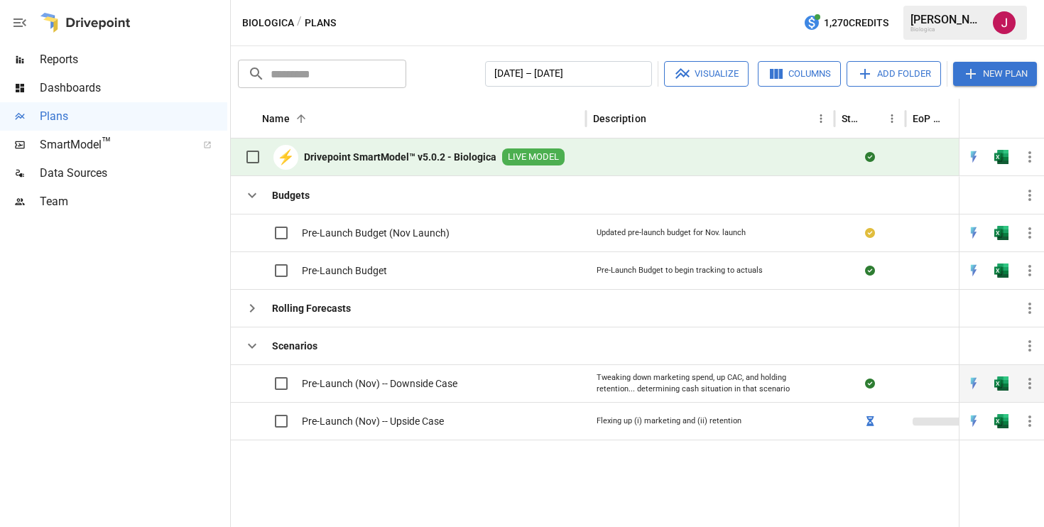
click at [589, 385] on div "Tweaking down marketing spend, up CAC, and holding retention... determining cas…" at bounding box center [710, 383] width 249 height 38
click at [426, 380] on span "Pre-Launch (Nov) -- Downside Case" at bounding box center [380, 384] width 156 height 14
click at [469, 375] on div "Pre-Launch (Nov) -- Downside Case" at bounding box center [408, 383] width 355 height 38
click at [405, 386] on span "Pre-Launch (Nov) -- Downside Case" at bounding box center [380, 384] width 156 height 14
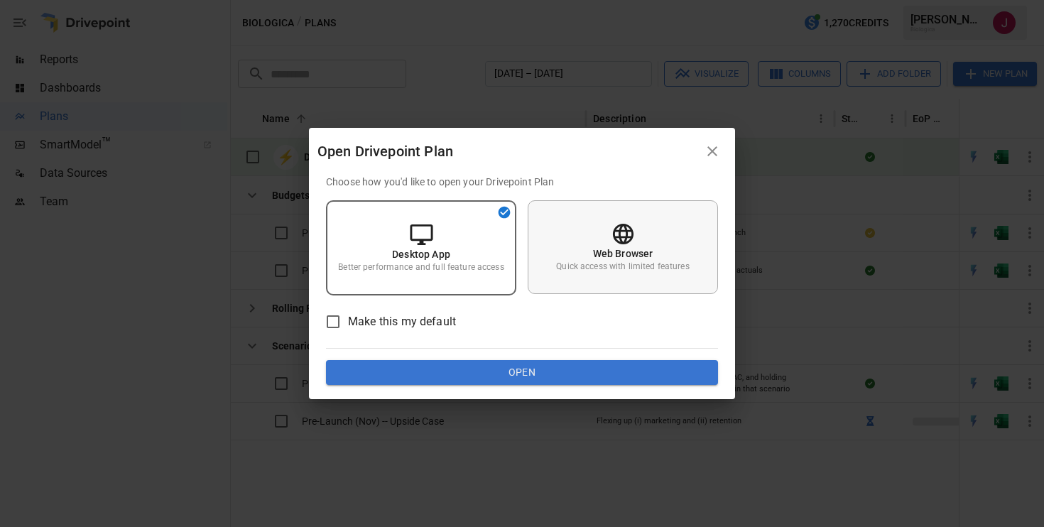
click at [602, 247] on p "Web Browser" at bounding box center [623, 254] width 60 height 14
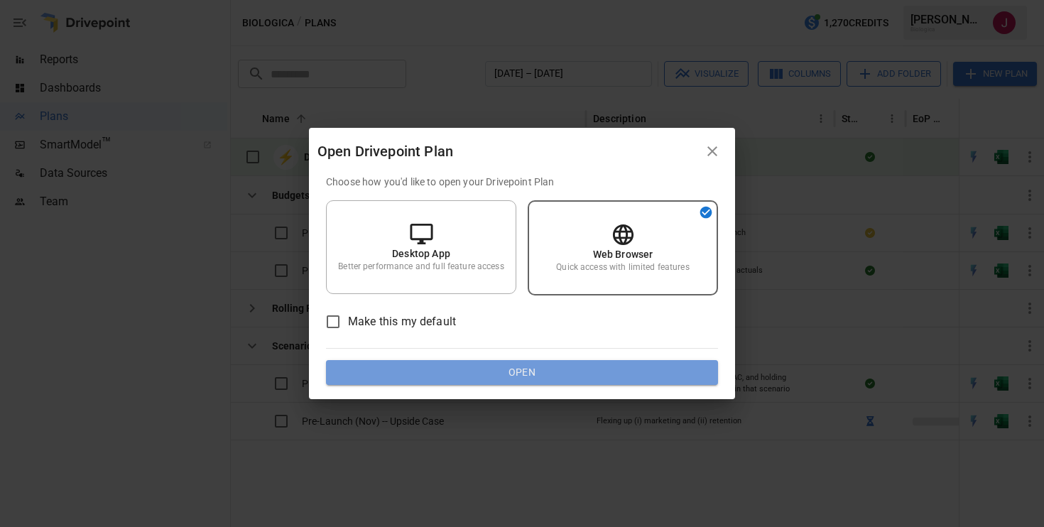
click at [556, 372] on button "Open" at bounding box center [522, 373] width 392 height 26
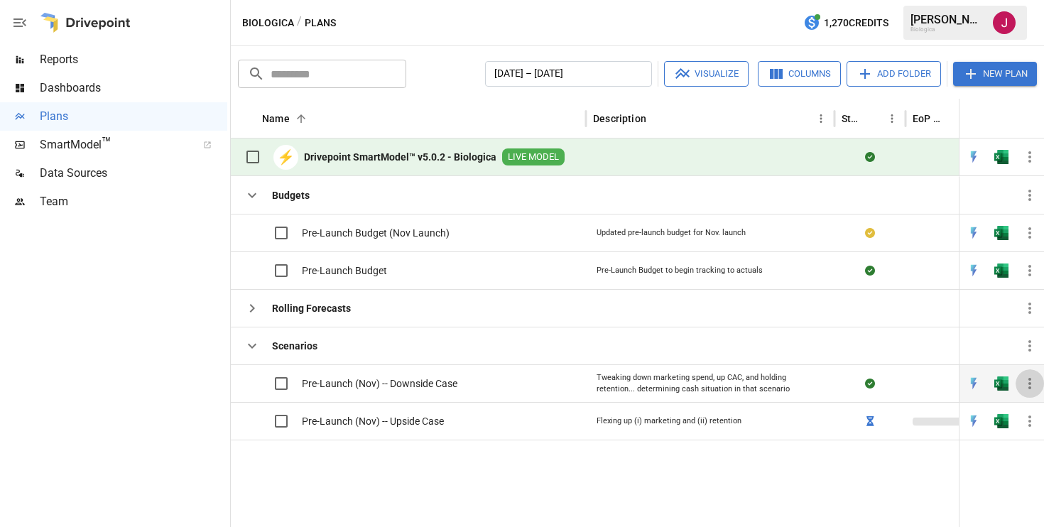
click at [1030, 390] on icon "button" at bounding box center [1030, 383] width 17 height 17
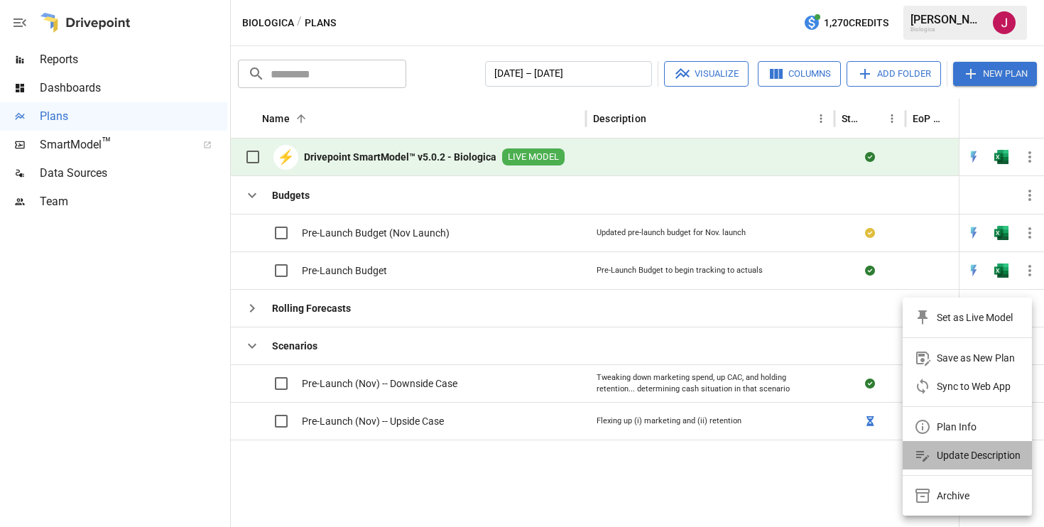
click at [958, 453] on div "Update Description" at bounding box center [979, 455] width 84 height 17
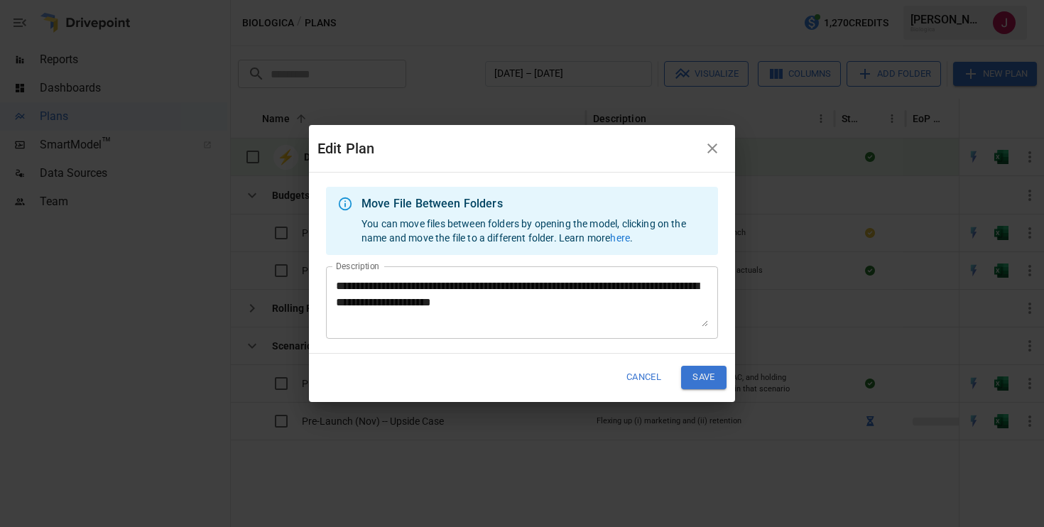
click at [583, 302] on textarea "**********" at bounding box center [522, 302] width 372 height 49
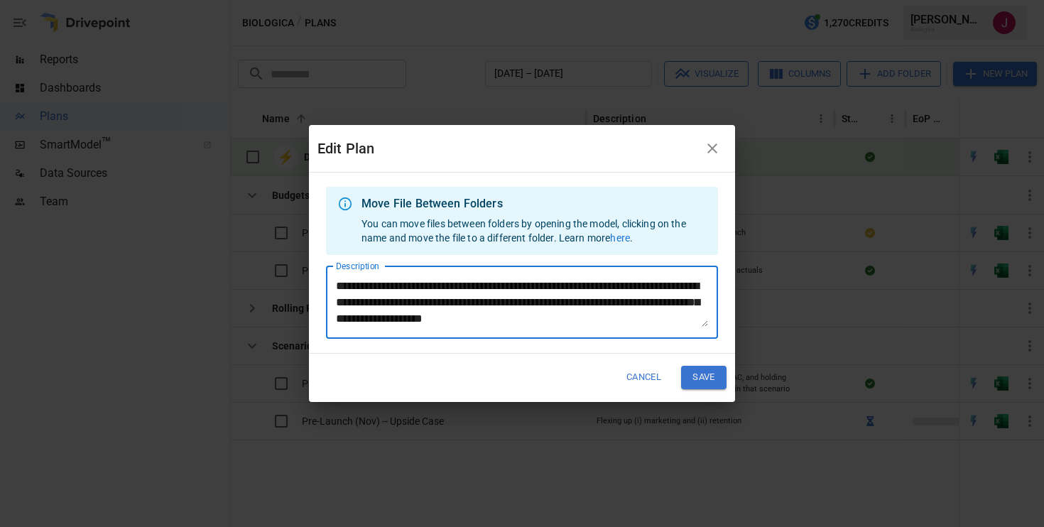
type textarea "**********"
click at [701, 376] on button "Save" at bounding box center [703, 377] width 45 height 23
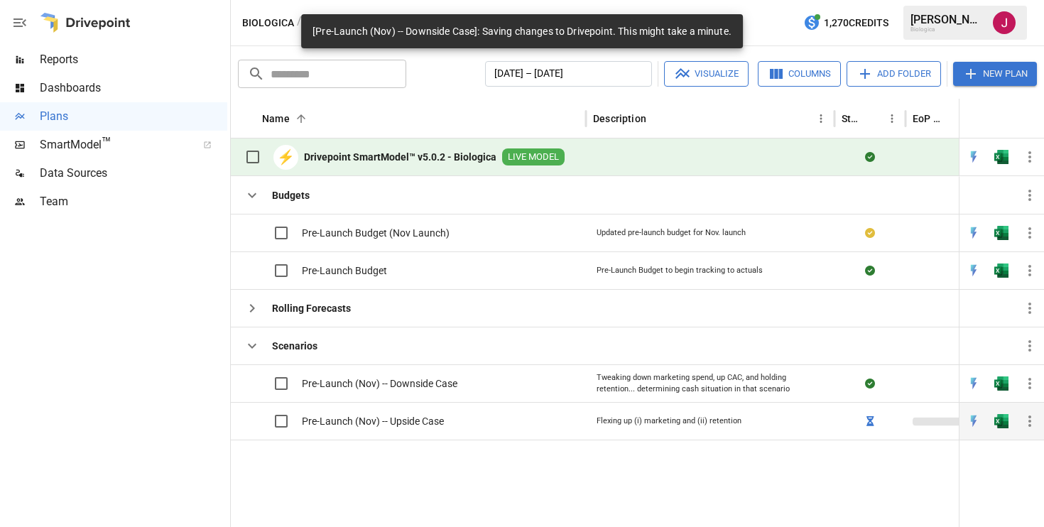
click at [1034, 422] on icon "button" at bounding box center [1030, 421] width 17 height 17
click at [1031, 421] on div at bounding box center [522, 263] width 1044 height 527
click at [1031, 421] on icon "button" at bounding box center [1030, 421] width 3 height 11
click at [1005, 455] on div "Plan Info" at bounding box center [1003, 455] width 40 height 17
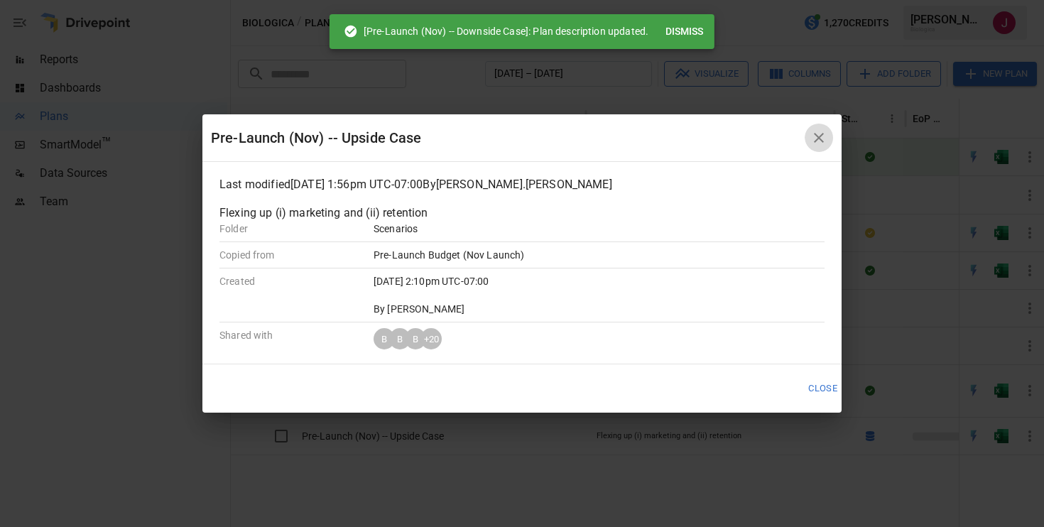
click at [819, 134] on icon "button" at bounding box center [819, 137] width 17 height 17
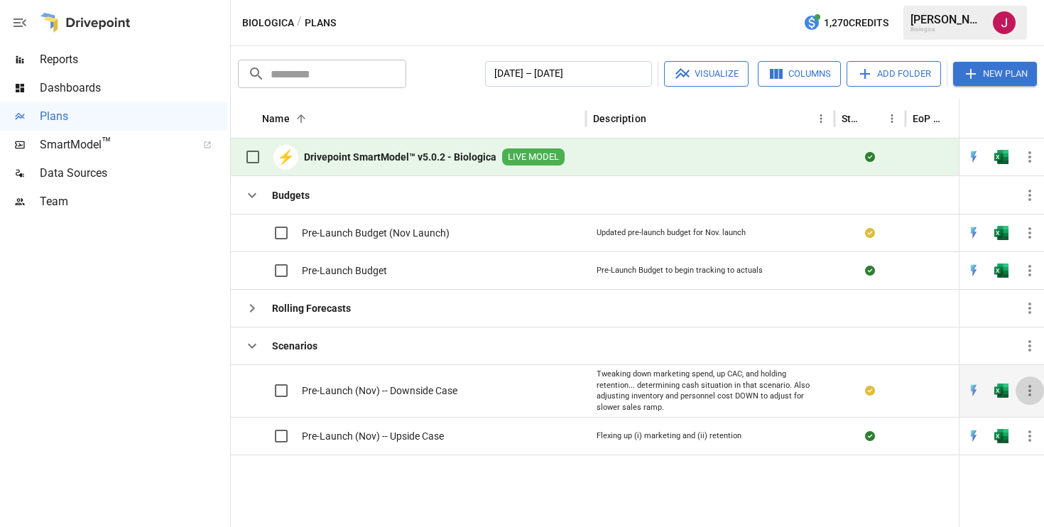
click at [1032, 391] on icon "button" at bounding box center [1030, 390] width 17 height 17
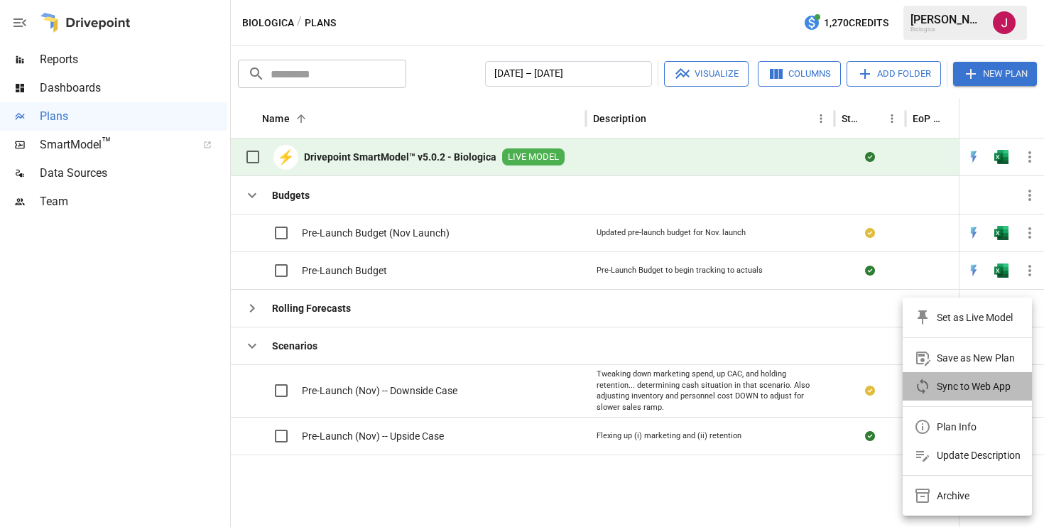
click at [975, 387] on div "Sync to Web App" at bounding box center [974, 386] width 74 height 17
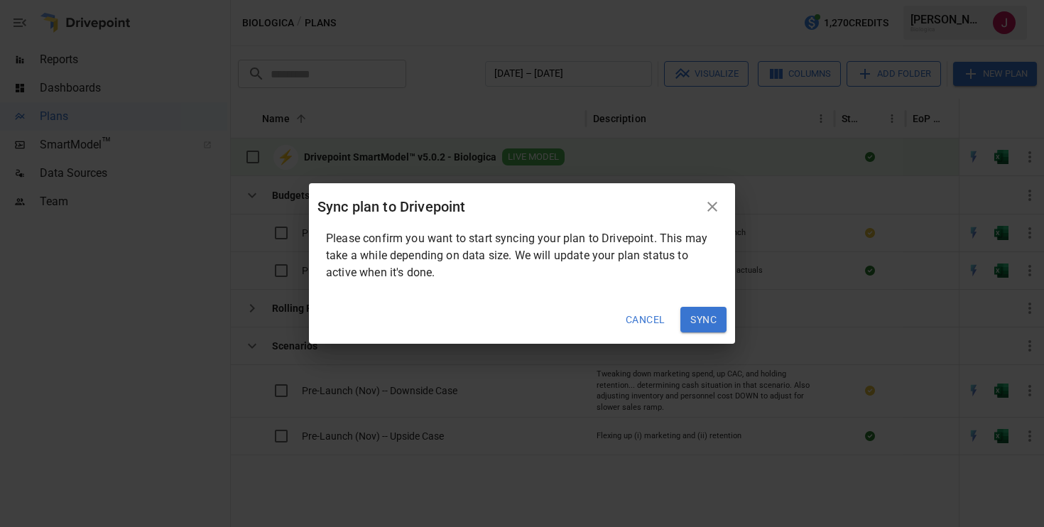
click at [702, 319] on button "Sync" at bounding box center [704, 320] width 46 height 26
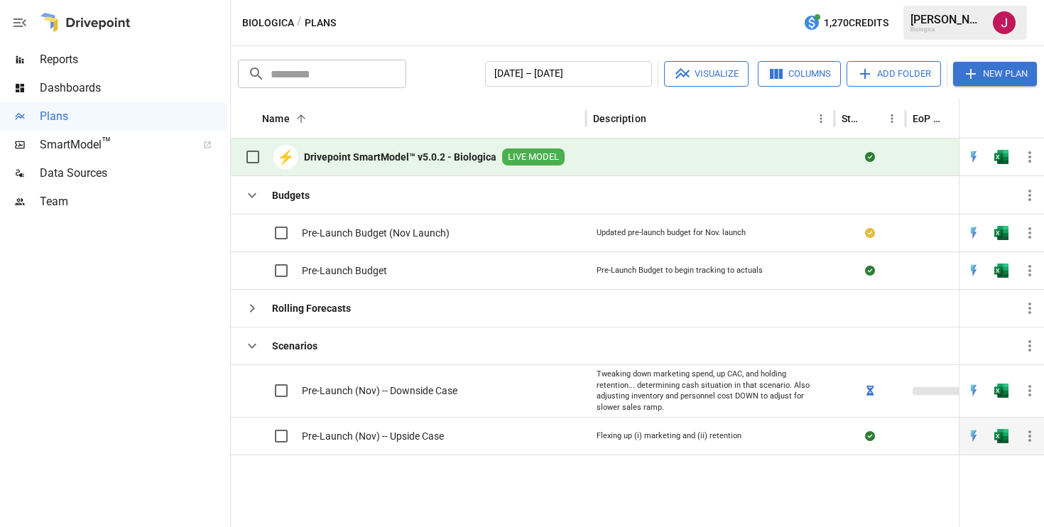
click at [1029, 433] on icon "button" at bounding box center [1030, 436] width 17 height 17
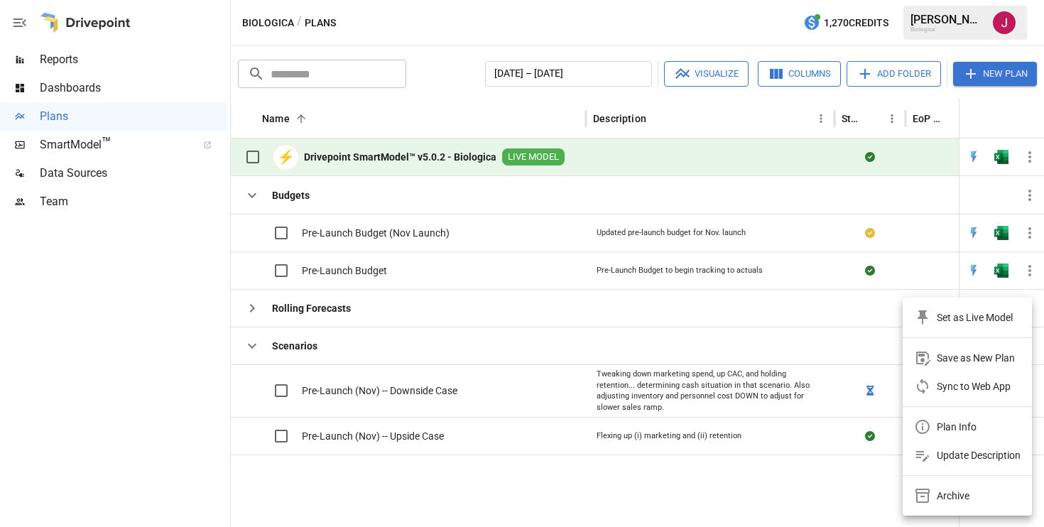
click at [985, 452] on div "Update Description" at bounding box center [979, 455] width 84 height 17
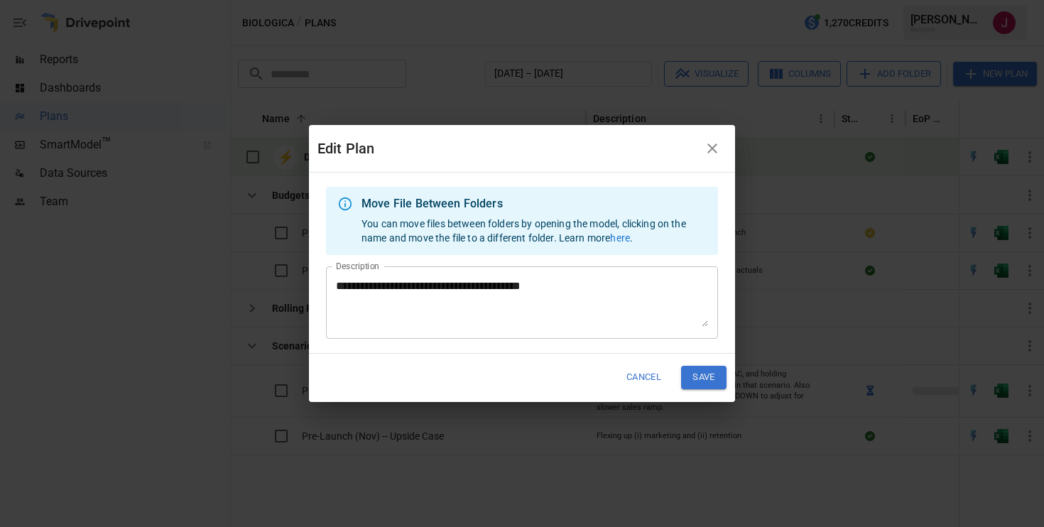
click at [569, 281] on textarea "**********" at bounding box center [522, 302] width 372 height 49
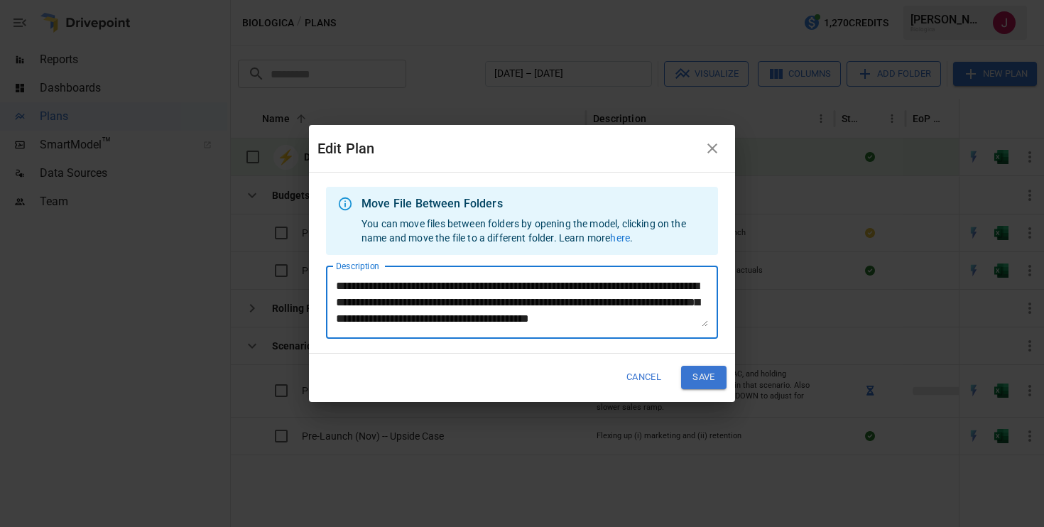
scroll to position [15, 0]
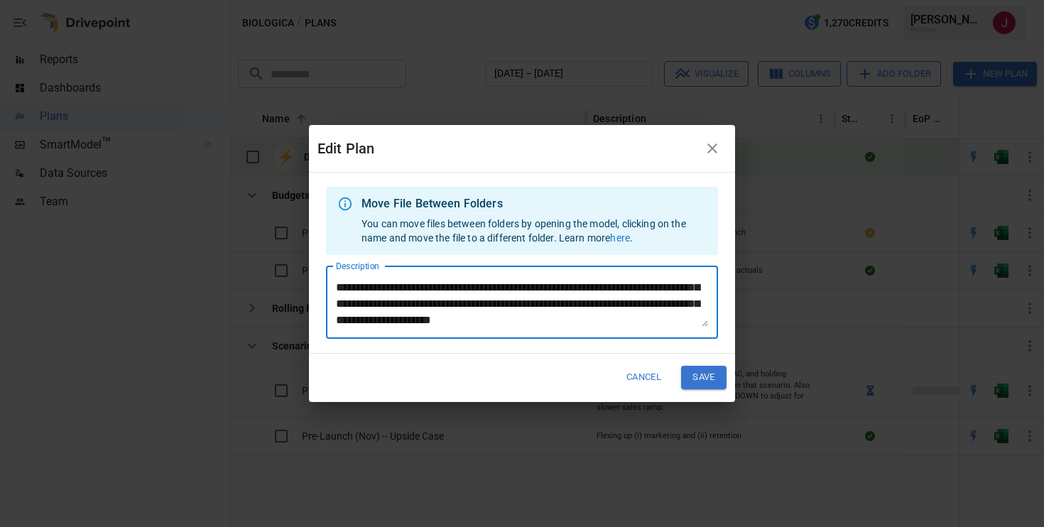
type textarea "**********"
click at [704, 377] on button "Save" at bounding box center [703, 377] width 45 height 23
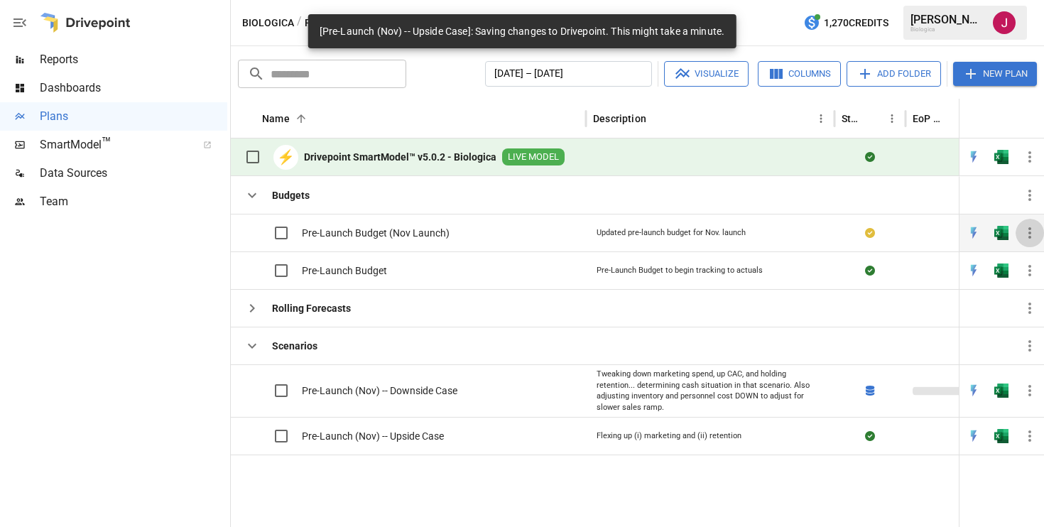
click at [1032, 234] on icon "button" at bounding box center [1030, 233] width 17 height 17
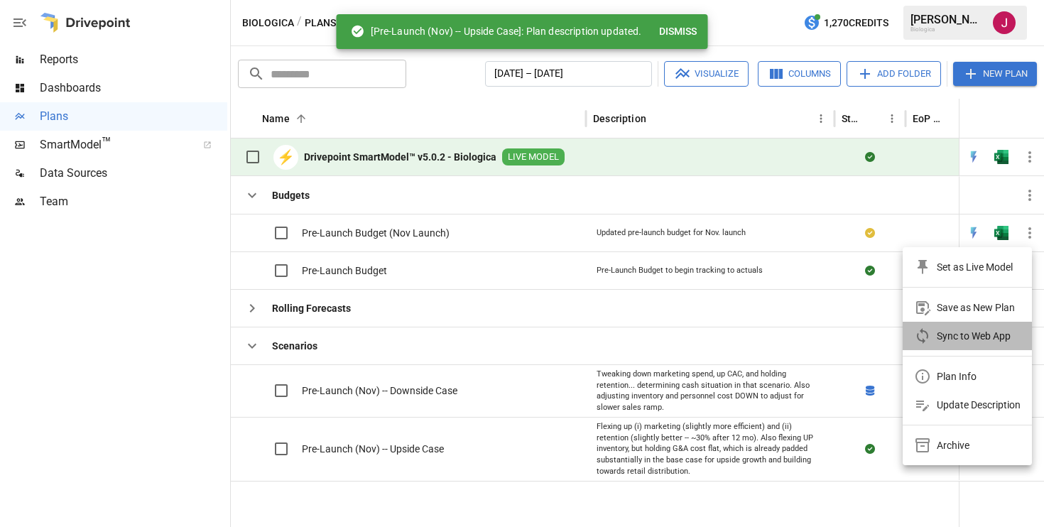
click at [948, 341] on div "Sync to Web App" at bounding box center [974, 336] width 74 height 17
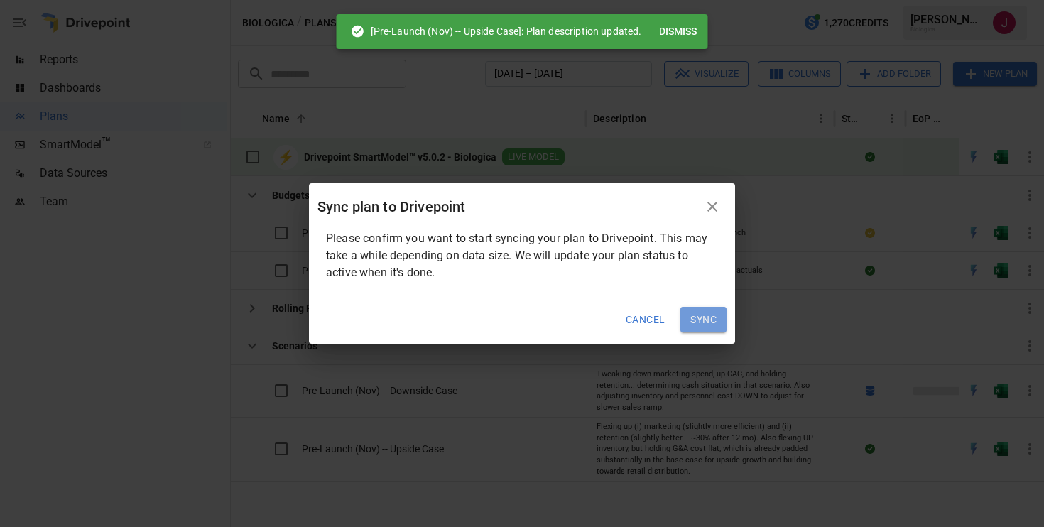
click at [701, 323] on button "Sync" at bounding box center [704, 320] width 46 height 26
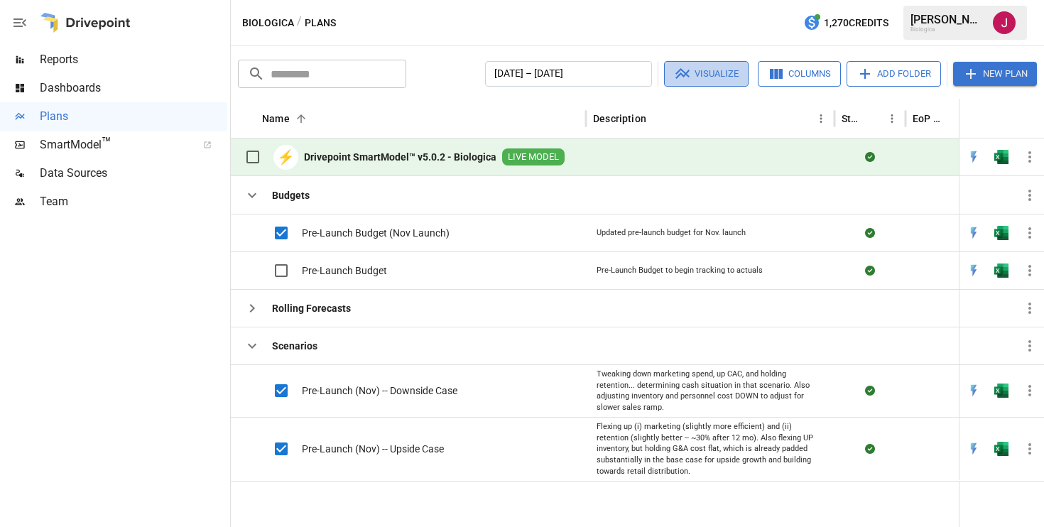
click at [700, 75] on button "Visualize" at bounding box center [706, 74] width 85 height 26
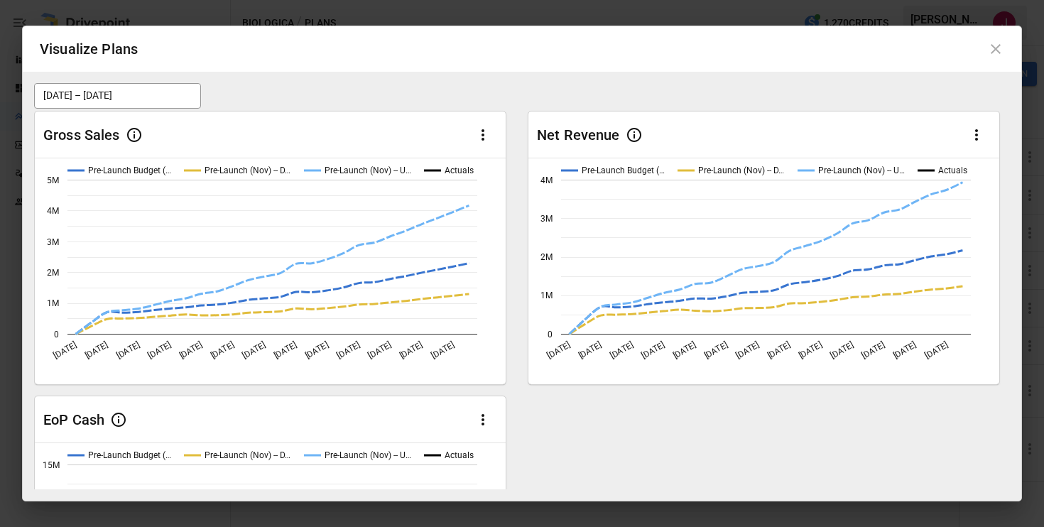
scroll to position [0, 0]
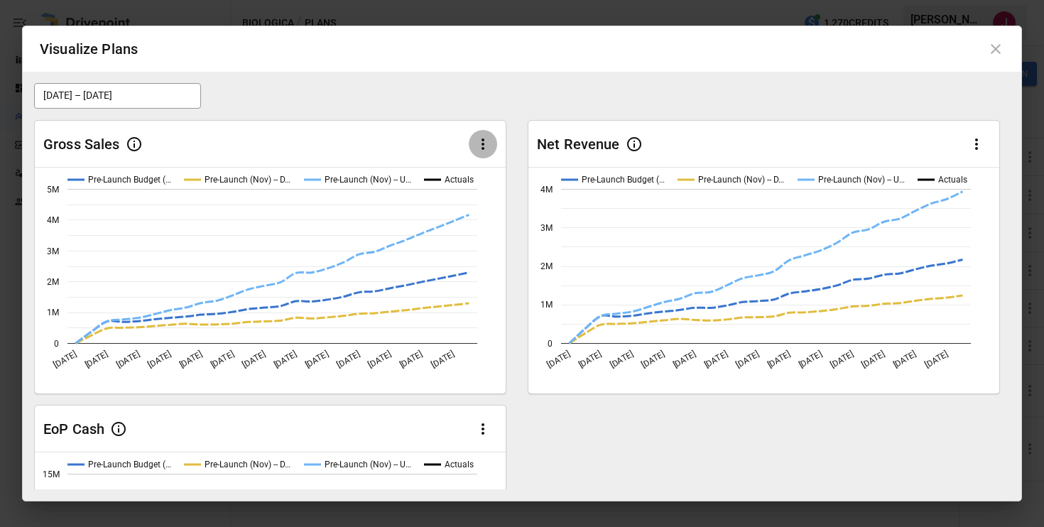
click at [482, 139] on icon "button" at bounding box center [483, 144] width 3 height 11
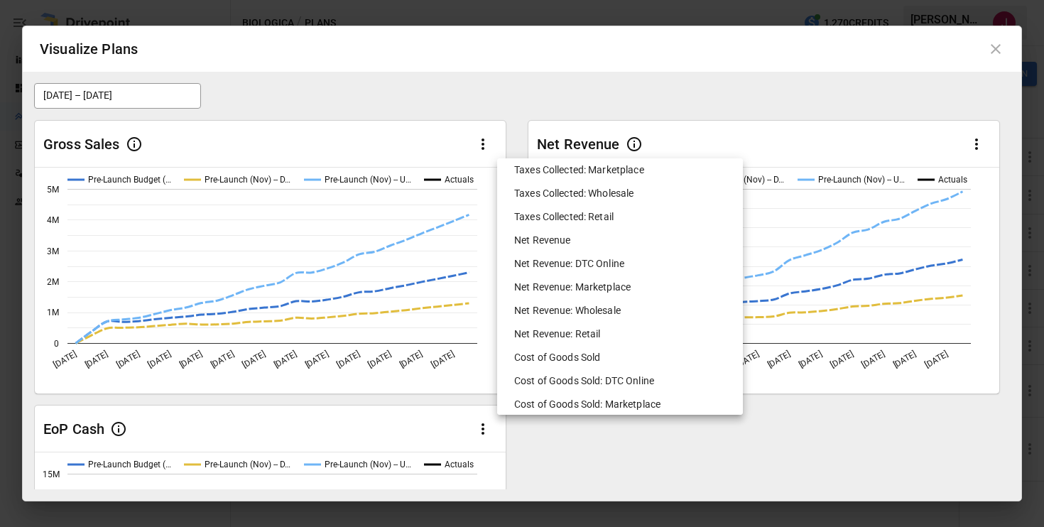
scroll to position [533, 0]
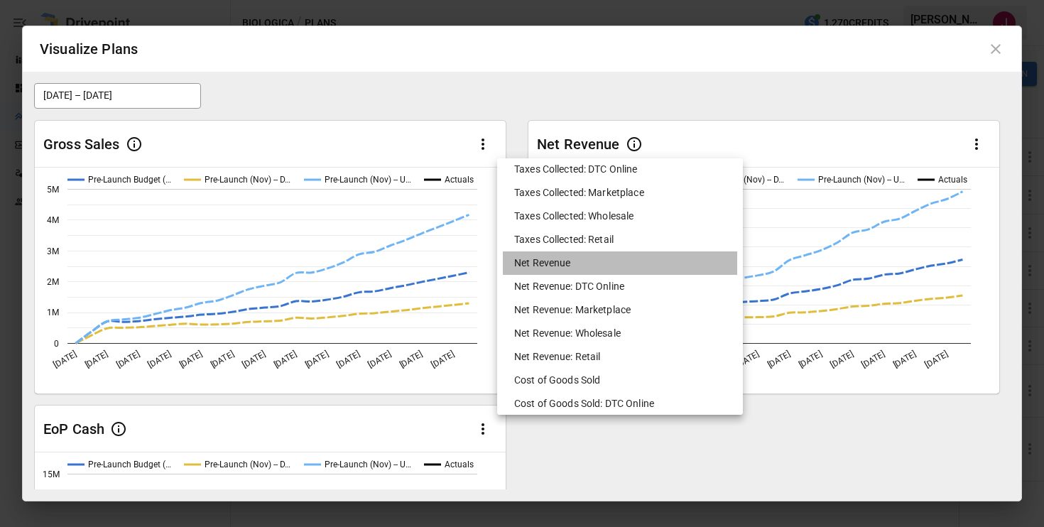
click at [548, 268] on li "Net Revenue" at bounding box center [620, 263] width 234 height 23
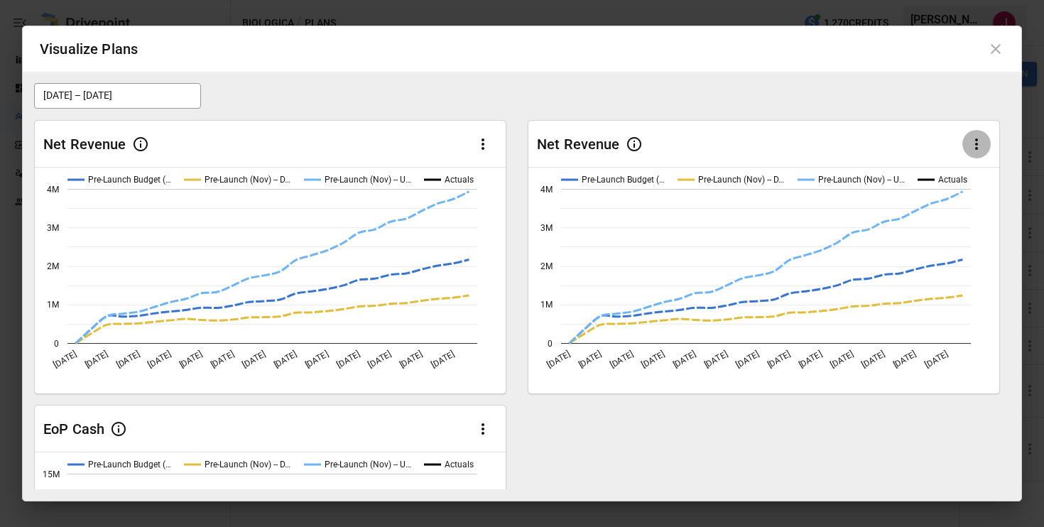
click at [979, 141] on icon "button" at bounding box center [976, 144] width 17 height 17
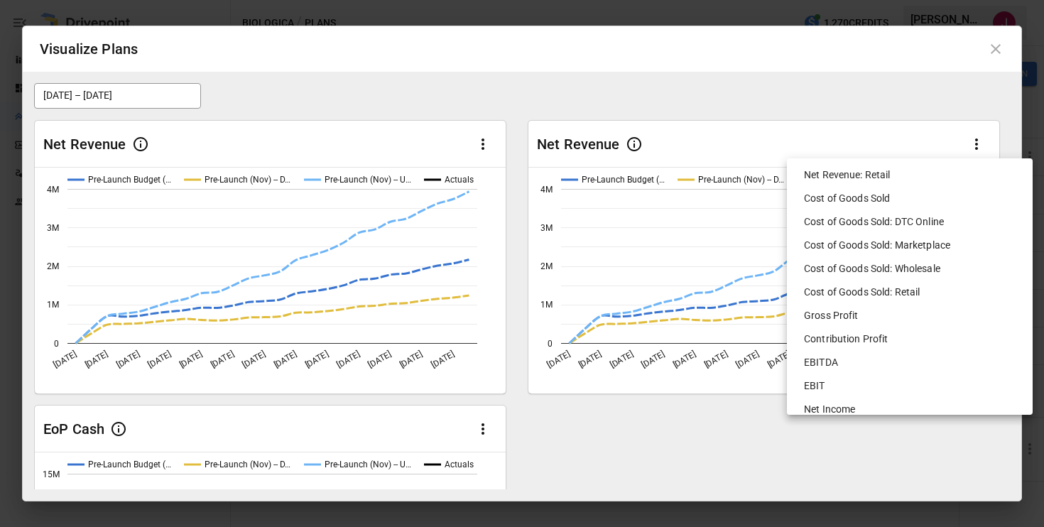
scroll to position [774, 0]
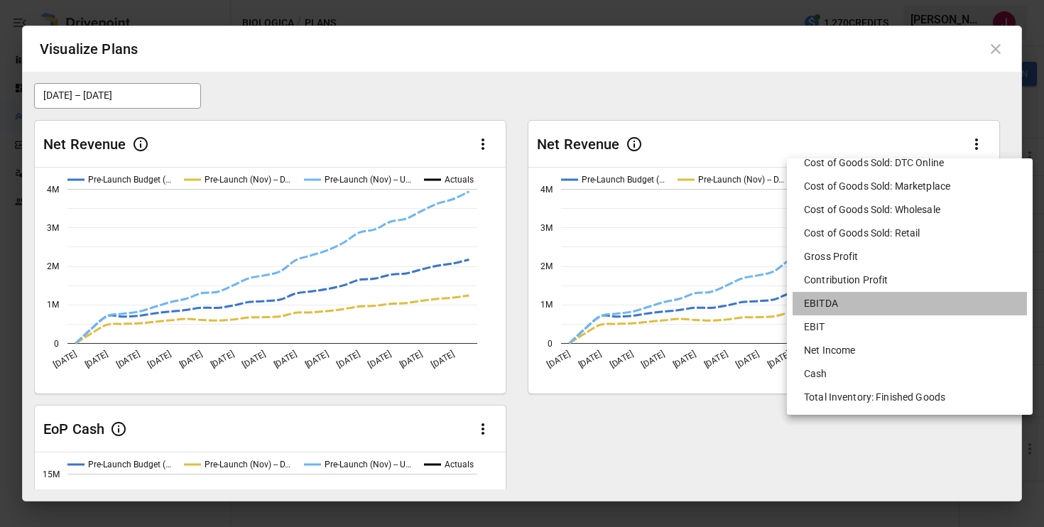
click at [834, 301] on li "EBITDA" at bounding box center [910, 303] width 234 height 23
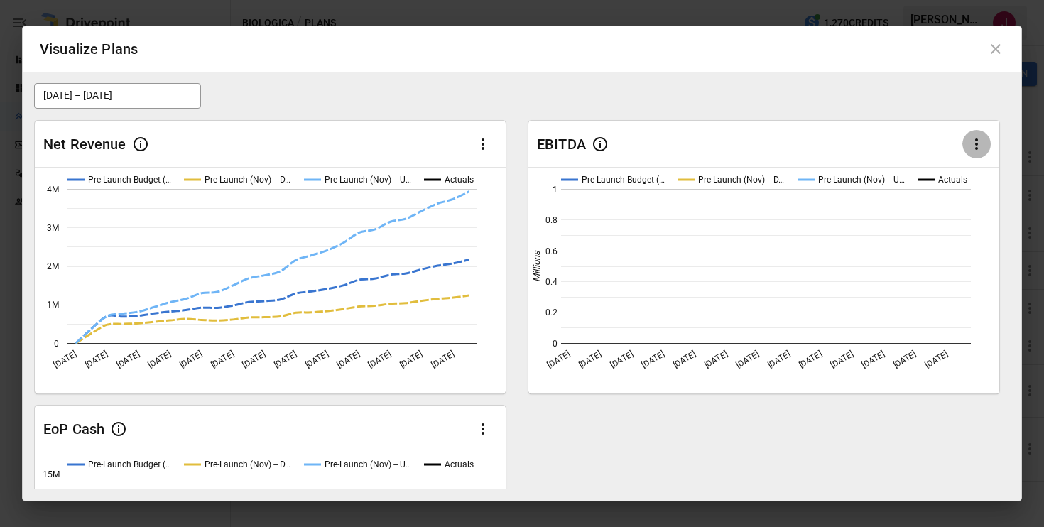
click at [976, 141] on icon "button" at bounding box center [976, 144] width 17 height 17
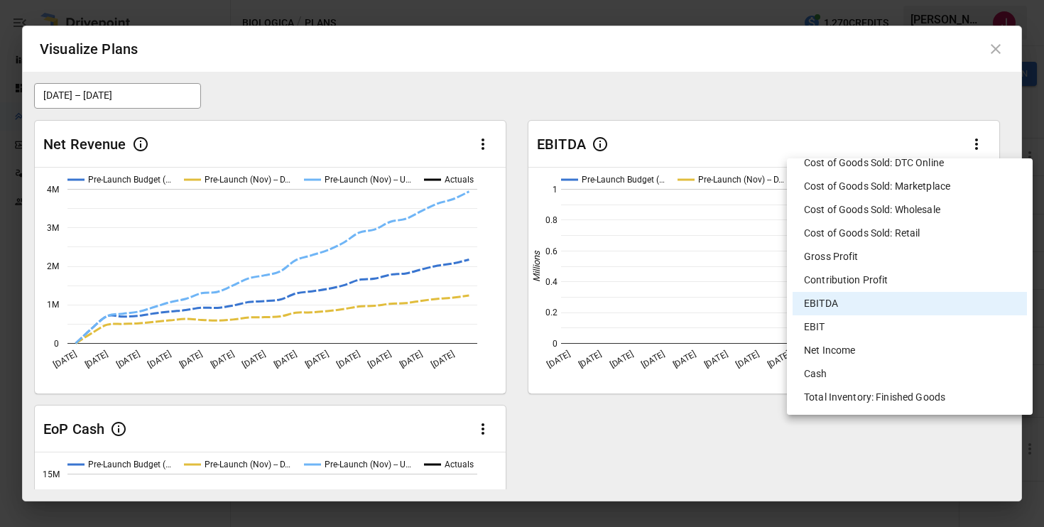
click at [849, 355] on li "Net Income" at bounding box center [910, 350] width 234 height 23
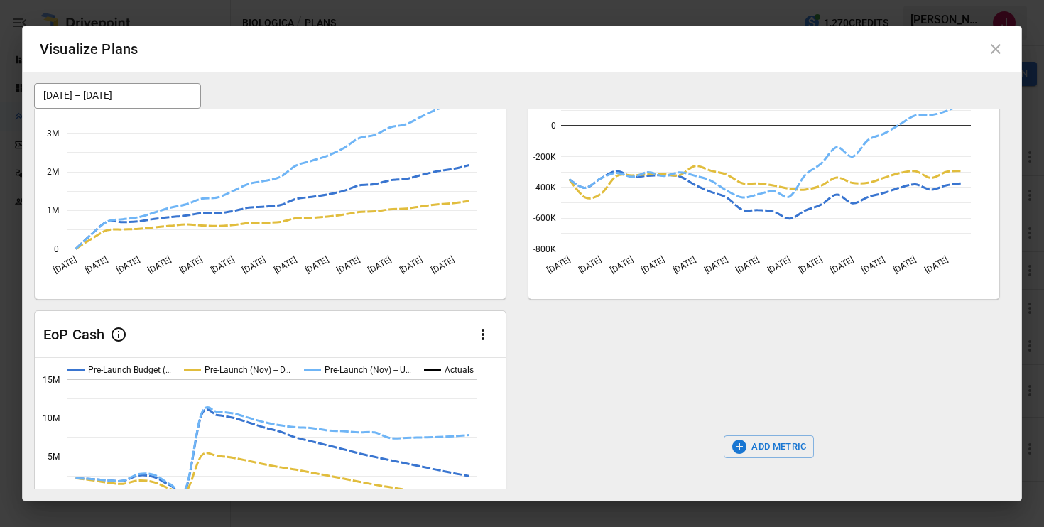
scroll to position [95, 0]
click at [757, 447] on button "ADD METRIC" at bounding box center [769, 446] width 90 height 23
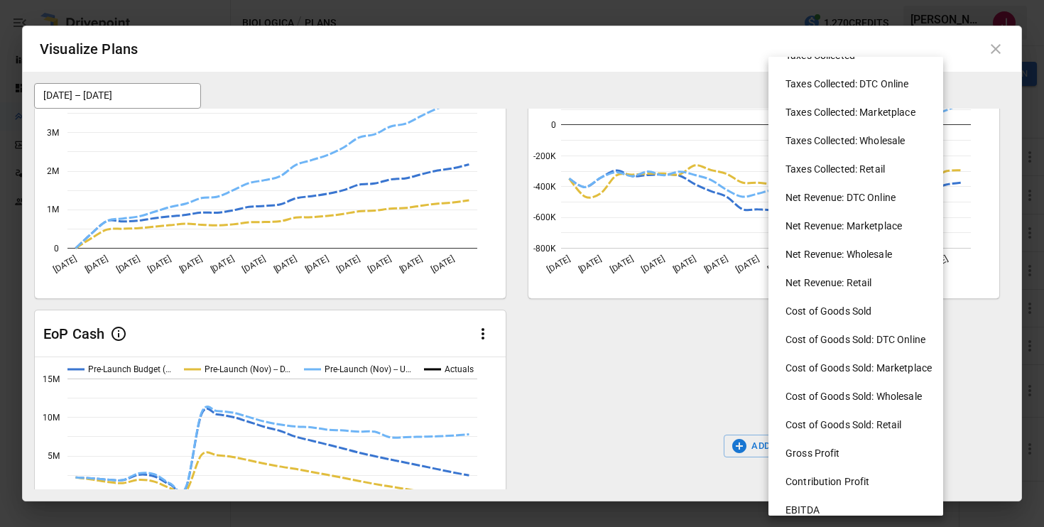
scroll to position [652, 0]
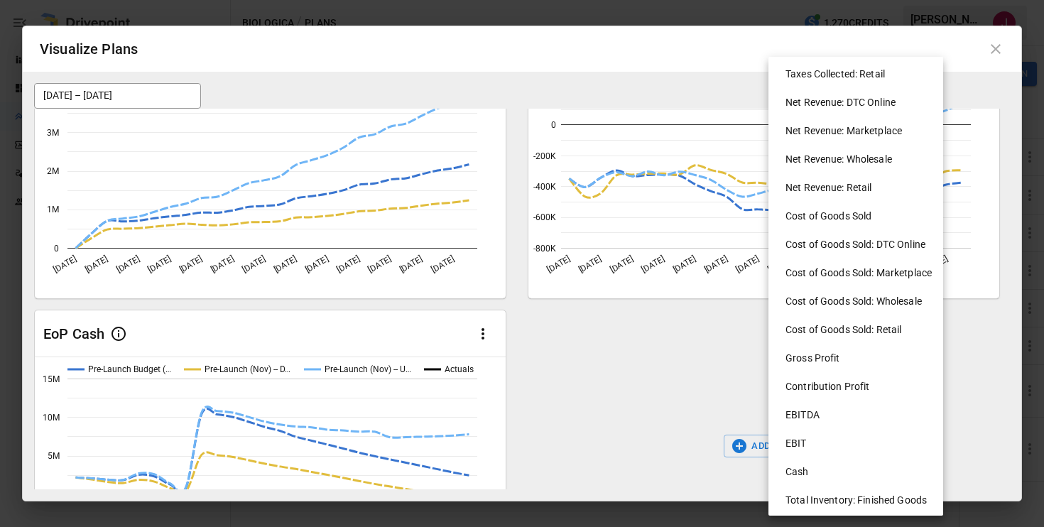
click at [823, 501] on li "Total Inventory: Finished Goods" at bounding box center [861, 500] width 175 height 28
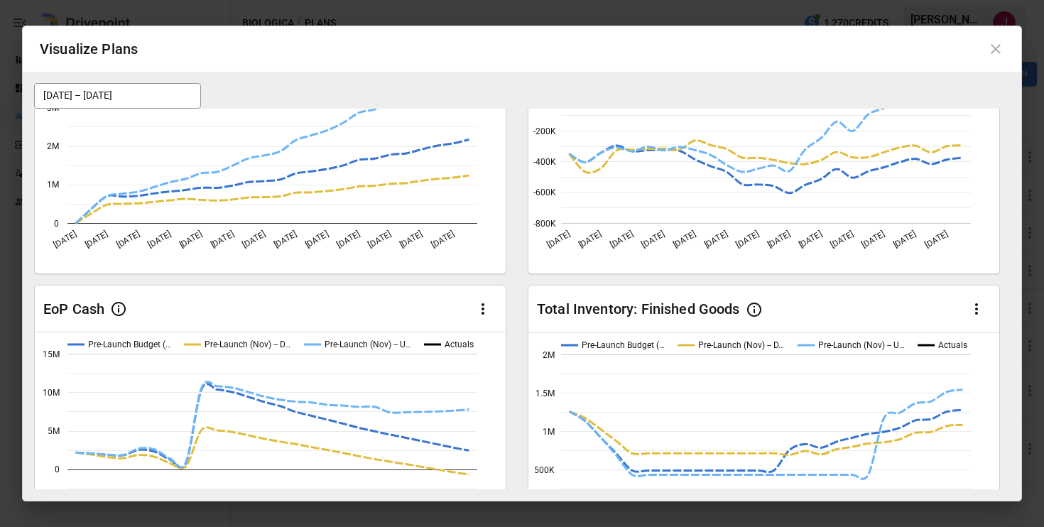
scroll to position [0, 0]
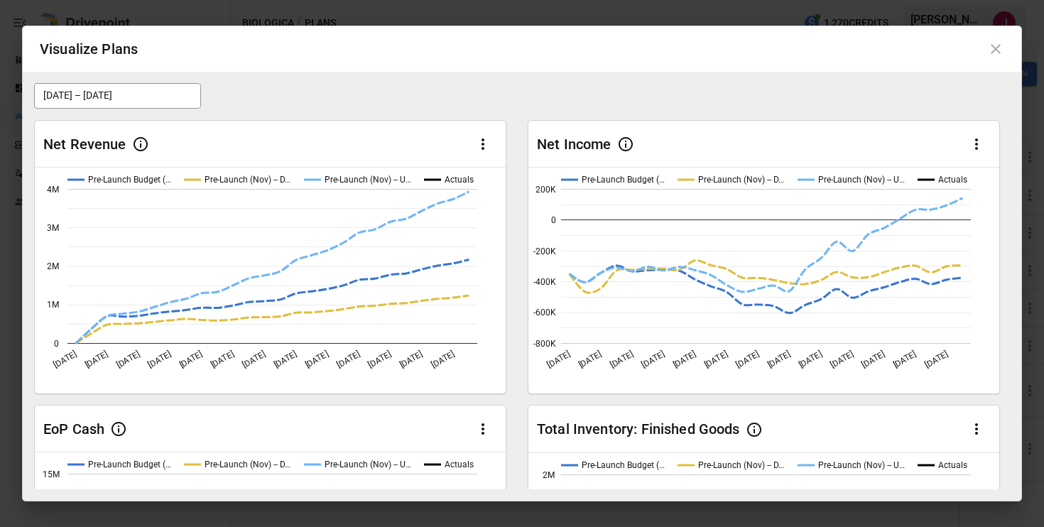
click at [993, 54] on icon at bounding box center [996, 48] width 17 height 17
